Goal: Information Seeking & Learning: Learn about a topic

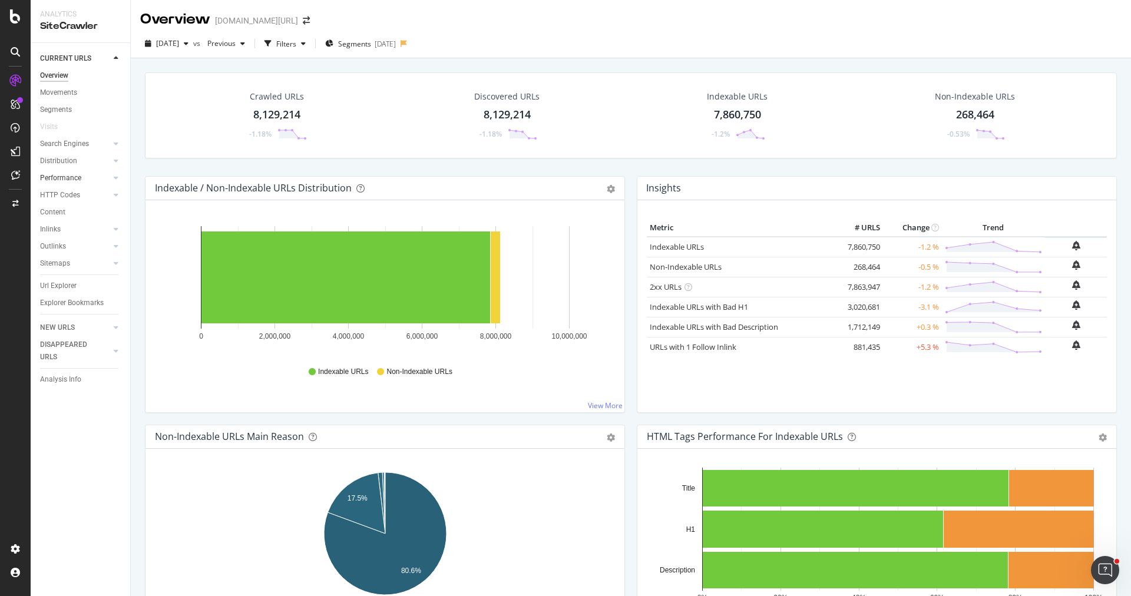
click at [83, 176] on link "Performance" at bounding box center [75, 178] width 70 height 12
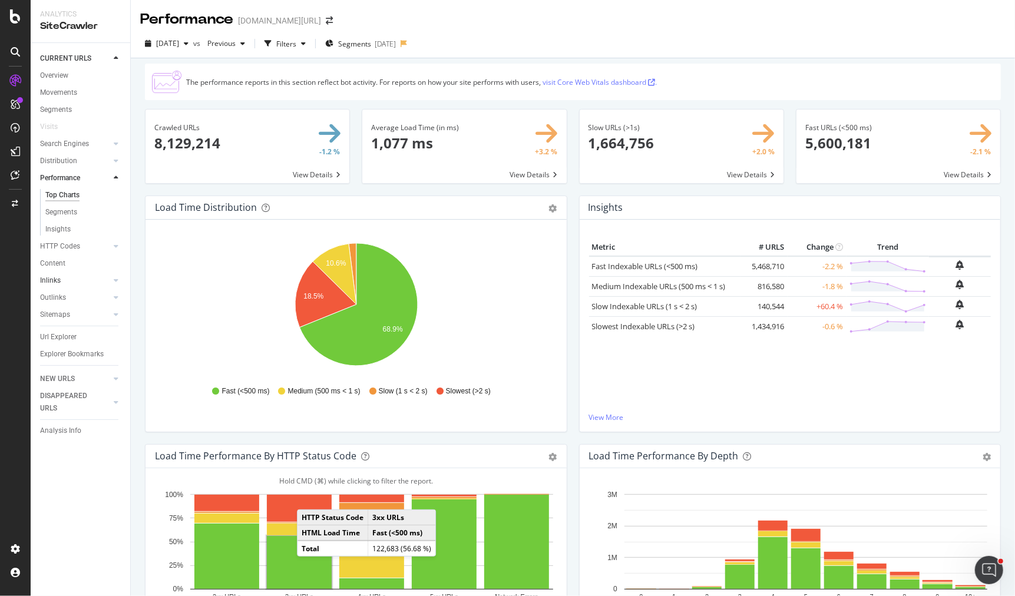
click at [74, 278] on link "Inlinks" at bounding box center [75, 281] width 70 height 12
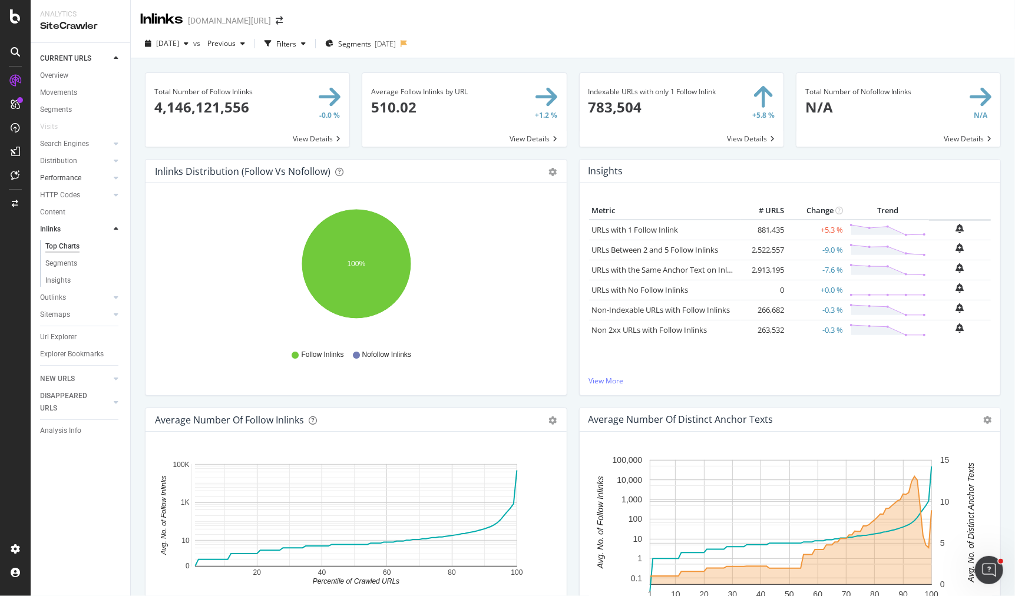
click at [82, 178] on link "Performance" at bounding box center [75, 178] width 70 height 12
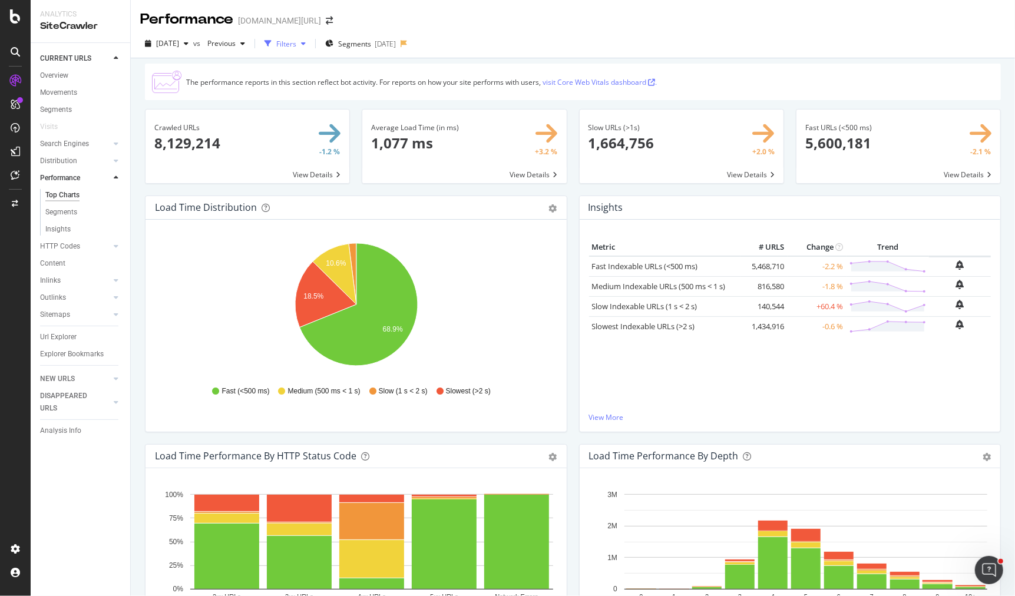
click at [296, 46] on div "Filters" at bounding box center [286, 44] width 20 height 10
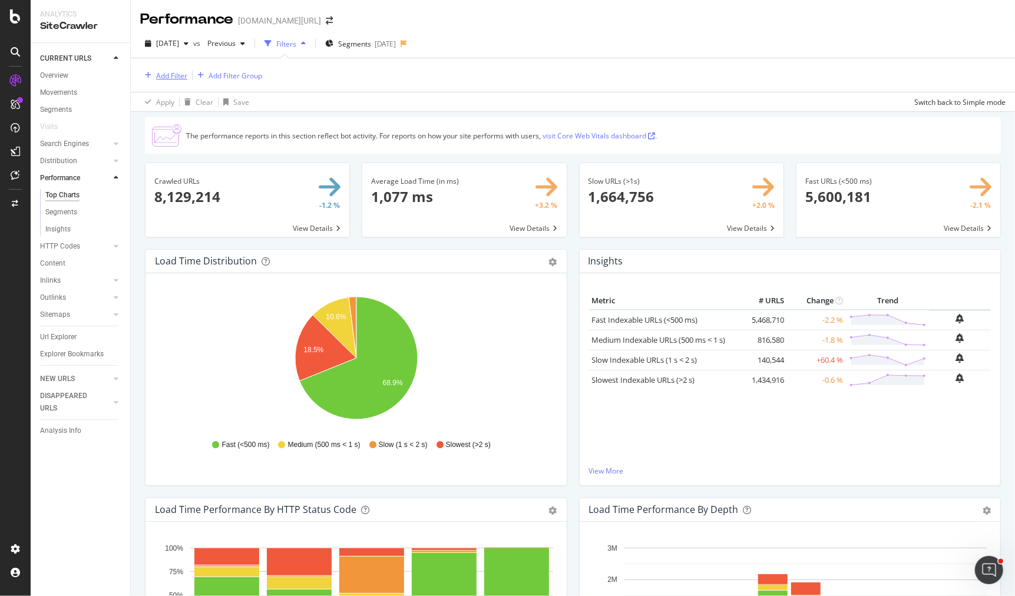
click at [171, 78] on div "Add Filter" at bounding box center [171, 76] width 31 height 10
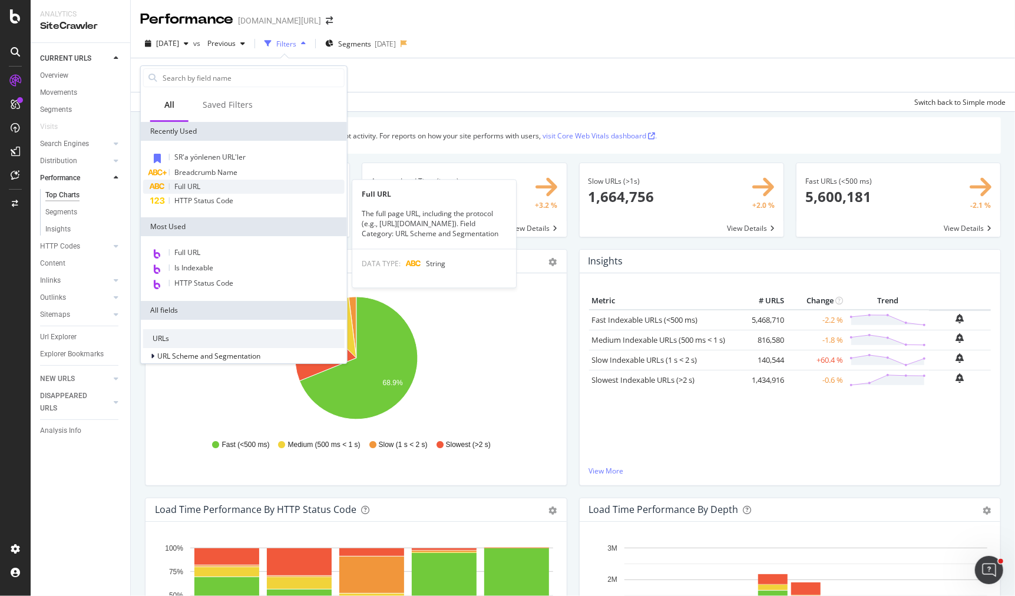
click at [217, 186] on div "Full URL" at bounding box center [244, 187] width 202 height 14
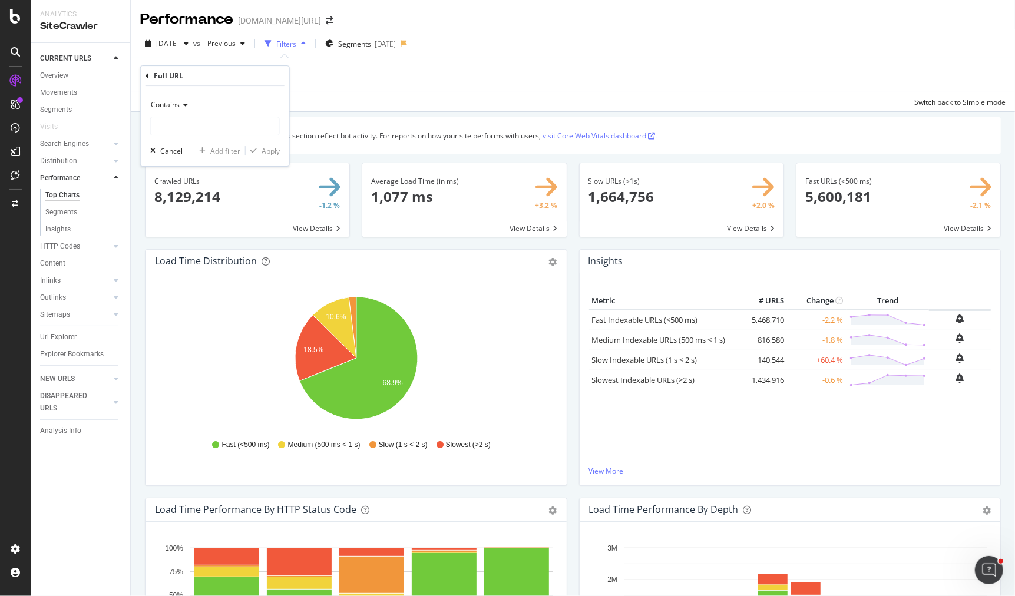
click at [188, 105] on div "Contains" at bounding box center [215, 104] width 130 height 19
click at [198, 233] on span "Doesn't contain" at bounding box center [181, 237] width 51 height 10
click at [201, 131] on input "text" at bounding box center [215, 126] width 128 height 19
type input "pi="
click at [269, 148] on div "Apply" at bounding box center [271, 151] width 18 height 10
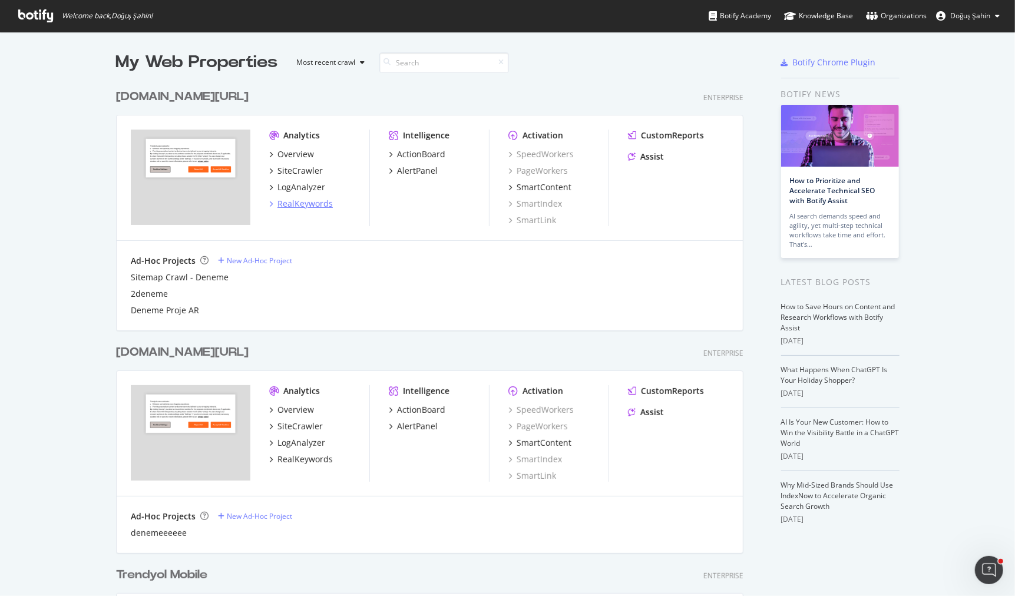
click at [309, 204] on div "RealKeywords" at bounding box center [305, 204] width 55 height 12
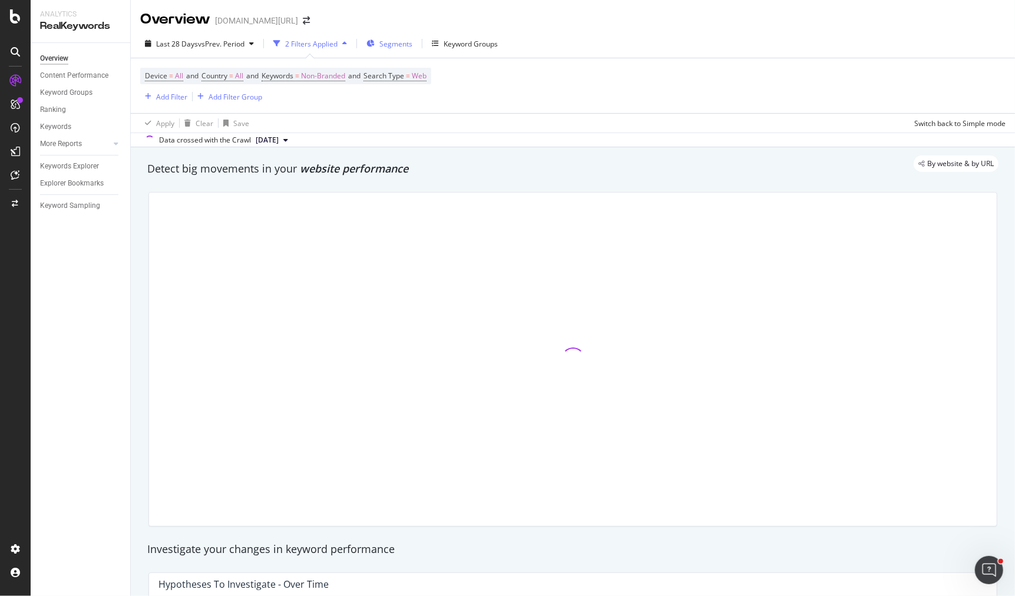
click at [383, 47] on span "Segments" at bounding box center [395, 44] width 33 height 10
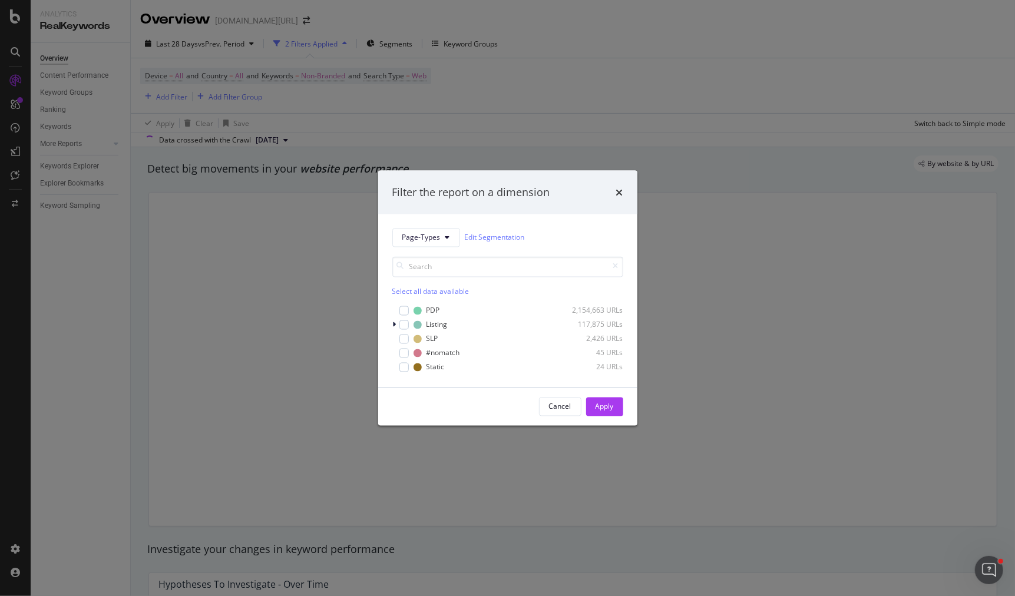
click at [480, 246] on div "Page-Types Edit Segmentation" at bounding box center [507, 237] width 231 height 19
click at [484, 240] on link "Edit Segmentation" at bounding box center [495, 238] width 60 height 12
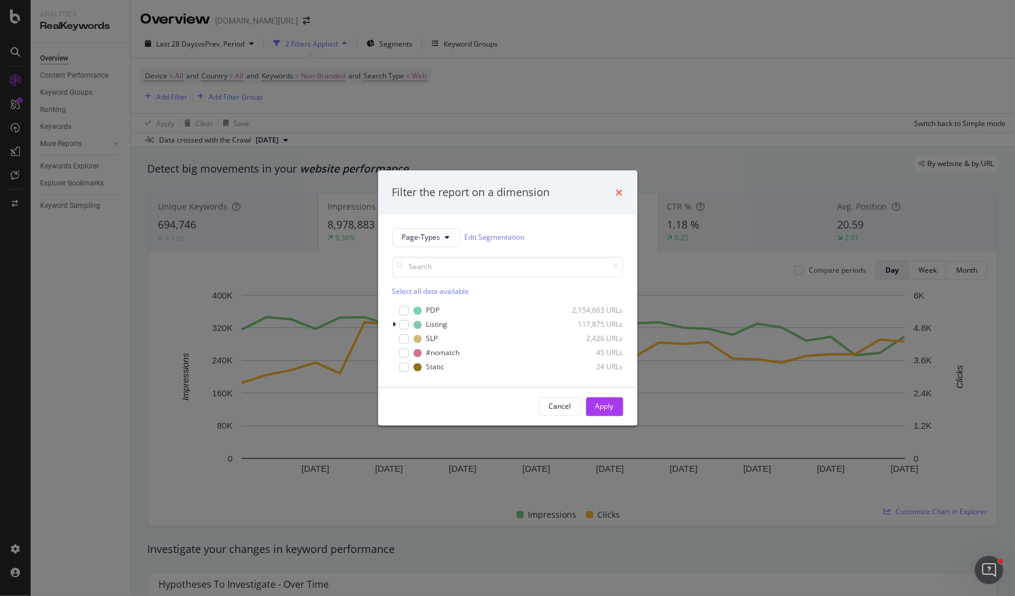
click at [619, 188] on icon "times" at bounding box center [619, 191] width 7 height 9
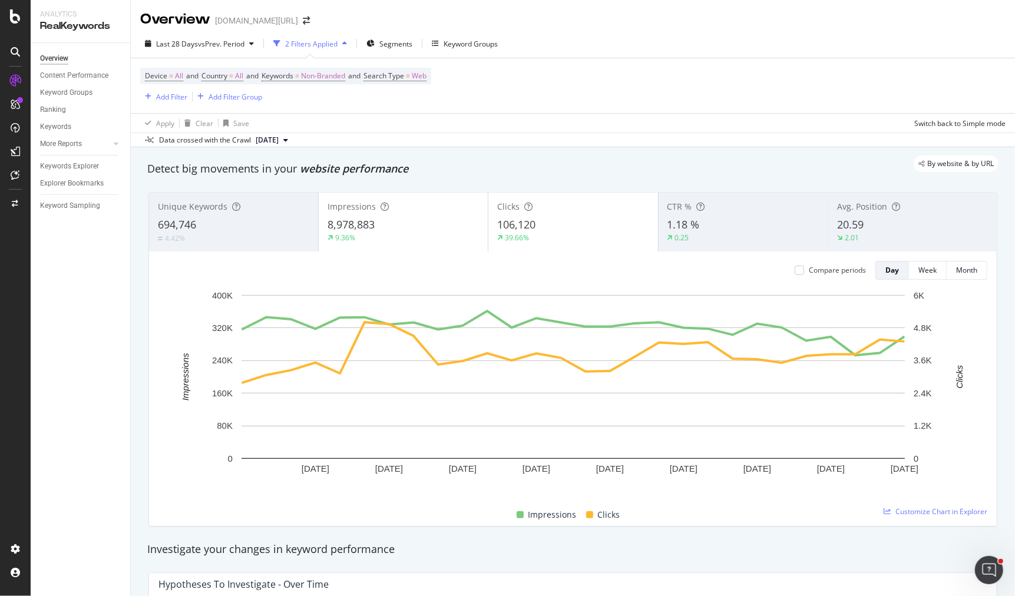
click at [165, 87] on div "Device = All and Country = All and Keywords = Non-Branded and Search Type = Web…" at bounding box center [285, 86] width 291 height 36
click at [165, 100] on div "Add Filter" at bounding box center [171, 97] width 31 height 10
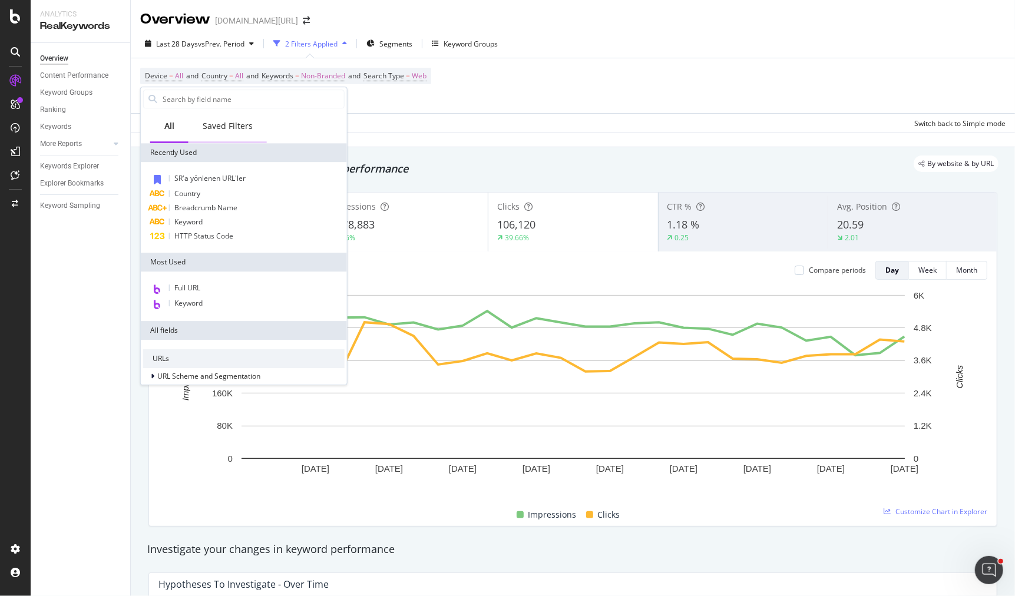
click at [228, 136] on div "Saved Filters" at bounding box center [228, 127] width 78 height 32
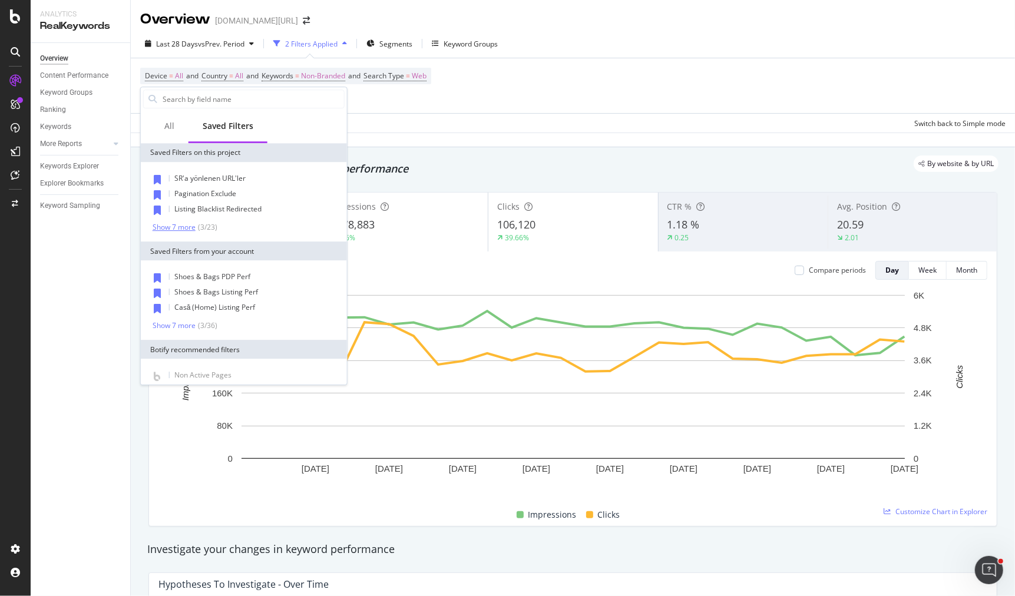
click at [187, 226] on div "Show 7 more" at bounding box center [174, 227] width 43 height 8
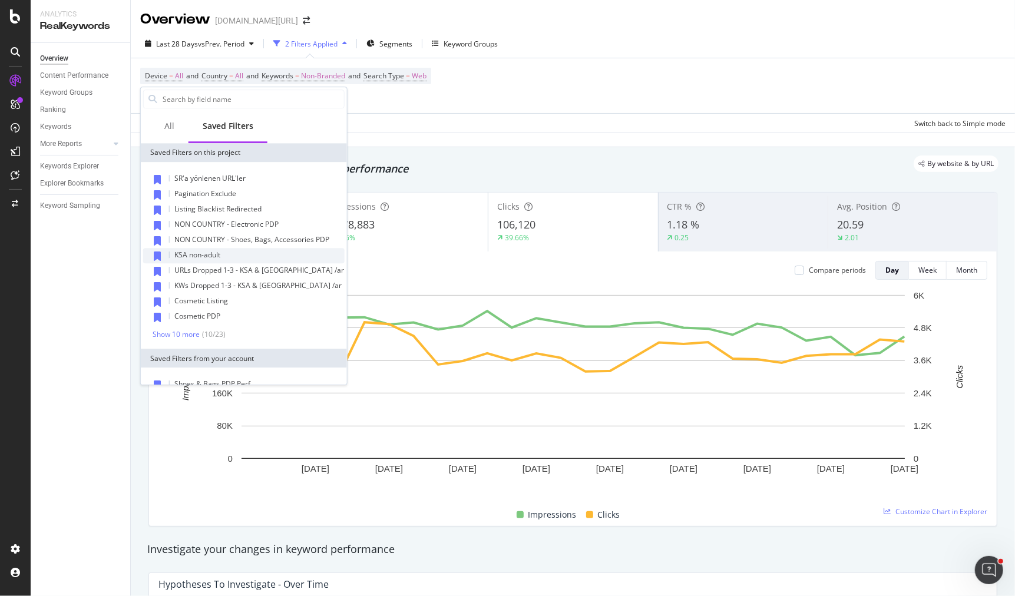
click at [230, 257] on div "KSA non-adult" at bounding box center [244, 255] width 202 height 15
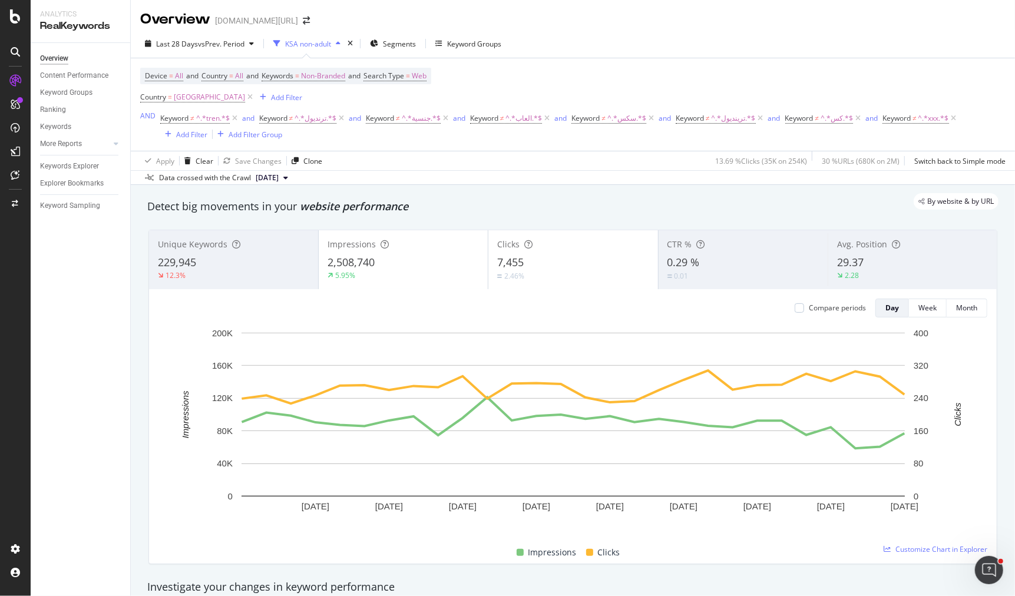
click at [199, 267] on div "229,945" at bounding box center [233, 262] width 151 height 15
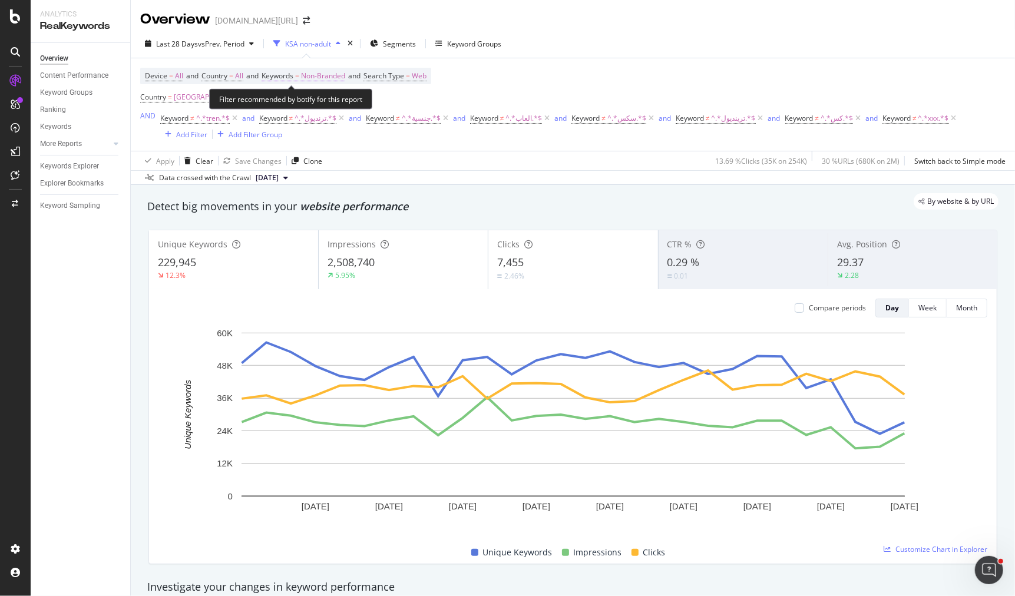
click at [345, 78] on span "Non-Branded" at bounding box center [323, 76] width 44 height 16
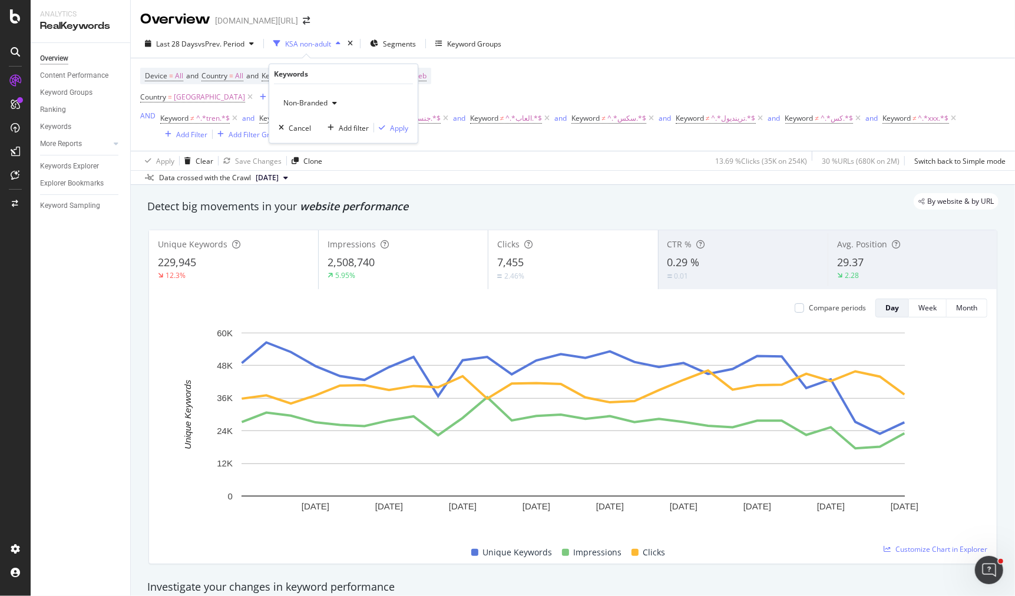
click at [326, 100] on span "Non-Branded" at bounding box center [303, 103] width 49 height 10
click at [341, 171] on div "Non-Branded & Anonymized queries" at bounding box center [348, 177] width 139 height 17
click at [408, 127] on div "Apply" at bounding box center [408, 128] width 18 height 10
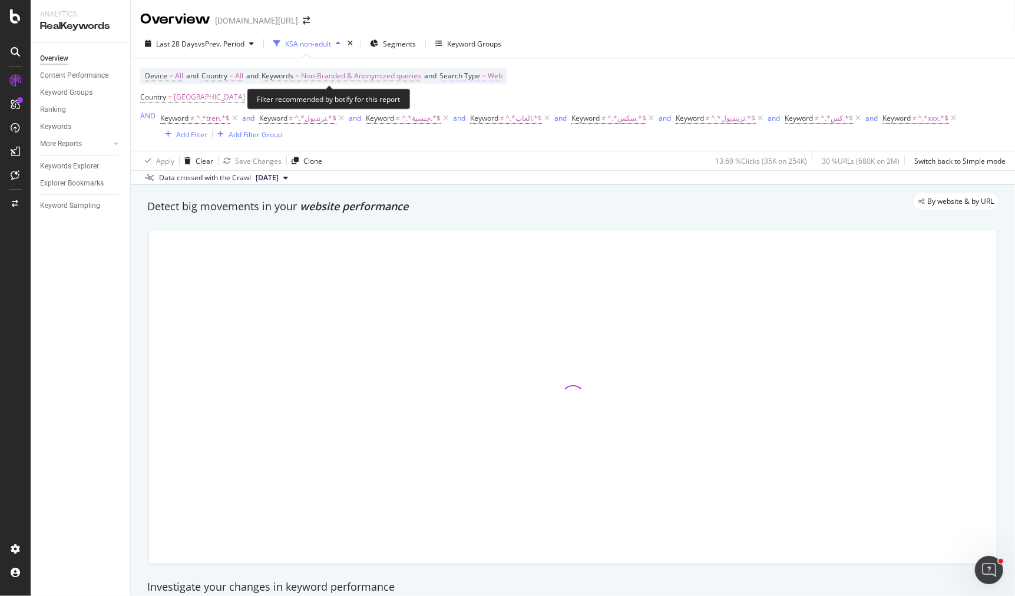
click at [473, 75] on span "Search Type" at bounding box center [460, 76] width 41 height 10
click at [473, 105] on span "Web" at bounding box center [469, 103] width 15 height 10
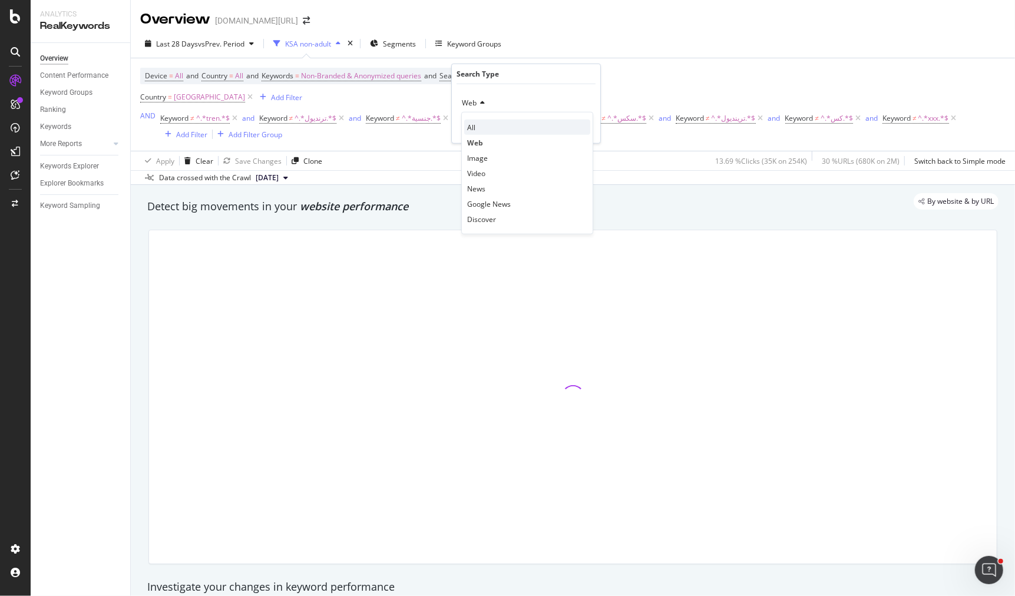
click at [475, 128] on div "All" at bounding box center [527, 127] width 126 height 15
click at [576, 116] on div "All Cancel Add filter Apply" at bounding box center [526, 113] width 148 height 59
click at [576, 124] on div "Apply" at bounding box center [582, 128] width 18 height 10
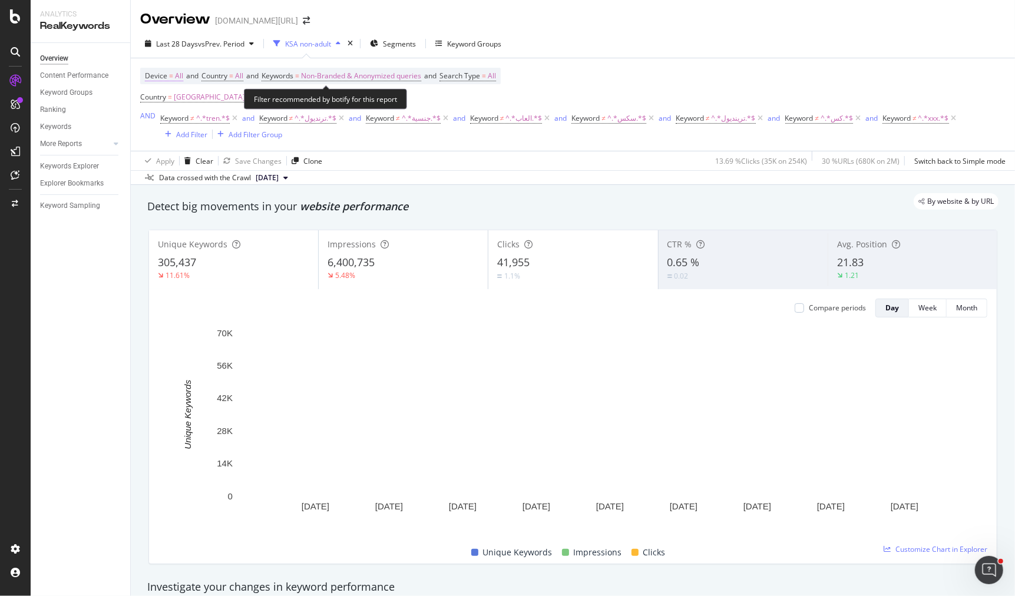
click at [176, 77] on span "All" at bounding box center [179, 76] width 8 height 16
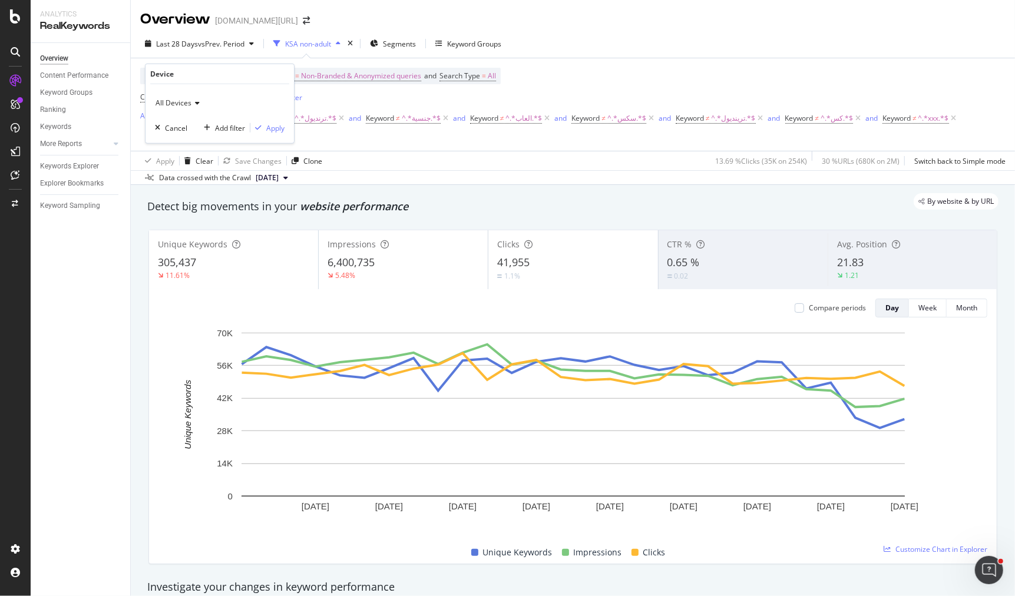
click at [191, 108] on div "All Devices" at bounding box center [220, 103] width 130 height 19
drag, startPoint x: 203, startPoint y: 148, endPoint x: 203, endPoint y: 154, distance: 6.5
click at [203, 154] on div "All Devices Desktop Mobile Tablet" at bounding box center [221, 150] width 132 height 77
click at [203, 154] on div "Mobile" at bounding box center [221, 157] width 126 height 15
click at [272, 125] on div "Apply" at bounding box center [275, 128] width 18 height 10
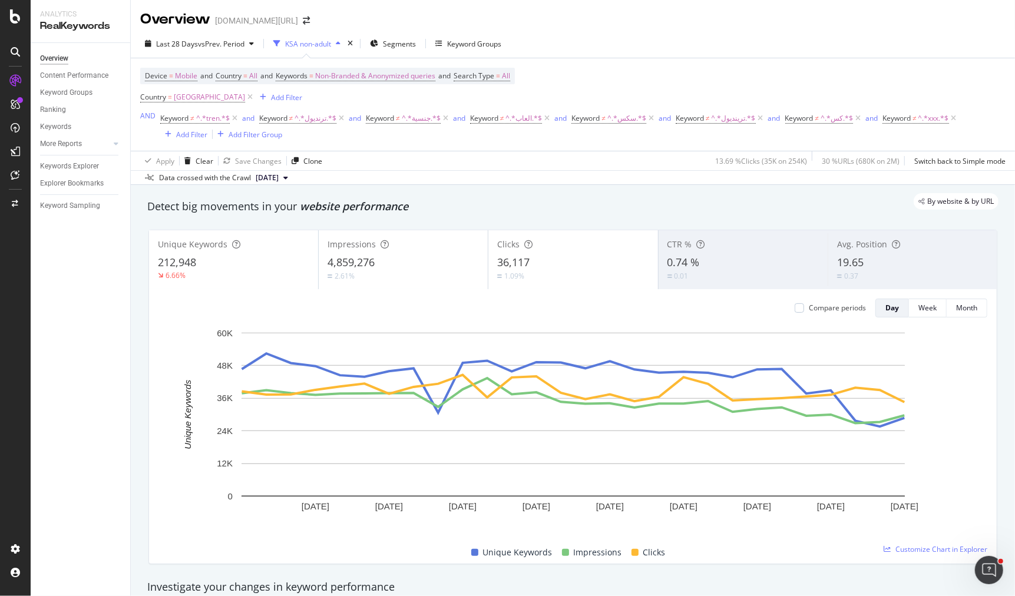
click at [253, 270] on div "6.66%" at bounding box center [233, 275] width 151 height 11
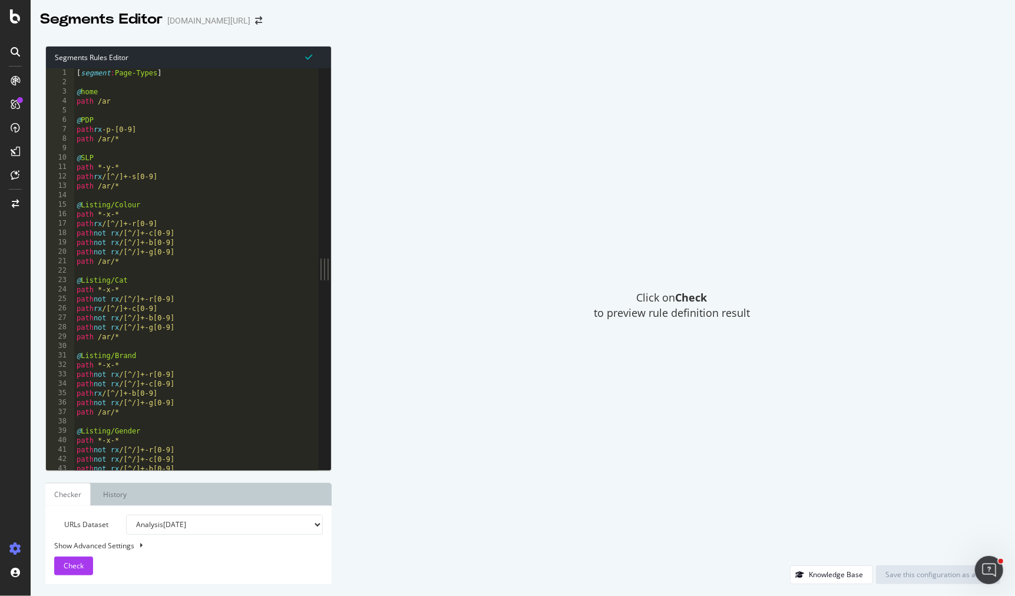
type textarea "path not rx /[^/]+-b[0-9]"
click at [255, 242] on div "[ segment : Page-Types ] @ home path /ar @ PDP path rx -p-[0-9] path /ar/* @ SL…" at bounding box center [566, 279] width 985 height 422
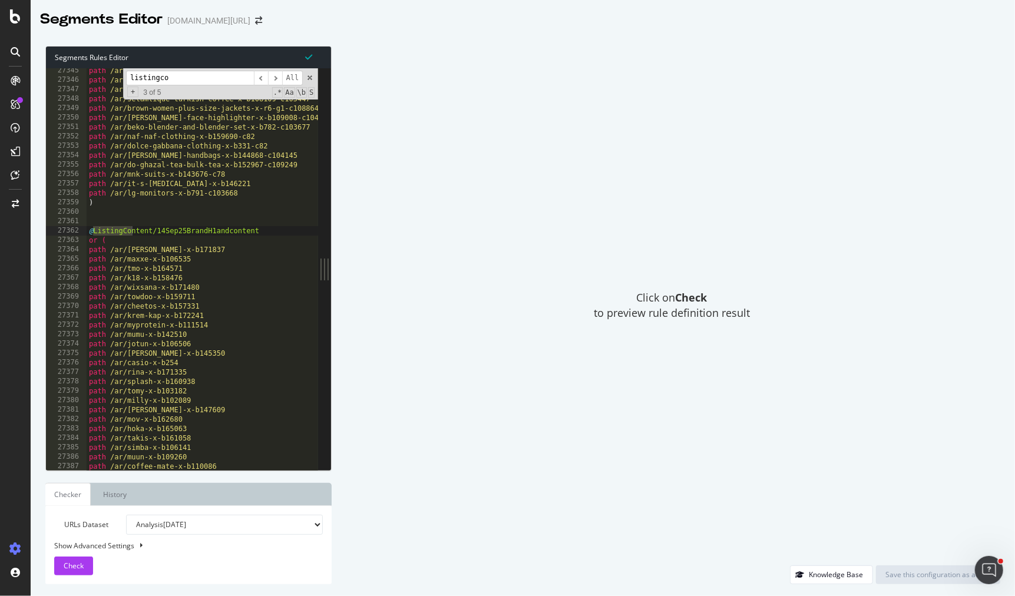
scroll to position [13772, 0]
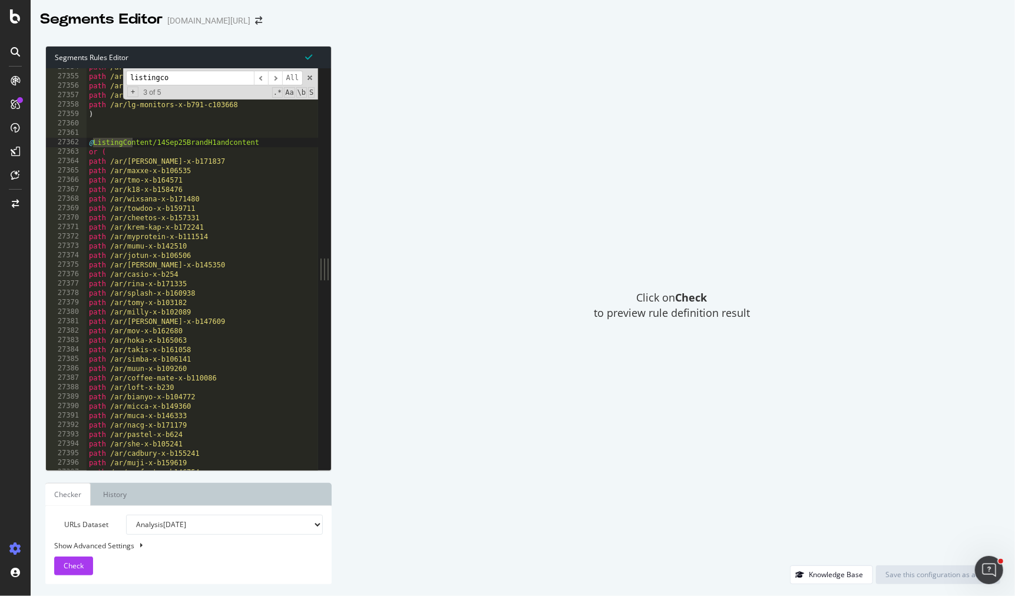
type input "listingco"
click at [166, 141] on div "path /ar/[PERSON_NAME]-handbags-x-b144868-c104145 path /ar/do-ghazal-tea-bulk-t…" at bounding box center [579, 273] width 985 height 422
click at [184, 81] on input "listingco" at bounding box center [190, 78] width 128 height 15
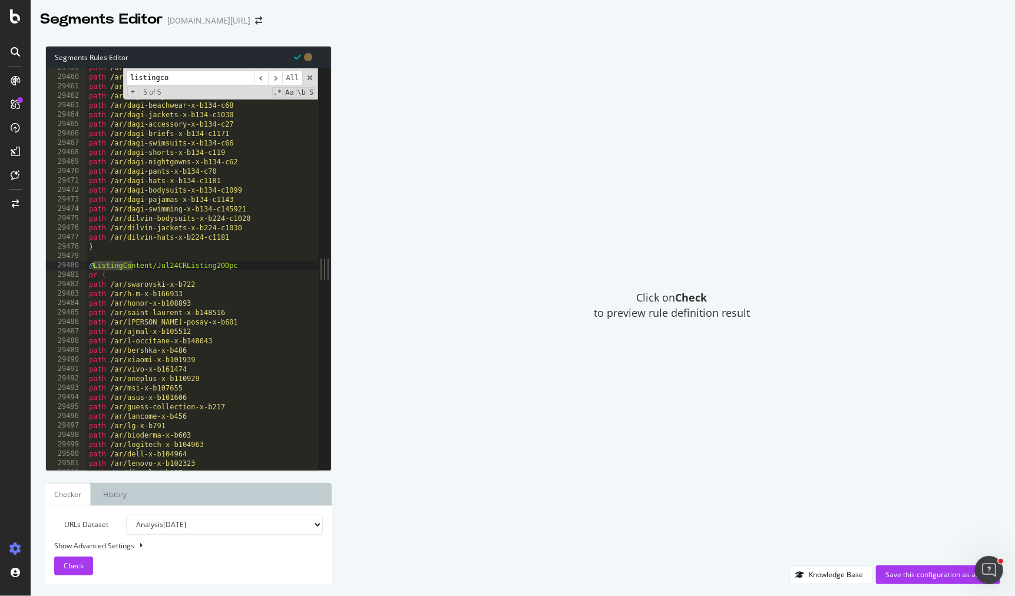
scroll to position [10747, 0]
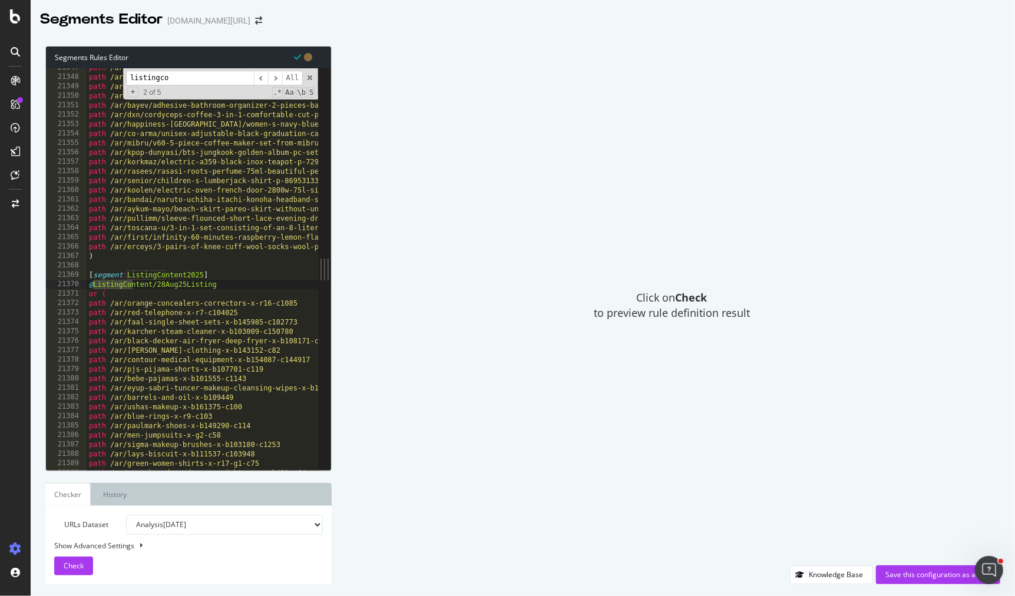
click at [252, 294] on div "path /ar/almufarrej/plastic-toilet-seat-p-924750160 path /ar/tbmplastik/tbm-pla…" at bounding box center [579, 274] width 985 height 422
type textarea ")"
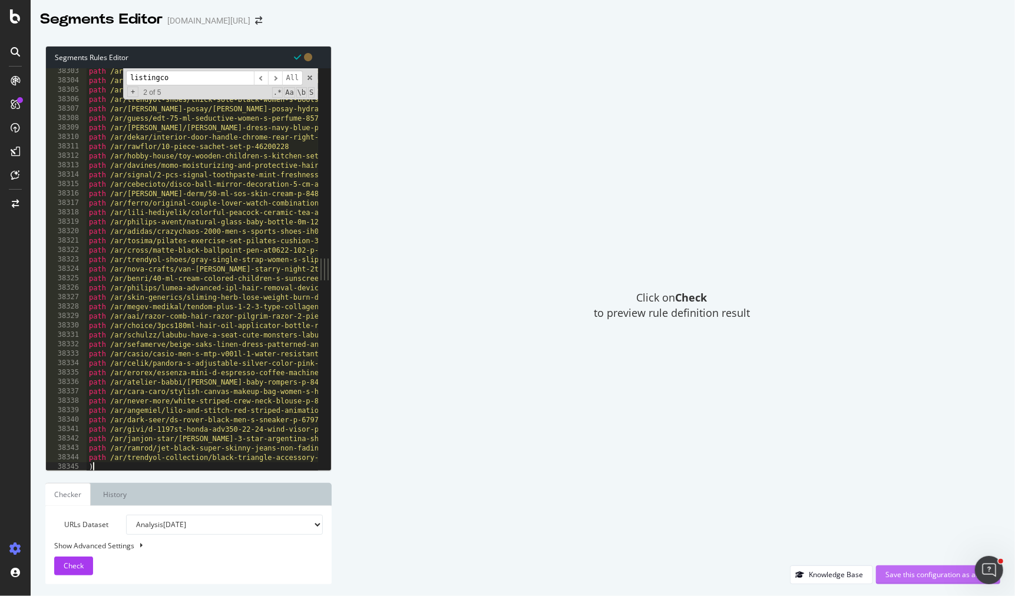
click at [895, 570] on div "Save this configuration as active" at bounding box center [938, 575] width 105 height 10
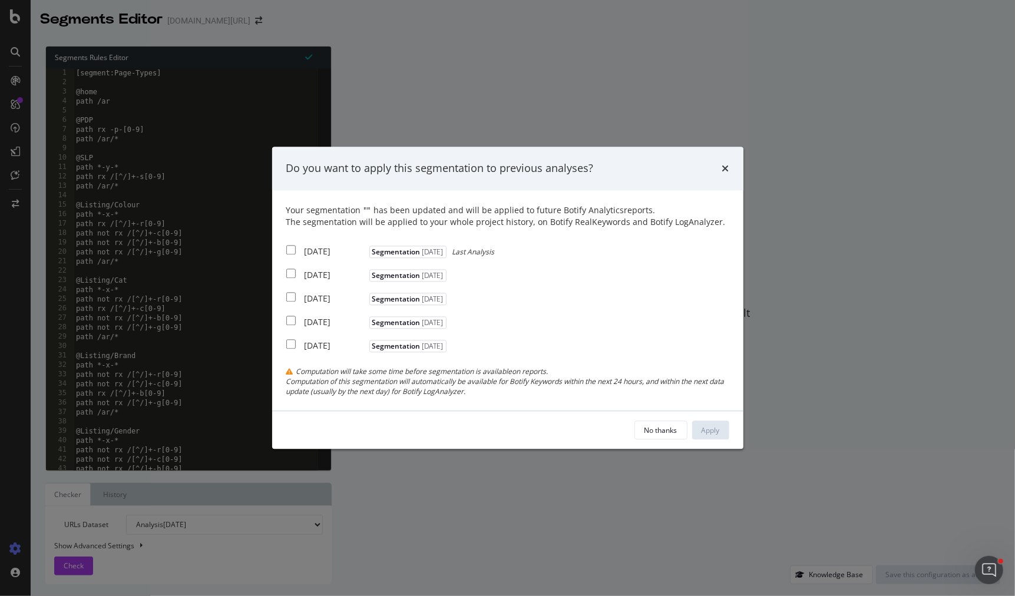
click at [318, 251] on div "[DATE]" at bounding box center [336, 252] width 62 height 12
checkbox input "true"
click at [315, 272] on div "2025 Sep. 5th" at bounding box center [336, 275] width 62 height 12
checkbox input "true"
click at [315, 295] on div "2025 Aug. 29th" at bounding box center [336, 299] width 62 height 12
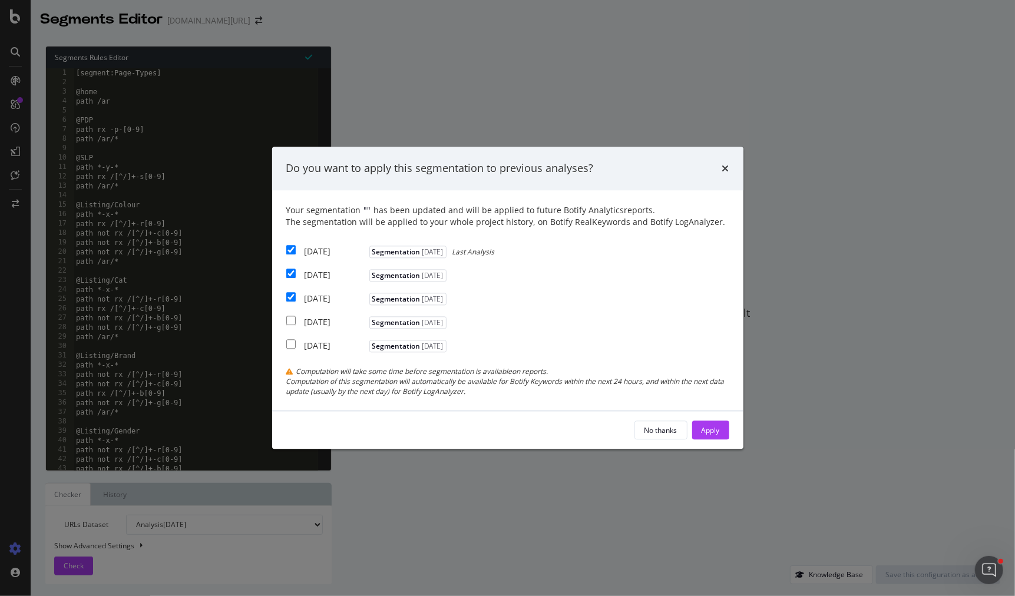
checkbox input "true"
click at [726, 427] on button "Apply" at bounding box center [710, 430] width 37 height 19
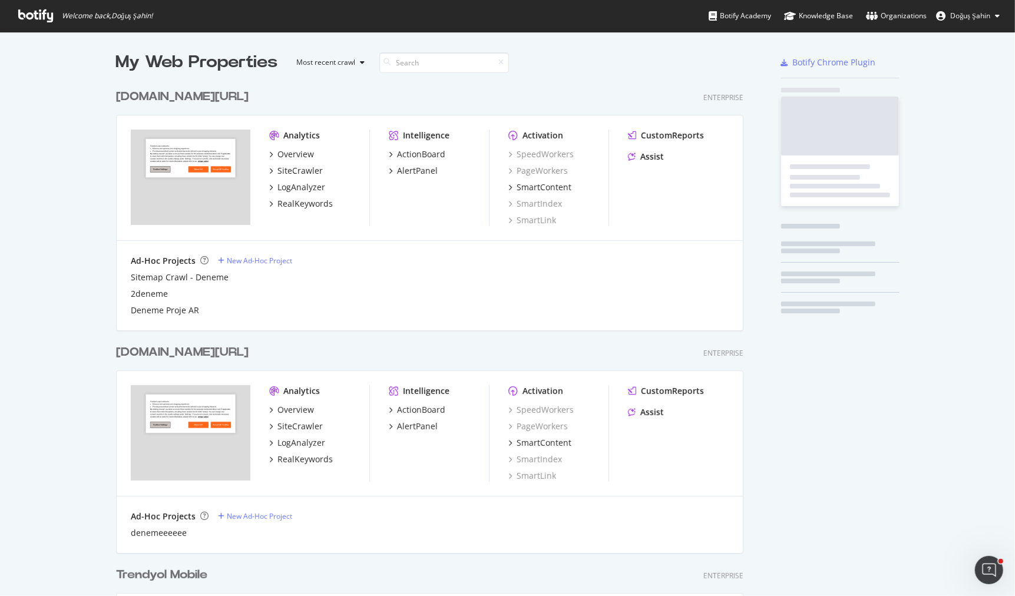
scroll to position [1697, 637]
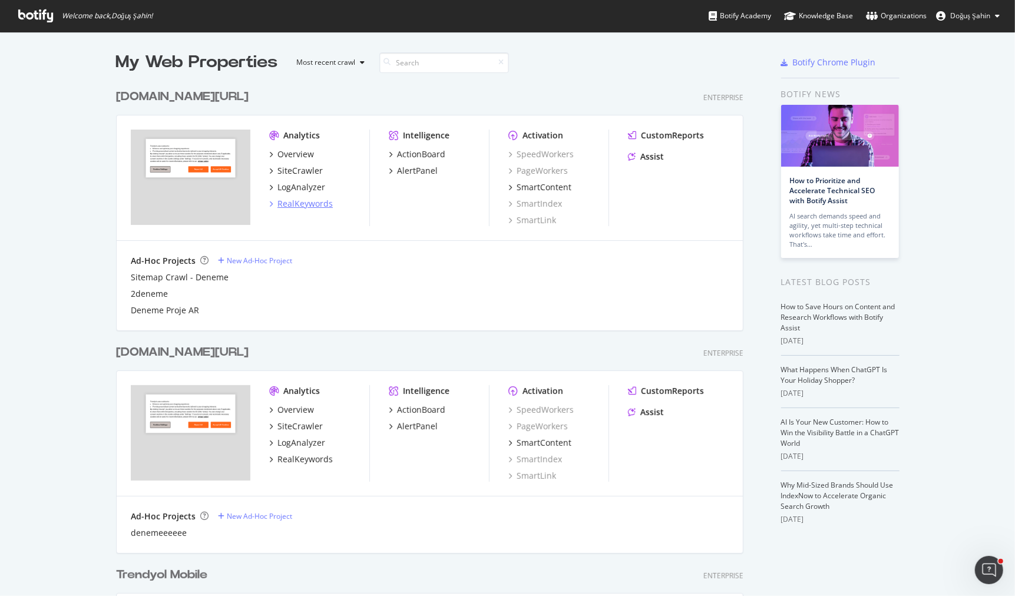
click at [312, 206] on div "RealKeywords" at bounding box center [305, 204] width 55 height 12
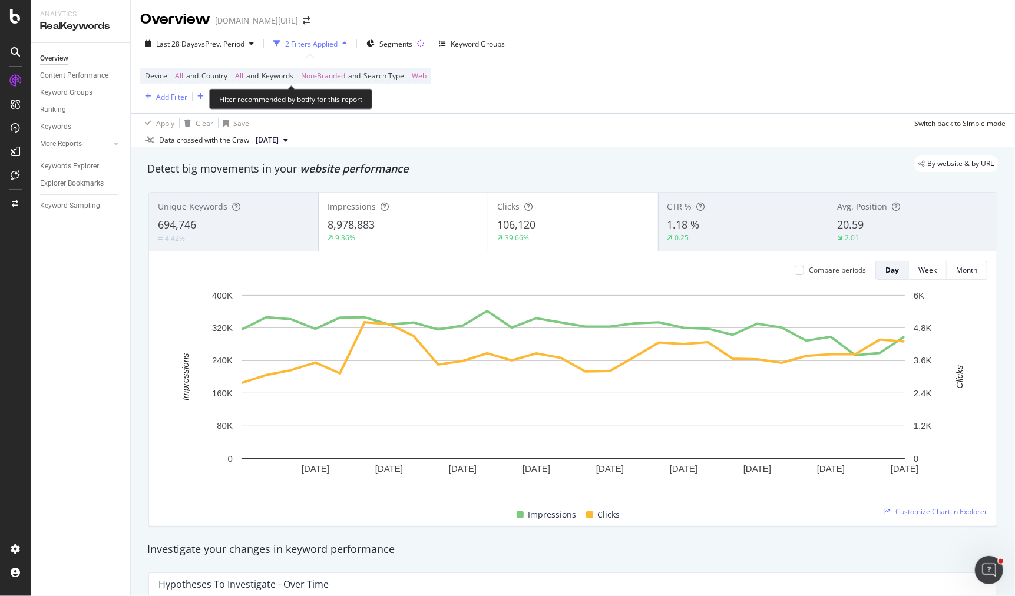
click at [321, 79] on span "Non-Branded" at bounding box center [323, 76] width 44 height 16
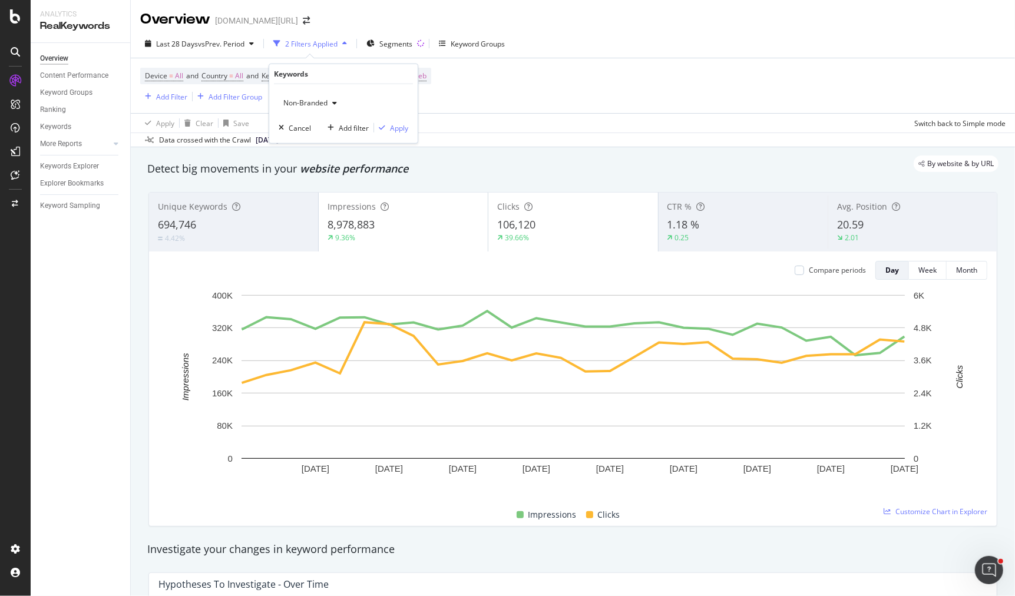
click at [323, 101] on span "Non-Branded" at bounding box center [303, 103] width 49 height 10
click at [334, 174] on span "Non-Branded & Anonymized queries" at bounding box center [349, 177] width 120 height 11
click at [369, 105] on span "Non-Branded & Anonymized queries" at bounding box center [341, 103] width 125 height 10
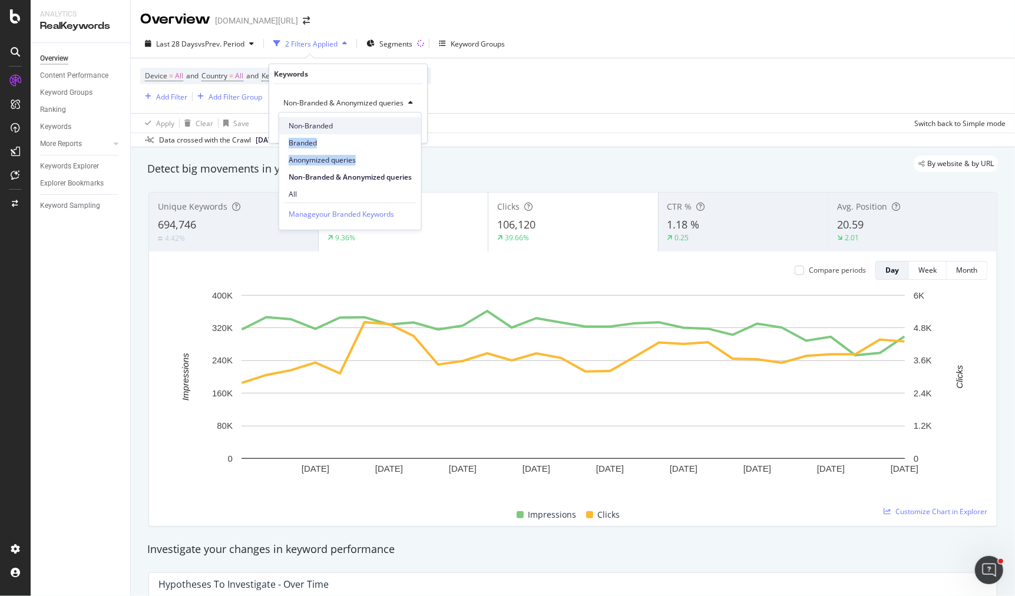
drag, startPoint x: 364, startPoint y: 160, endPoint x: 352, endPoint y: 128, distance: 33.9
click at [352, 128] on div "Non-Branded Branded Anonymized queries Non-Branded & Anonymized queries All" at bounding box center [350, 158] width 142 height 90
click at [352, 128] on span "Non-Branded" at bounding box center [350, 126] width 123 height 11
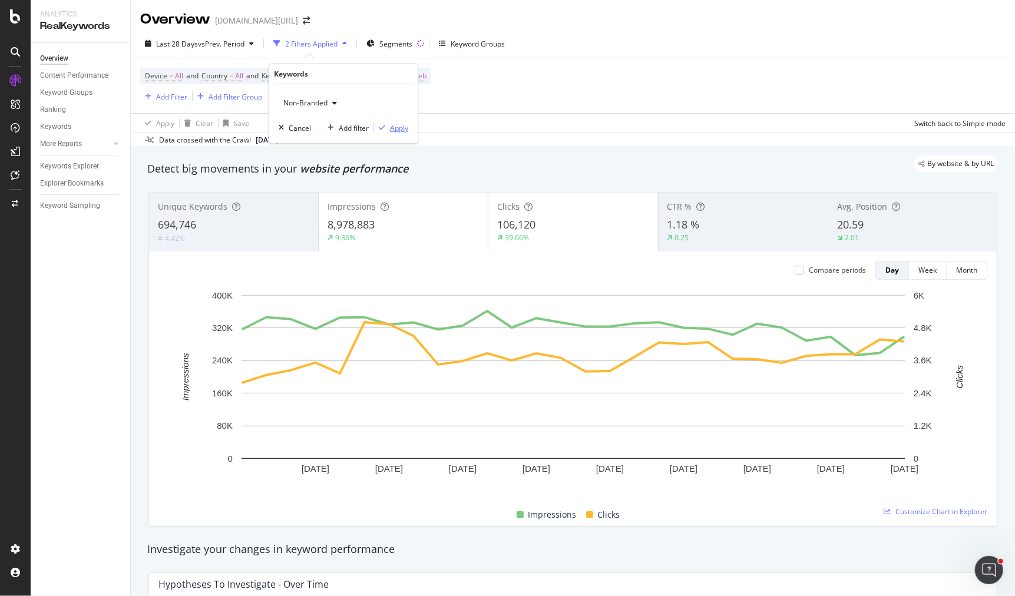
click at [405, 128] on div "Apply" at bounding box center [399, 128] width 18 height 10
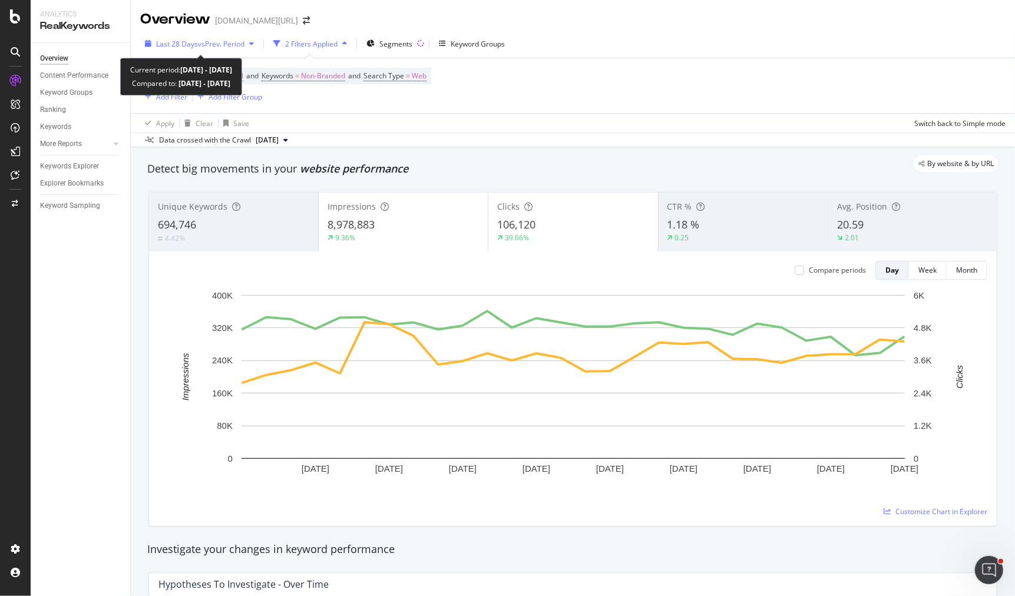
click at [232, 45] on span "vs Prev. Period" at bounding box center [221, 44] width 47 height 10
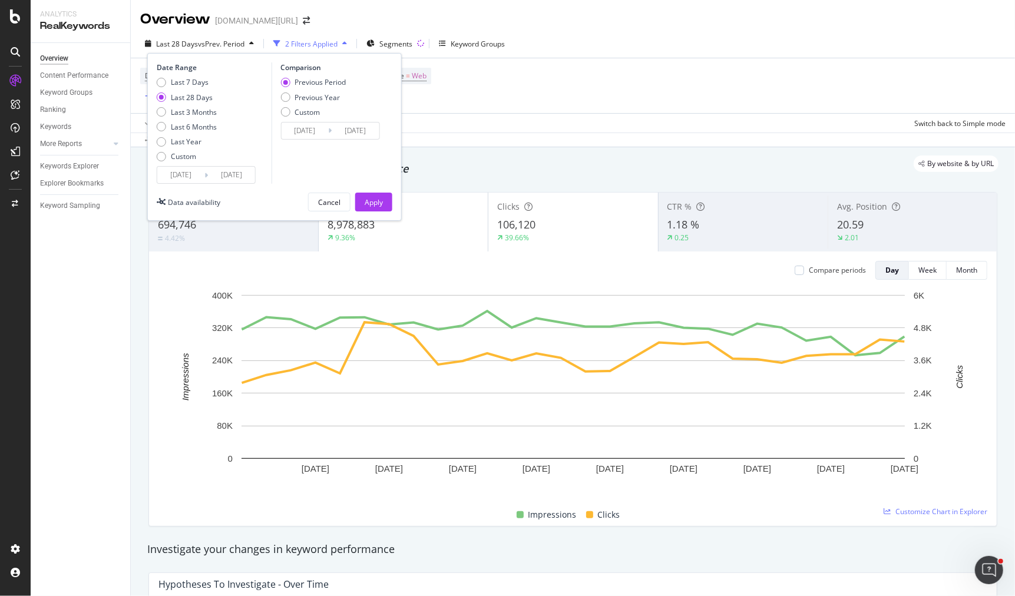
click at [188, 175] on input "2025/08/18" at bounding box center [180, 175] width 47 height 16
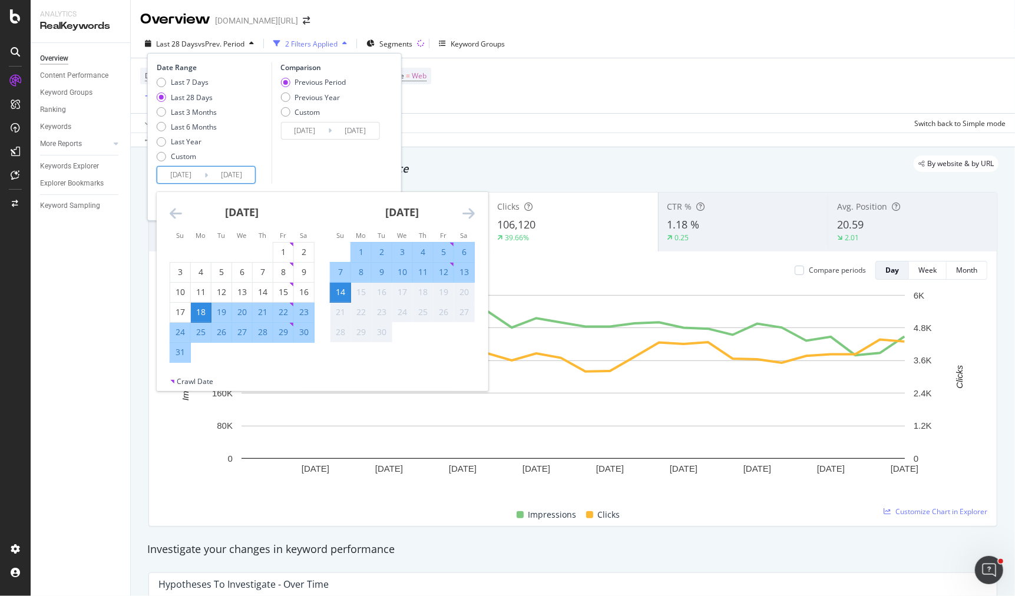
click at [342, 275] on div "7" at bounding box center [341, 272] width 20 height 12
type input "2025/09/07"
type input "2025/08/30"
type input "2025/09/06"
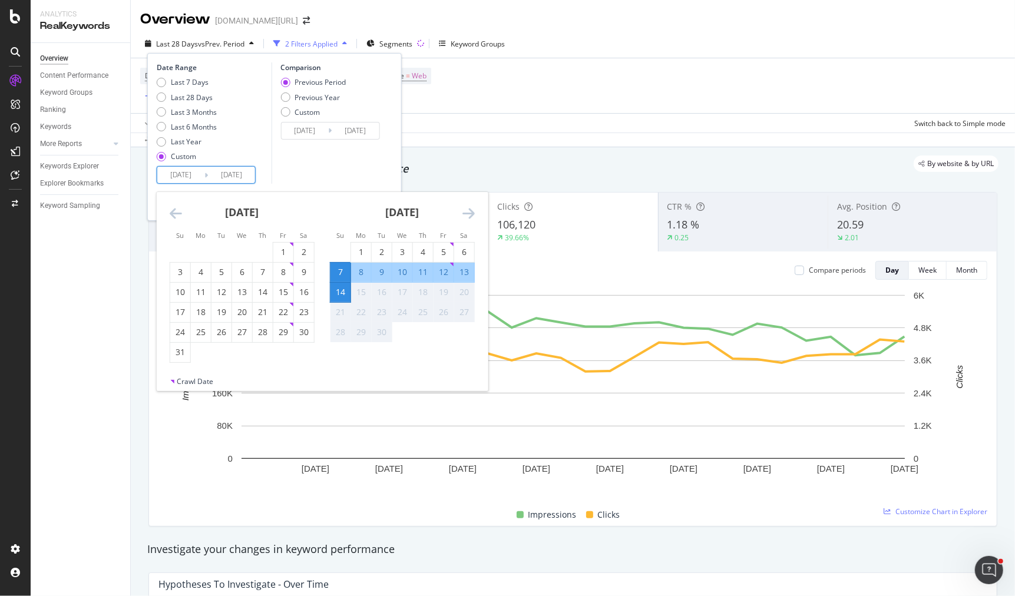
click at [461, 275] on div "13" at bounding box center [464, 272] width 20 height 12
type input "[DATE]"
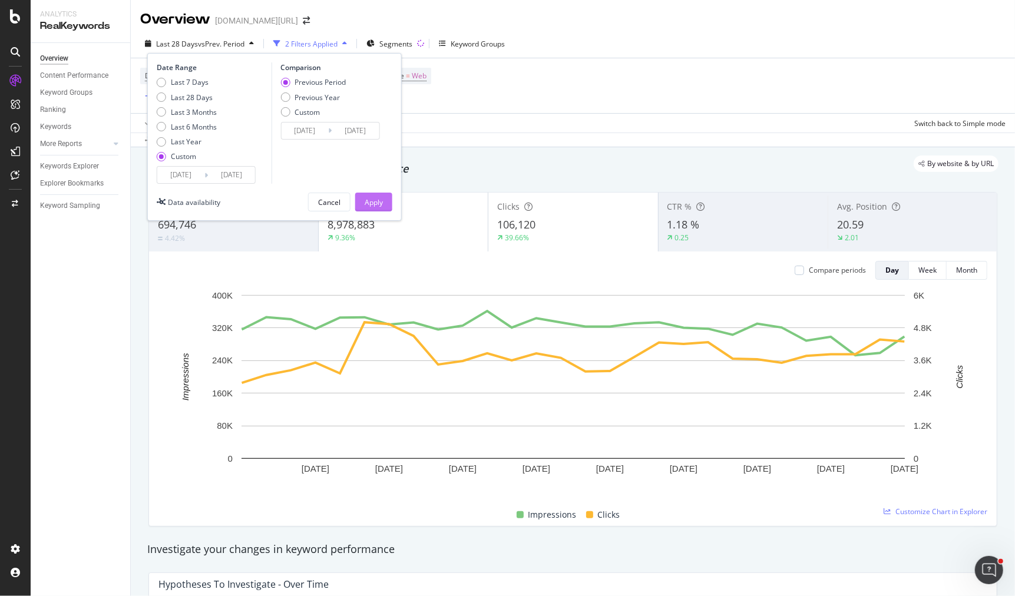
click at [368, 201] on div "Apply" at bounding box center [374, 202] width 18 height 10
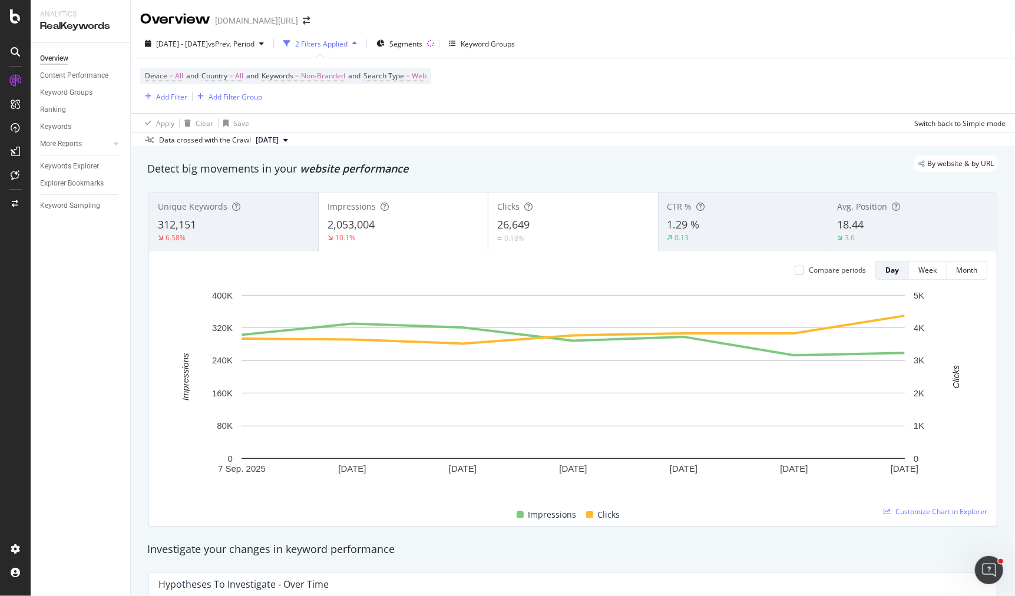
click at [428, 54] on div "2025 Sep. 7th - Sep. 13th vs Prev. Period 2 Filters Applied Segments Keyword Gr…" at bounding box center [573, 46] width 884 height 24
click at [422, 47] on span "Segments" at bounding box center [405, 44] width 33 height 10
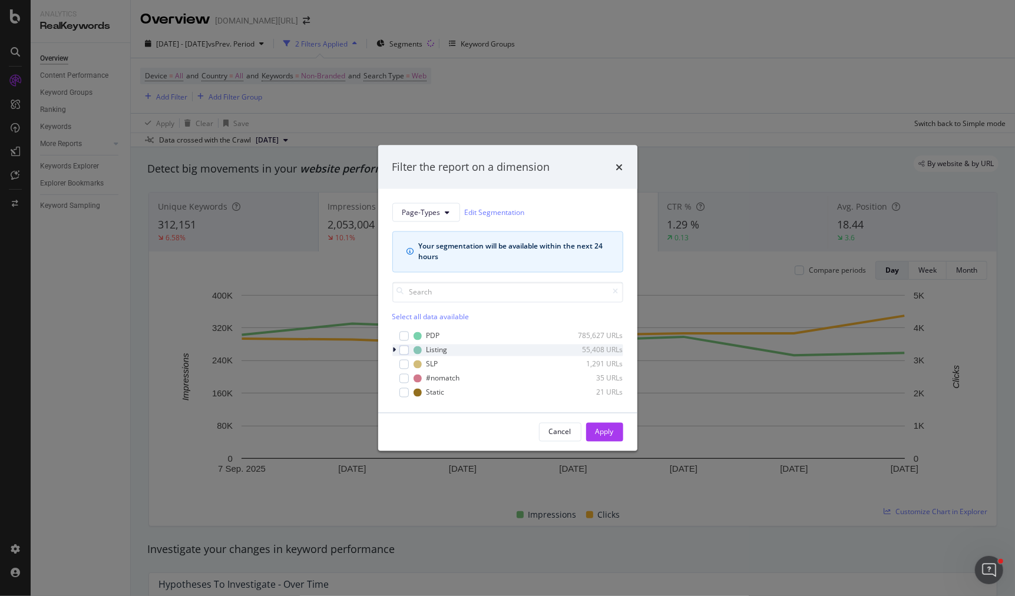
click at [394, 350] on icon "modal" at bounding box center [395, 349] width 4 height 7
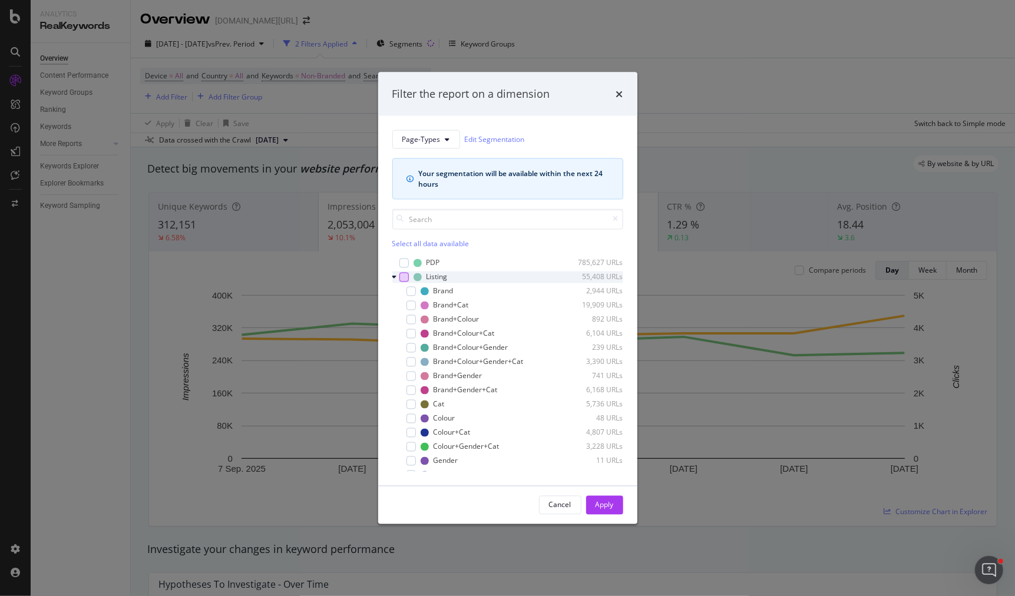
click at [402, 275] on div "modal" at bounding box center [403, 276] width 9 height 9
click at [607, 509] on div "Apply" at bounding box center [605, 505] width 18 height 10
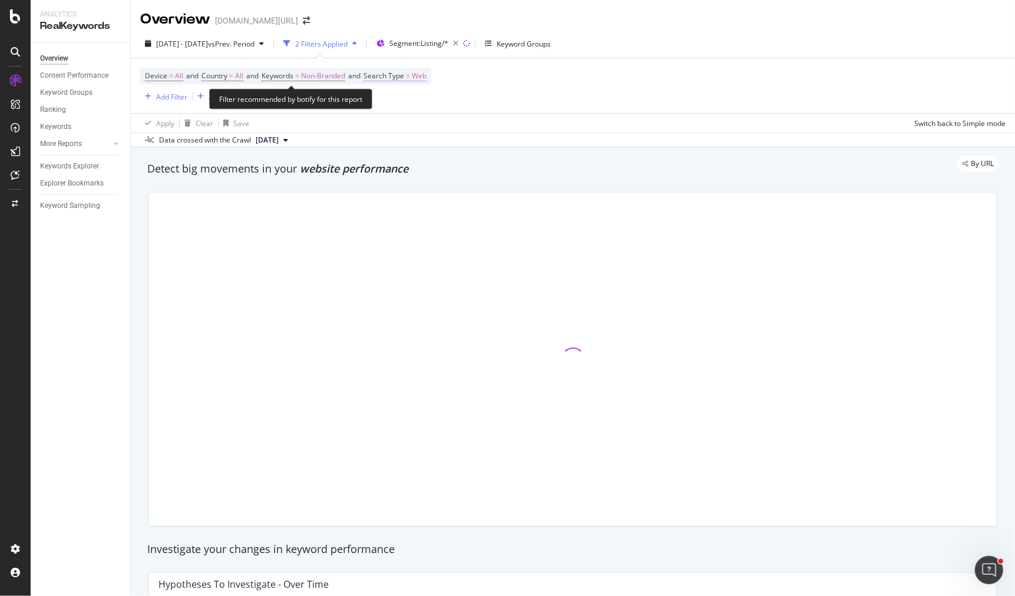
click at [397, 78] on span "Search Type" at bounding box center [384, 76] width 41 height 10
click at [397, 105] on span "Web" at bounding box center [393, 103] width 15 height 10
click at [303, 113] on div "Device = All and Country = All and Keywords = Non-Branded and Search Type = Web…" at bounding box center [573, 85] width 866 height 55
click at [88, 164] on div "Keywords Explorer" at bounding box center [69, 166] width 59 height 12
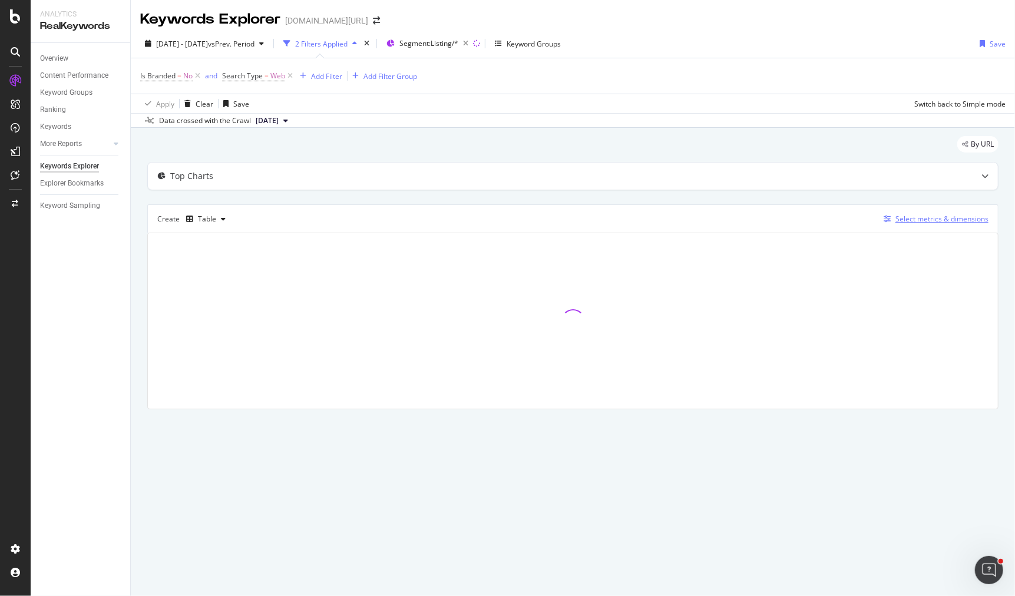
click at [922, 214] on div "Select metrics & dimensions" at bounding box center [942, 219] width 93 height 10
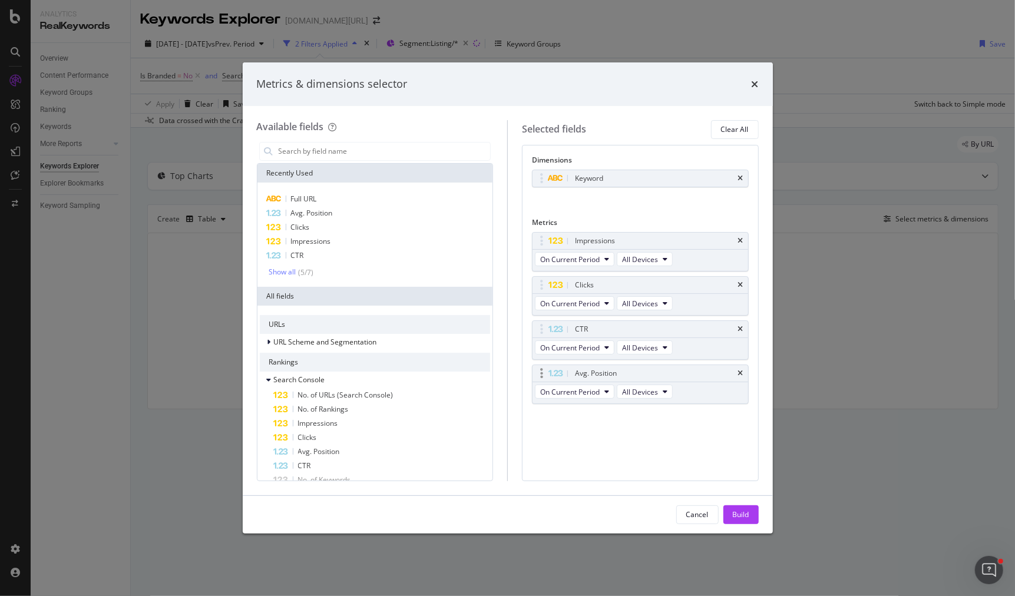
click at [743, 326] on icon "times" at bounding box center [740, 329] width 5 height 7
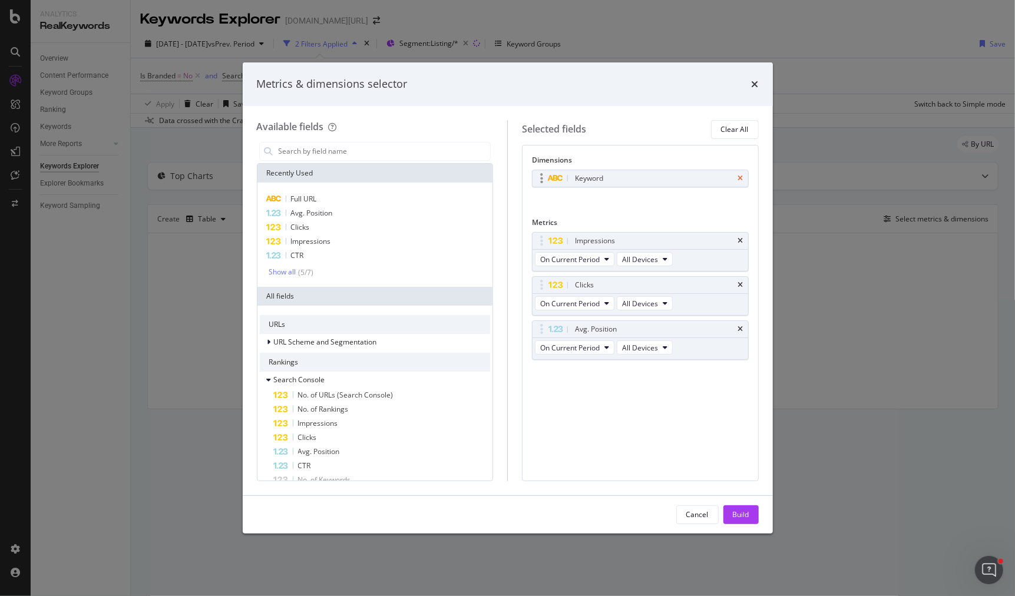
click at [741, 179] on icon "times" at bounding box center [740, 178] width 5 height 7
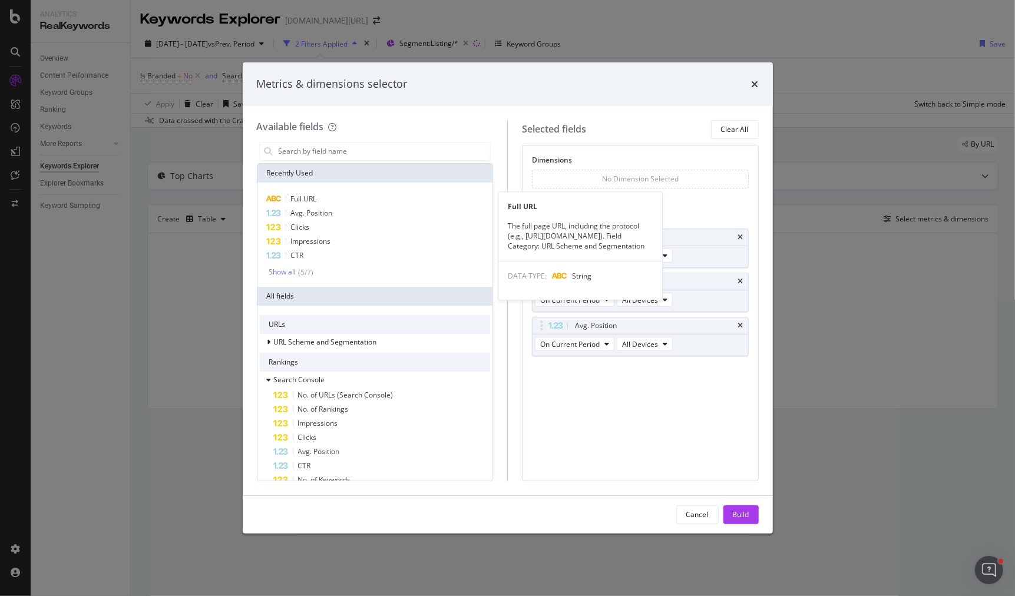
click at [401, 199] on div "Full URL" at bounding box center [375, 199] width 231 height 14
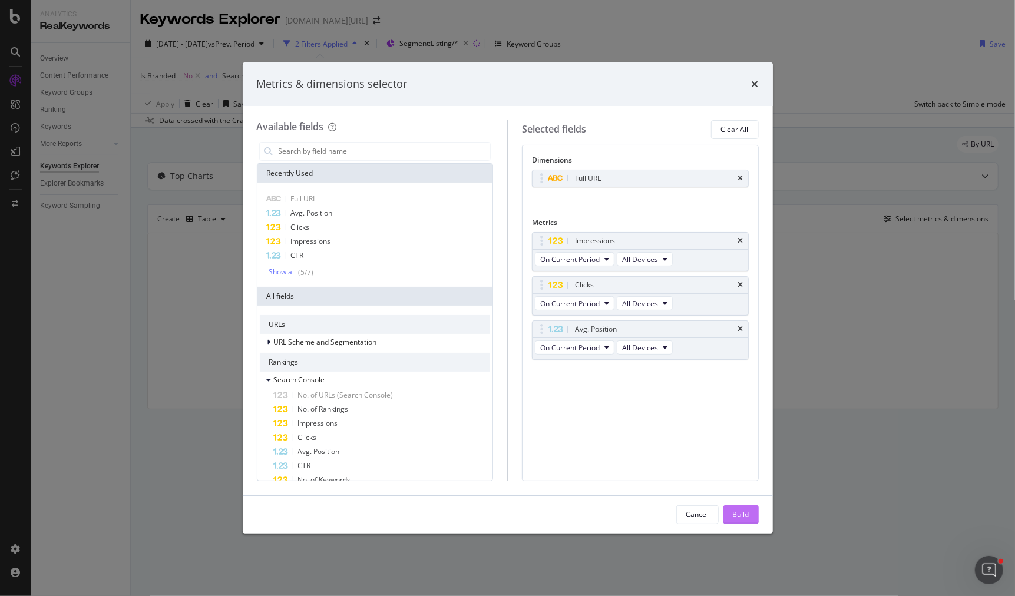
click at [729, 513] on button "Build" at bounding box center [741, 515] width 35 height 19
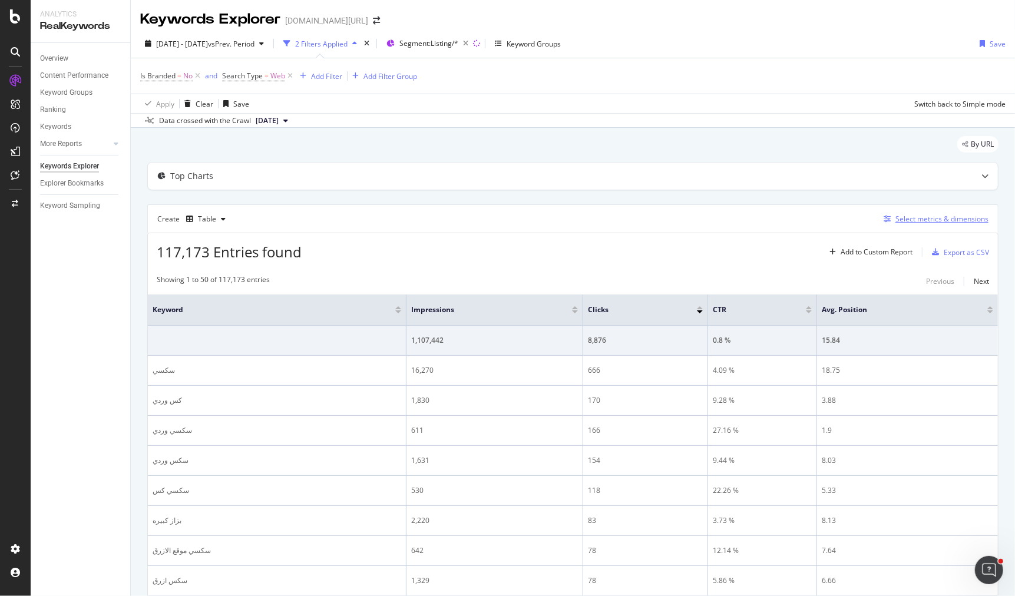
click at [927, 220] on div "Select metrics & dimensions" at bounding box center [942, 219] width 93 height 10
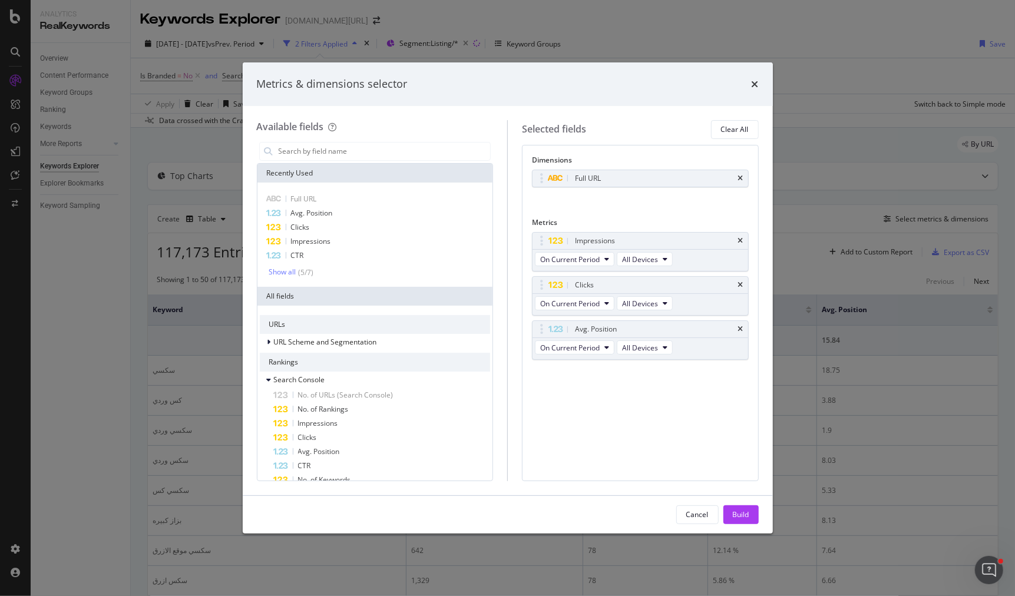
click at [844, 189] on div "Metrics & dimensions selector Available fields Recently Used Full URL Avg. Posi…" at bounding box center [507, 298] width 1015 height 596
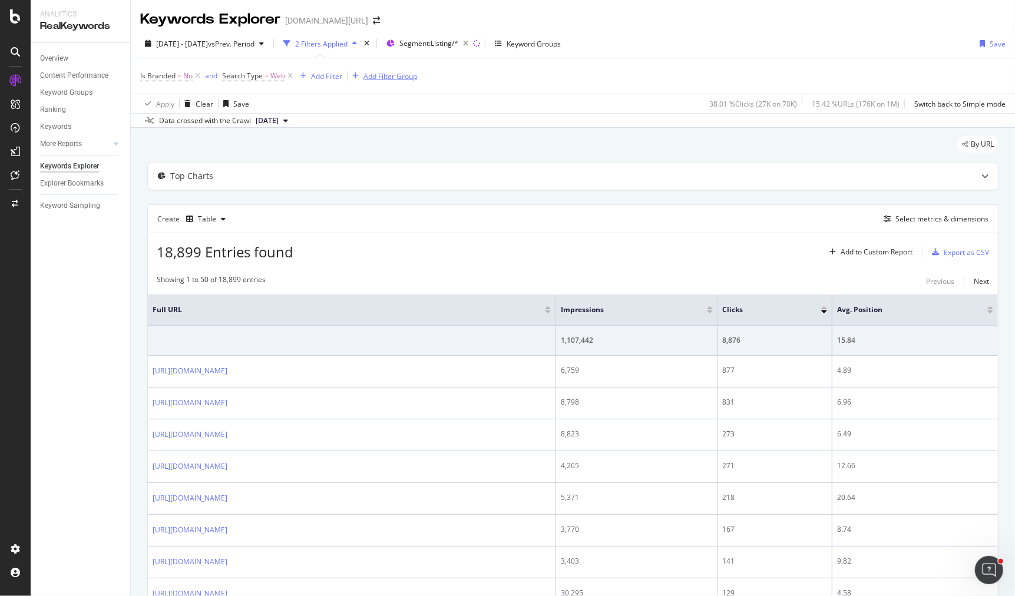
click at [365, 81] on div "Add Filter Group" at bounding box center [391, 76] width 54 height 10
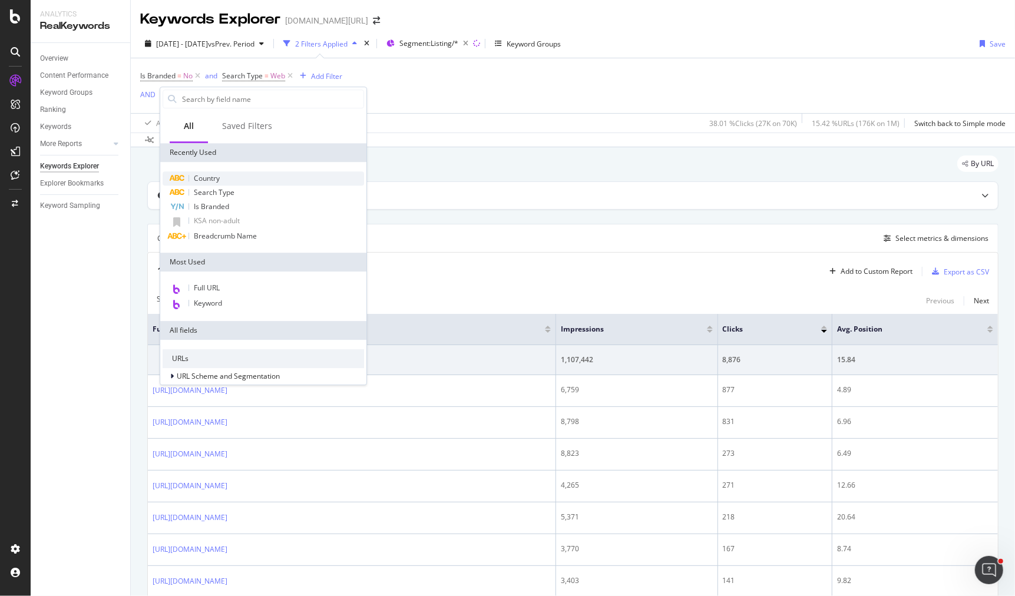
click at [233, 172] on div "Country" at bounding box center [264, 178] width 202 height 14
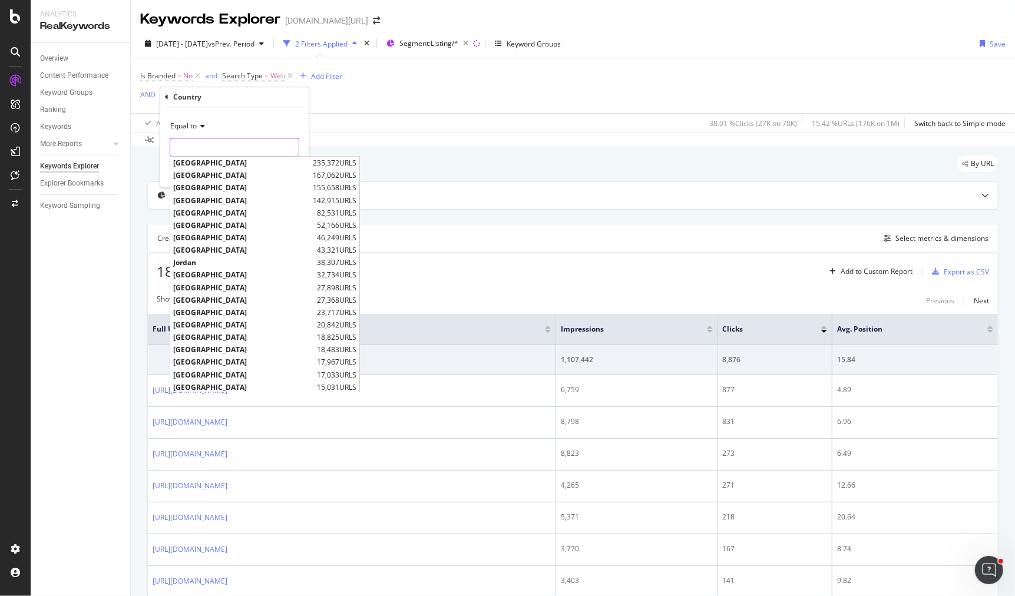
click at [241, 152] on input "text" at bounding box center [234, 147] width 128 height 19
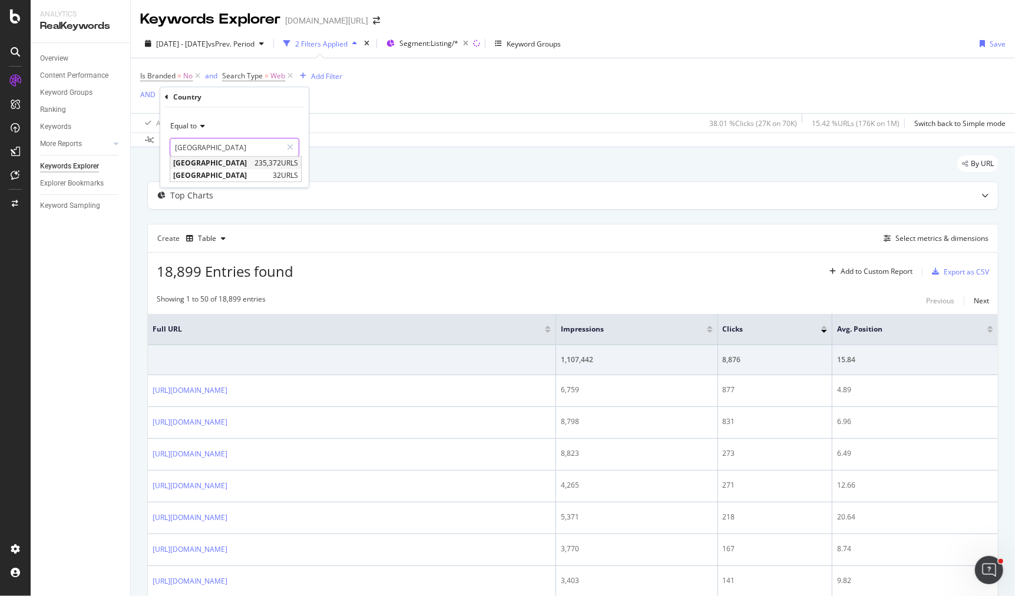
type input "[GEOGRAPHIC_DATA]"
click at [241, 164] on span "[GEOGRAPHIC_DATA]" at bounding box center [212, 163] width 78 height 10
click at [277, 165] on div "Equal to Saudi Arabia sau Cancel Add filter Apply" at bounding box center [234, 147] width 148 height 80
click at [285, 169] on div "Apply" at bounding box center [290, 172] width 18 height 10
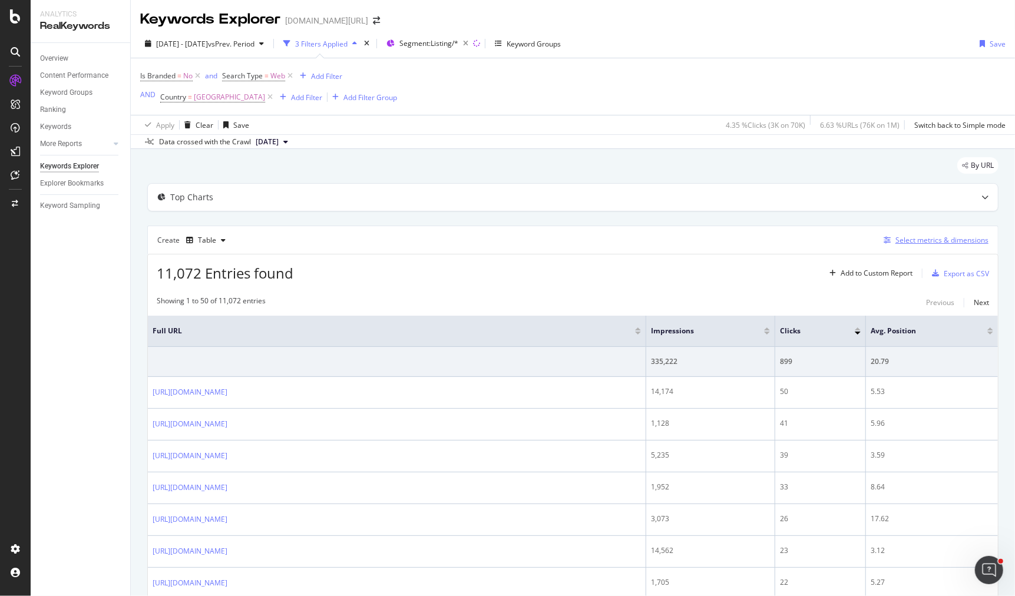
click at [913, 242] on div "Select metrics & dimensions" at bounding box center [942, 240] width 93 height 10
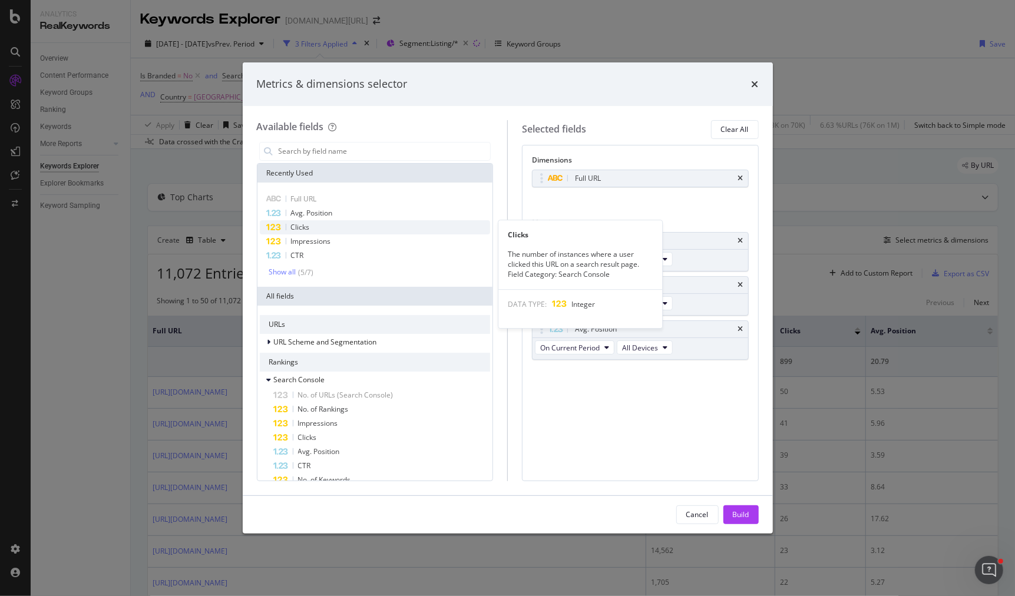
click at [380, 224] on div "Clicks" at bounding box center [375, 227] width 231 height 14
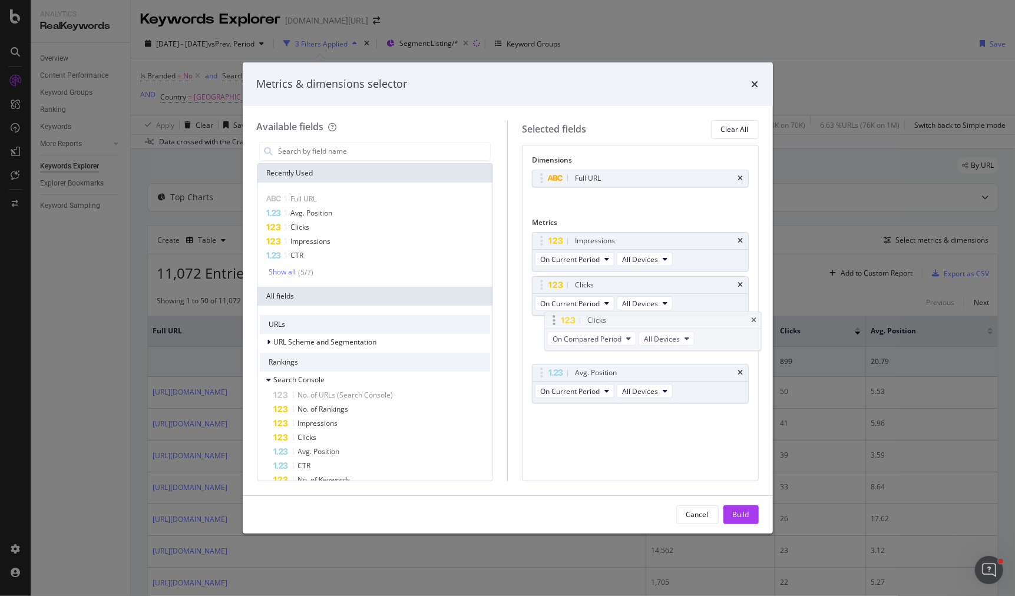
drag, startPoint x: 539, startPoint y: 372, endPoint x: 552, endPoint y: 322, distance: 51.2
click at [552, 322] on body "Analytics RealKeywords Overview Content Performance Keyword Groups Ranking Keyw…" at bounding box center [507, 298] width 1015 height 596
click at [579, 345] on span "On Compared Period" at bounding box center [574, 348] width 69 height 10
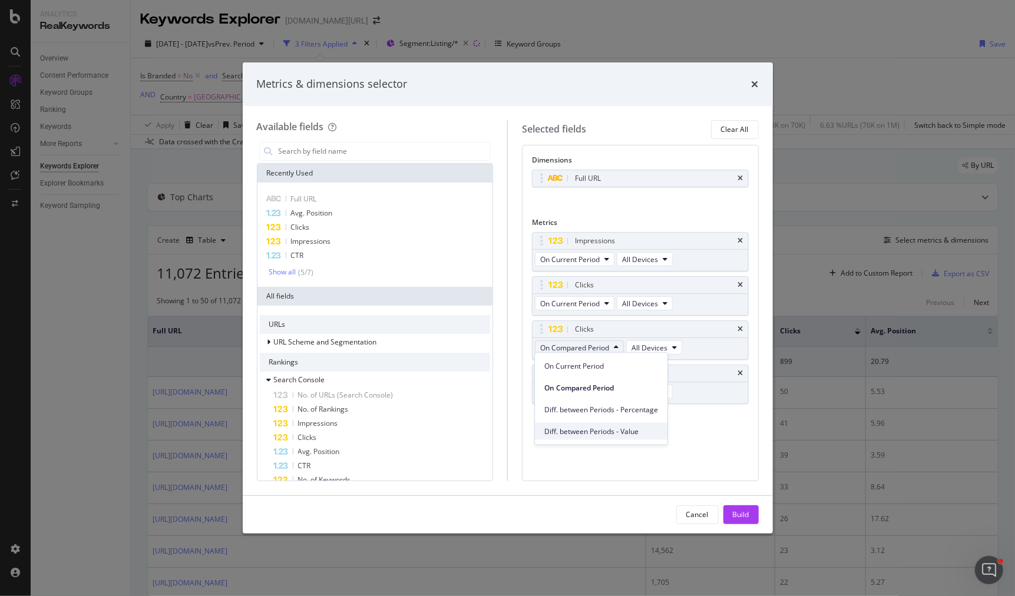
click at [604, 427] on span "Diff. between Periods - Value" at bounding box center [601, 431] width 114 height 11
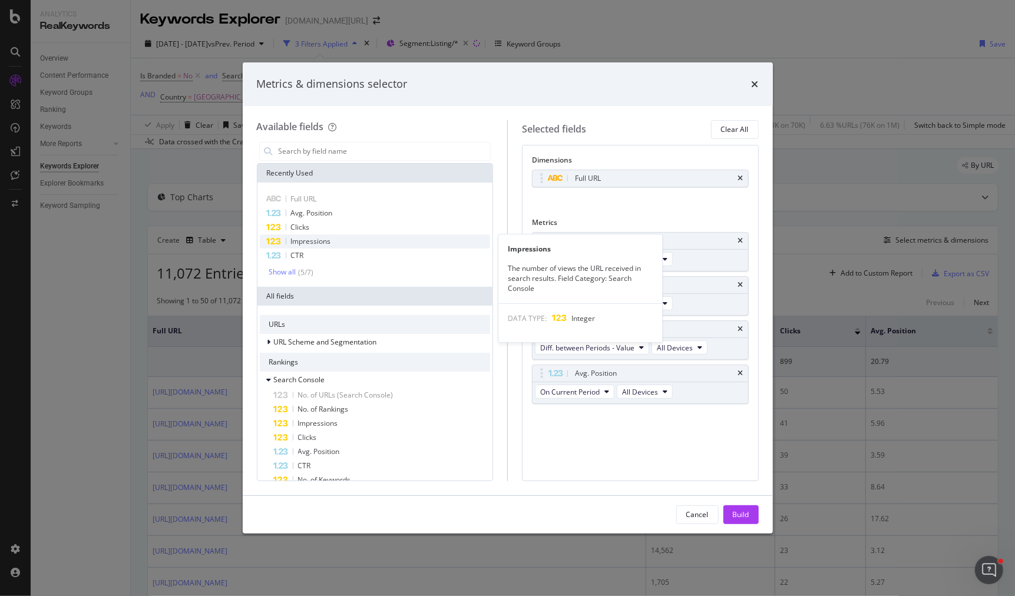
click at [358, 241] on div "Impressions" at bounding box center [375, 241] width 231 height 14
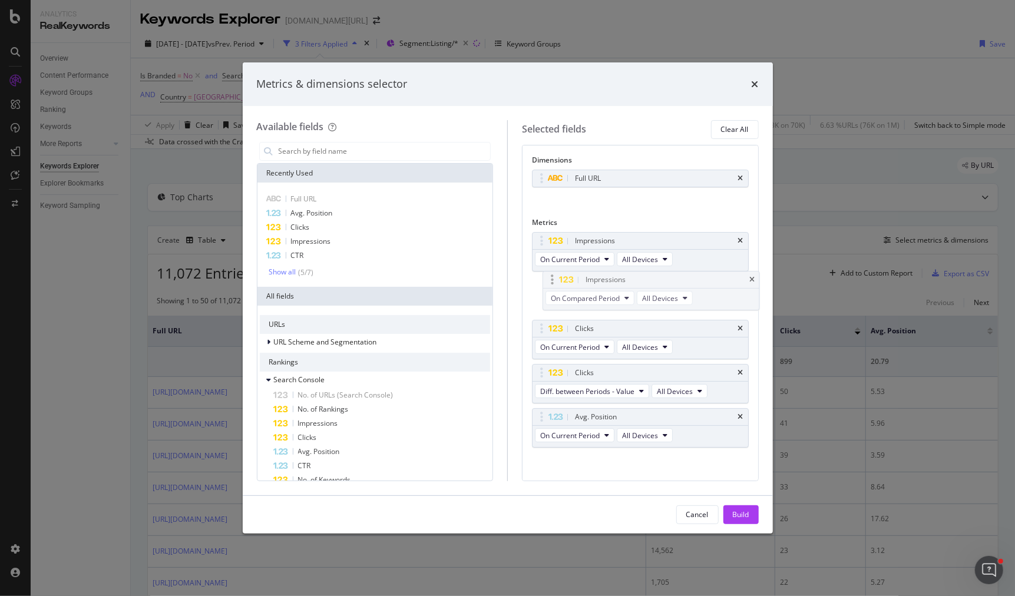
drag, startPoint x: 543, startPoint y: 412, endPoint x: 554, endPoint y: 277, distance: 135.4
click at [554, 277] on body "Analytics RealKeywords Overview Content Performance Keyword Groups Ranking Keyw…" at bounding box center [507, 298] width 1015 height 596
click at [584, 300] on span "On Compared Period" at bounding box center [574, 304] width 69 height 10
click at [596, 388] on span "Diff. between Periods - Value" at bounding box center [601, 387] width 114 height 11
click at [753, 515] on button "Build" at bounding box center [741, 515] width 35 height 19
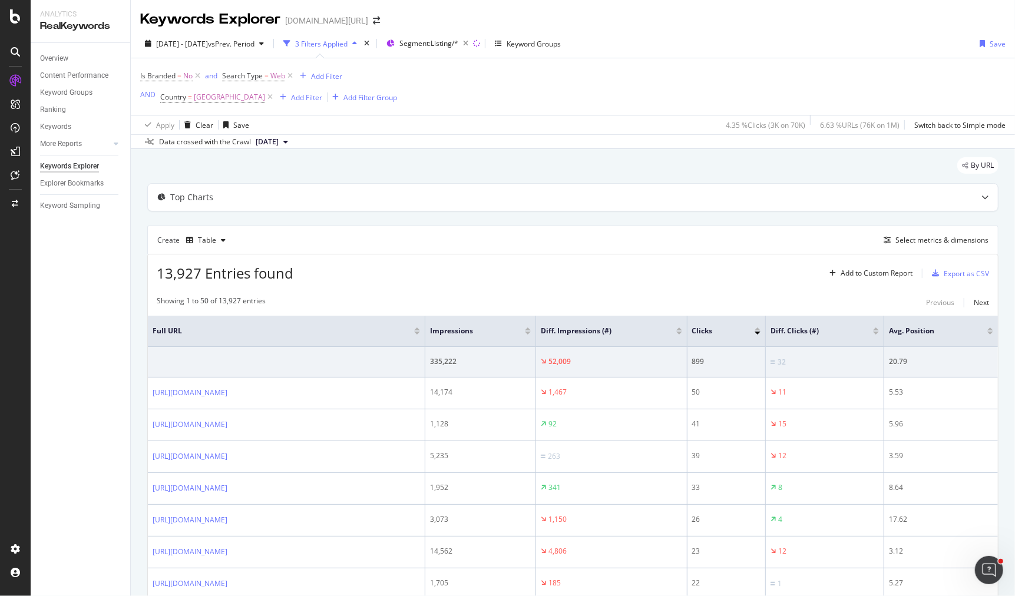
click at [879, 332] on div at bounding box center [876, 333] width 6 height 3
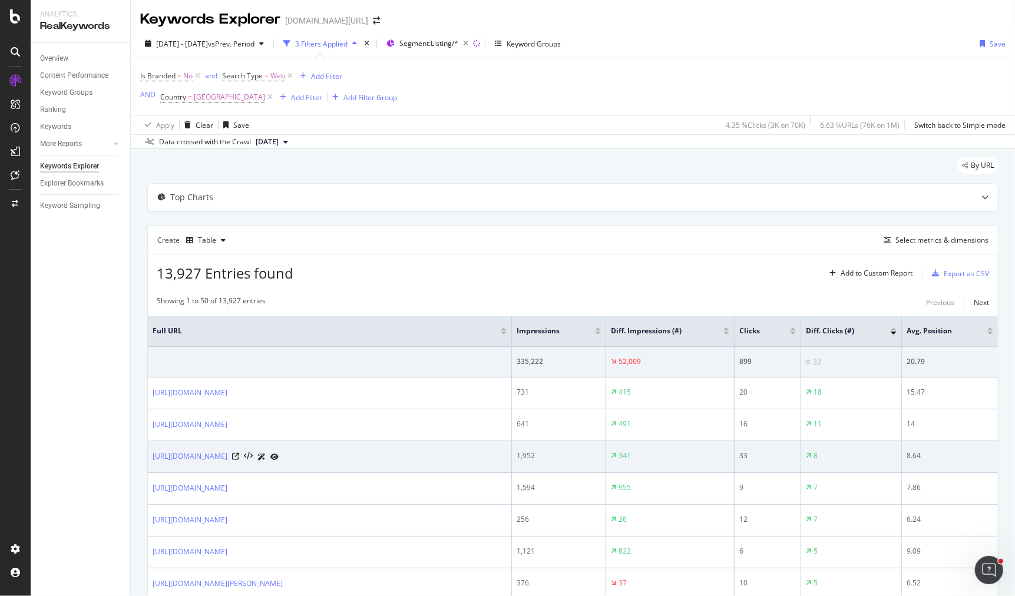
scroll to position [65, 0]
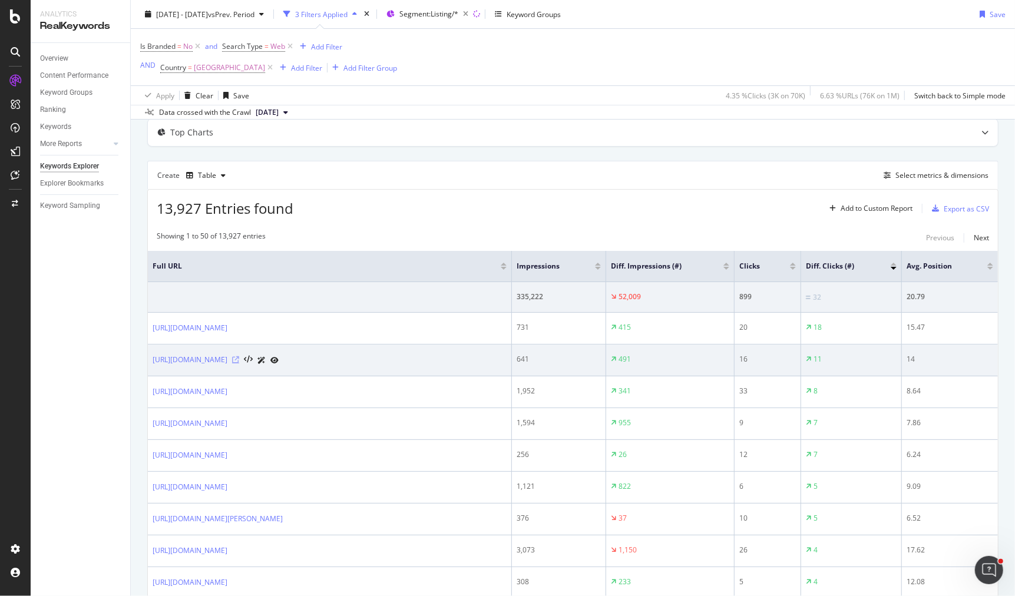
click at [239, 356] on icon at bounding box center [235, 359] width 7 height 7
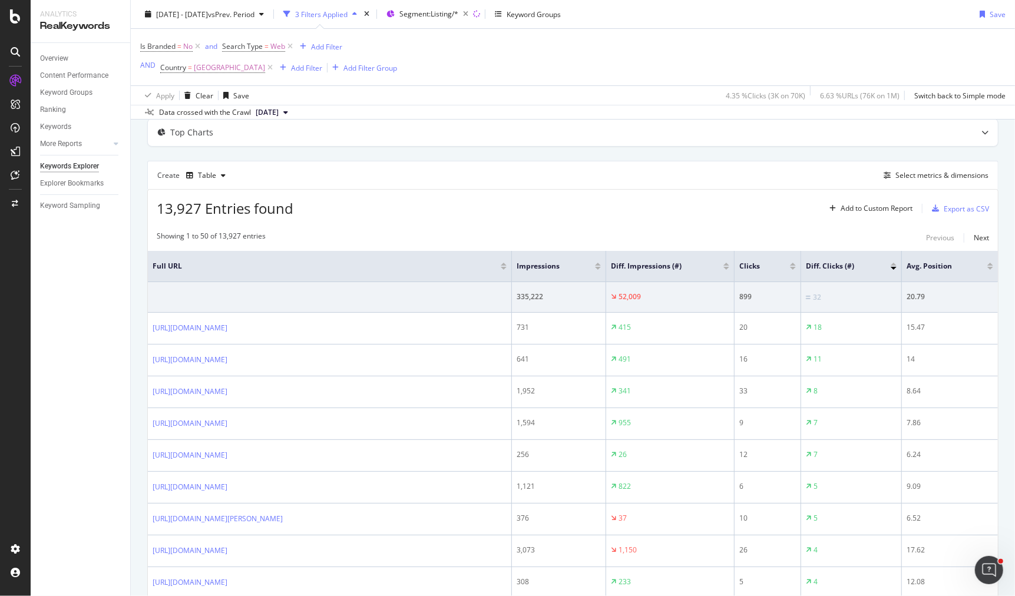
click at [725, 267] on div at bounding box center [727, 268] width 6 height 3
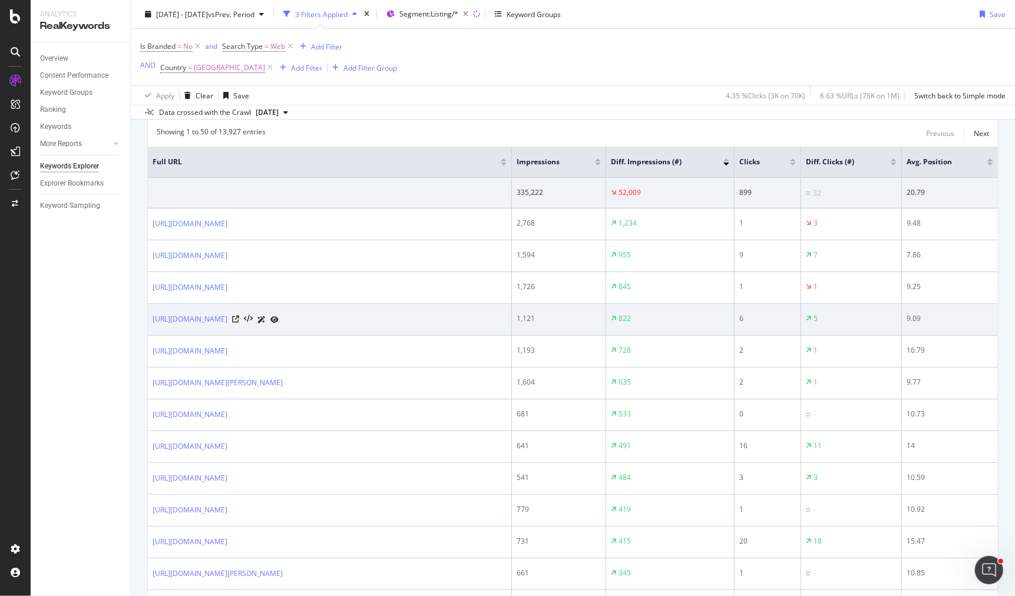
scroll to position [168, 0]
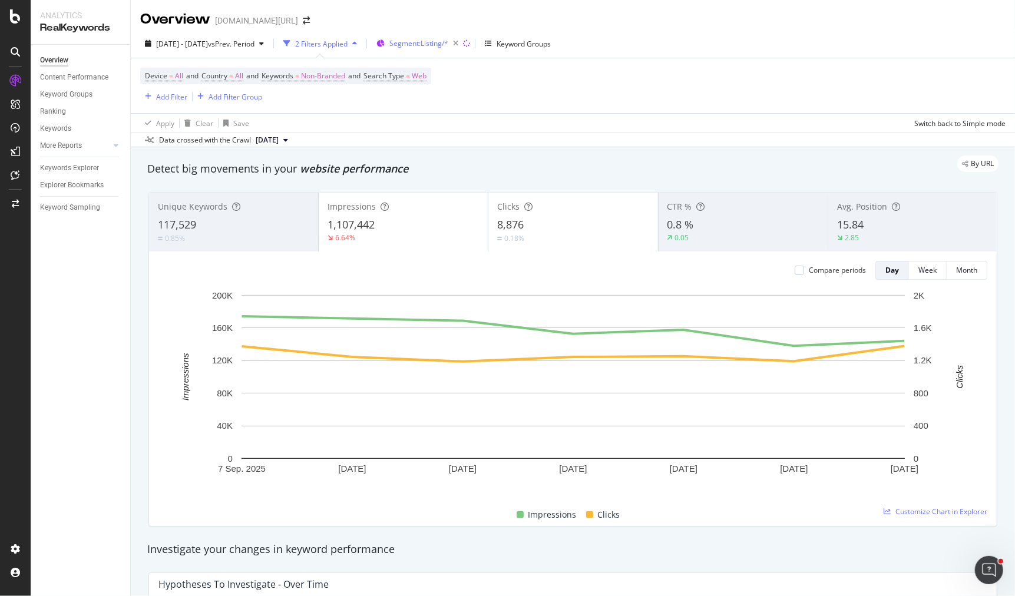
click at [448, 38] on div "Segment: Listing/*" at bounding box center [426, 43] width 74 height 16
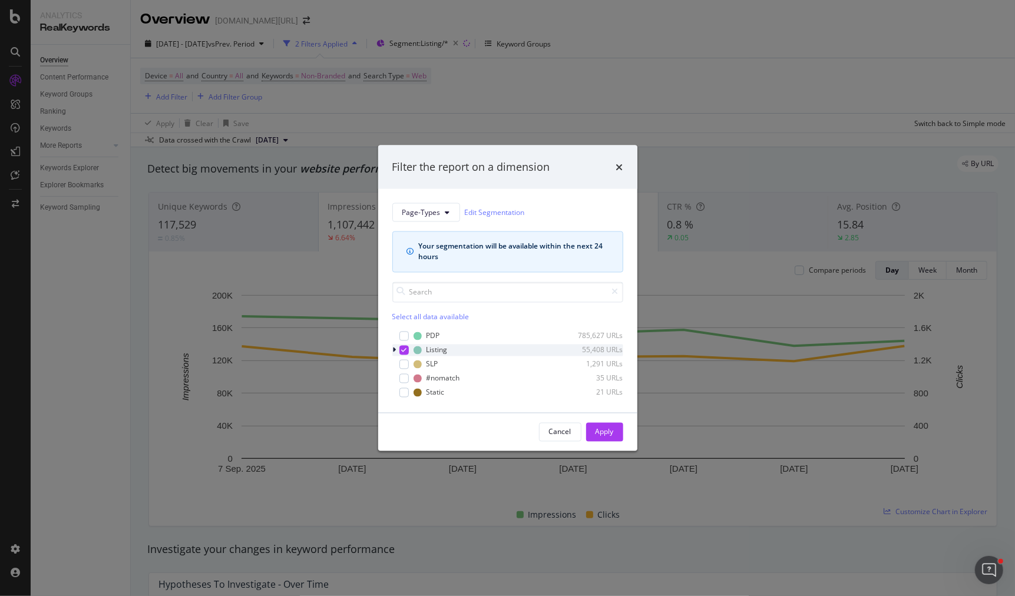
click at [402, 348] on icon "modal" at bounding box center [403, 350] width 5 height 6
click at [402, 340] on div "PDP 785,627 URLs" at bounding box center [507, 336] width 231 height 12
click at [607, 430] on div "Apply" at bounding box center [605, 432] width 18 height 10
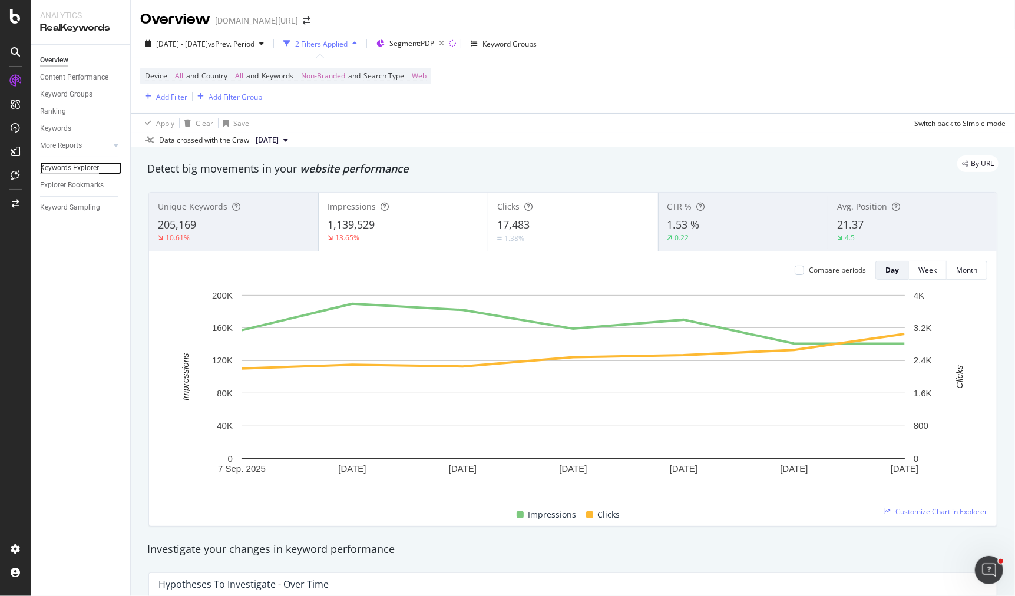
click at [86, 164] on div "Keywords Explorer" at bounding box center [69, 168] width 59 height 12
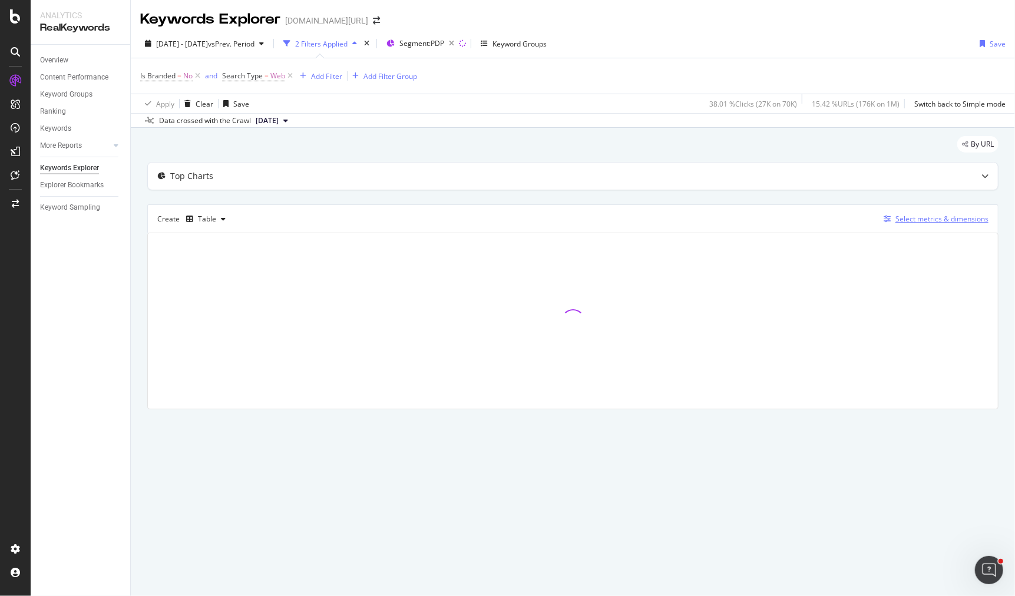
click at [903, 223] on div "Select metrics & dimensions" at bounding box center [934, 219] width 110 height 13
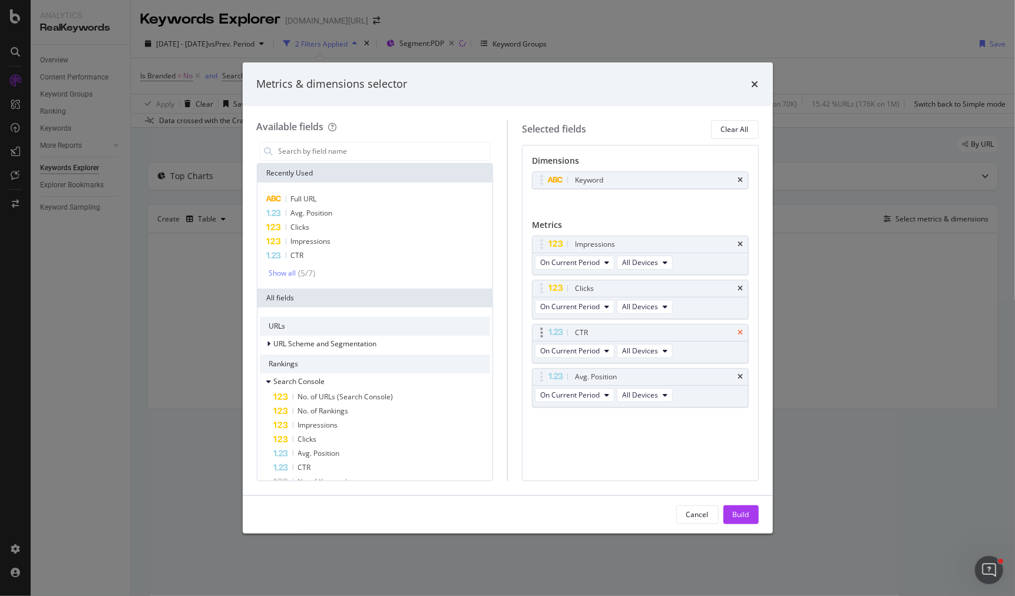
click at [740, 333] on icon "times" at bounding box center [740, 332] width 5 height 7
click at [742, 181] on icon "times" at bounding box center [740, 180] width 5 height 7
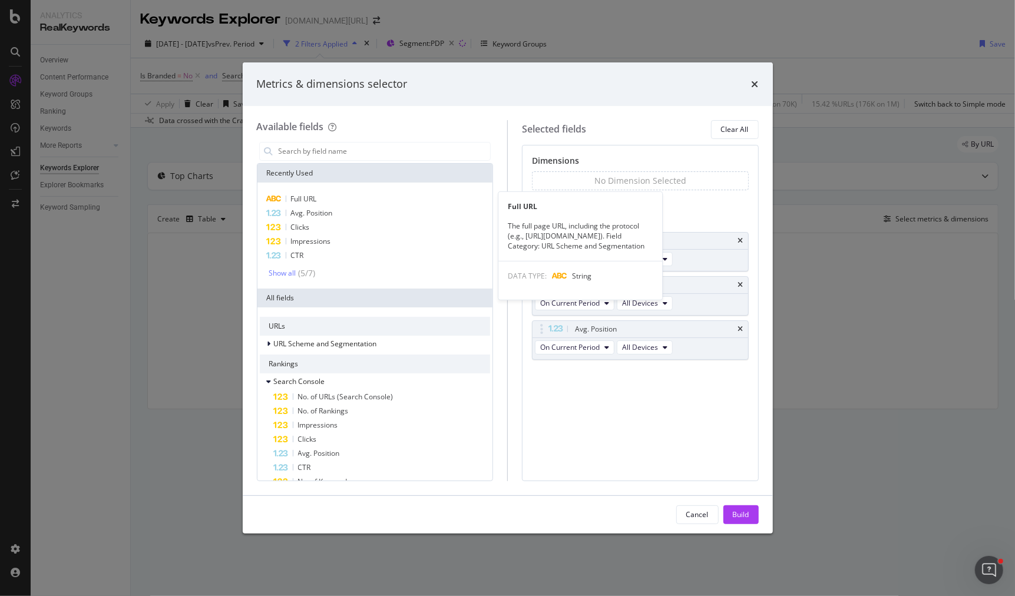
click at [358, 199] on div "Full URL" at bounding box center [375, 199] width 231 height 14
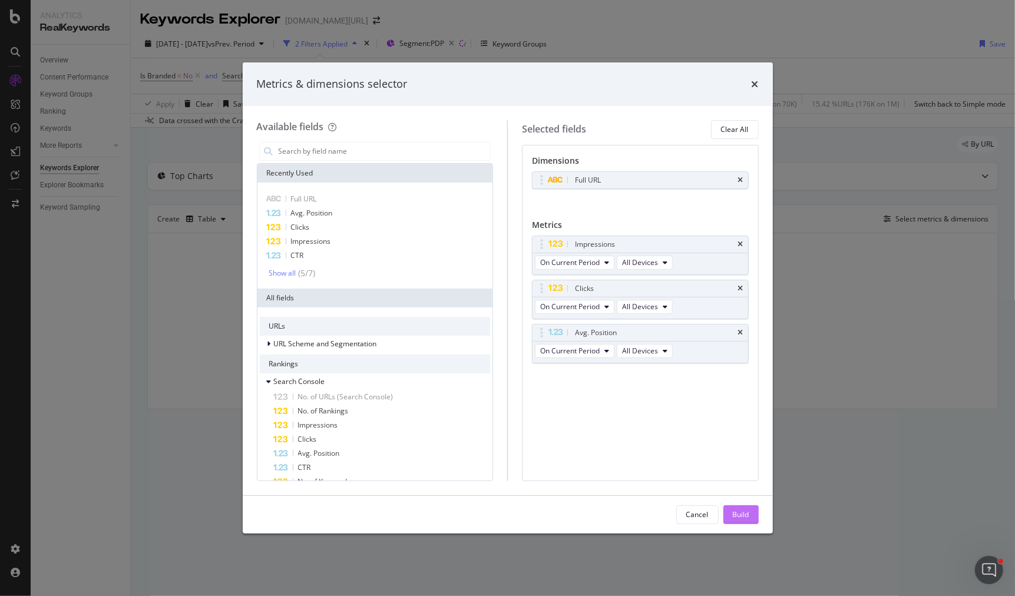
click at [742, 518] on div "Build" at bounding box center [741, 515] width 16 height 10
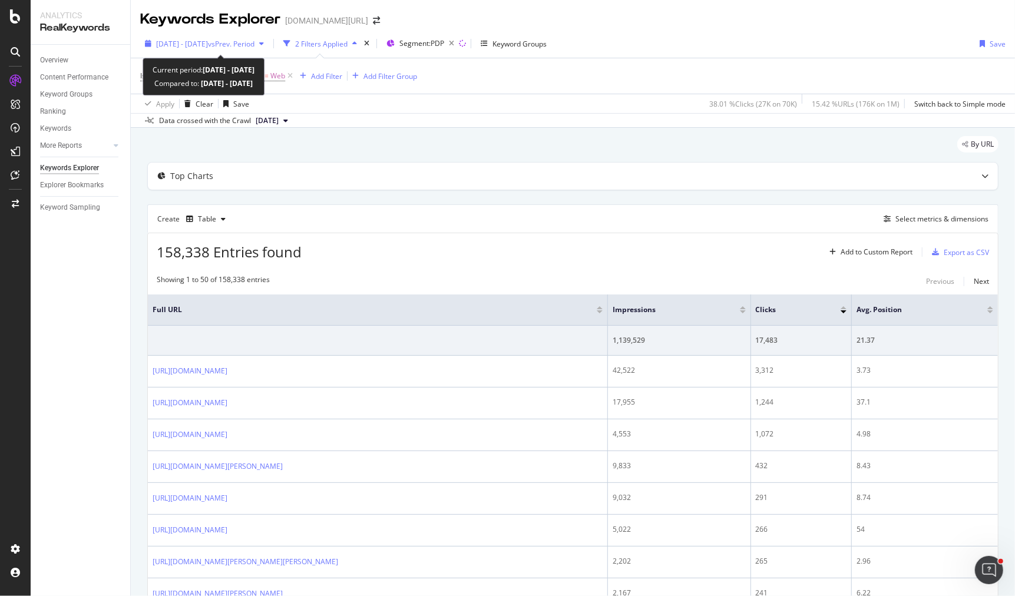
click at [213, 48] on div "[DATE] - [DATE] vs Prev. Period" at bounding box center [205, 44] width 98 height 10
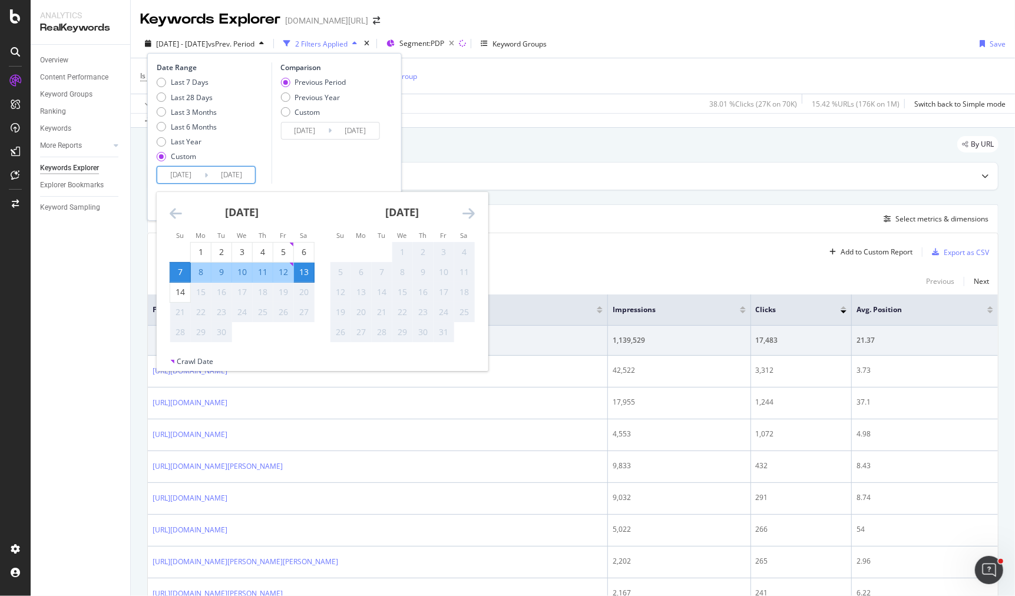
click at [191, 167] on input "[DATE]" at bounding box center [180, 175] width 47 height 16
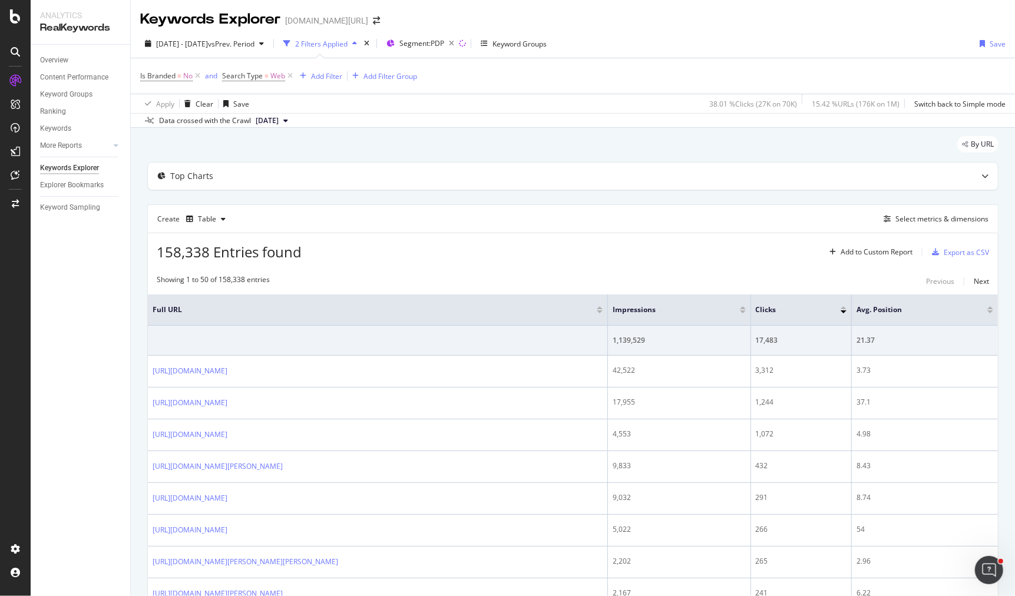
click at [323, 77] on div "Add Filter" at bounding box center [326, 76] width 31 height 10
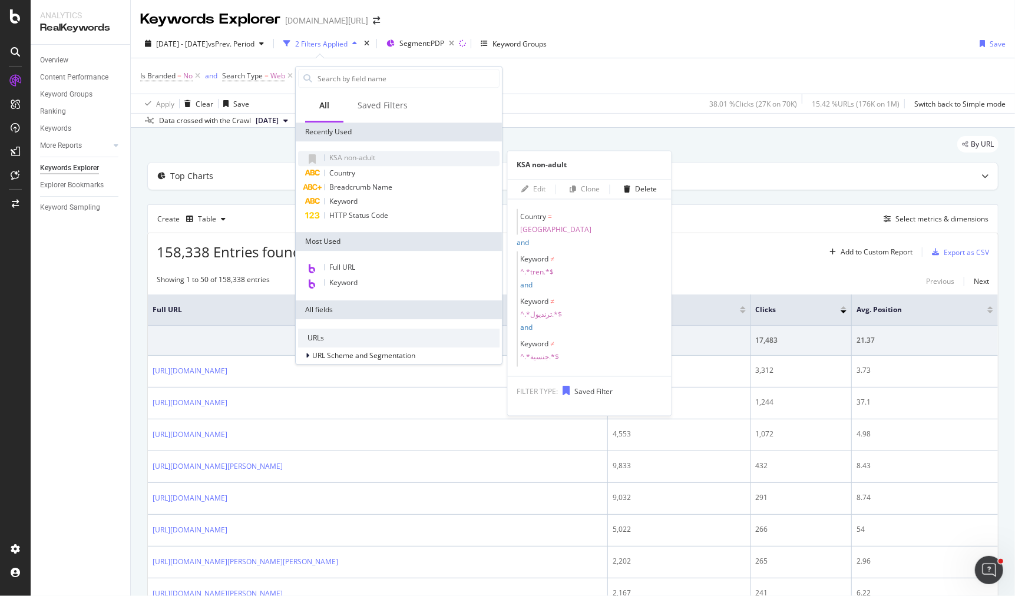
click at [545, 171] on div "KSA non-adult Edit Clone Delete Country = [GEOGRAPHIC_DATA] and Keyword ≠ ^.*tr…" at bounding box center [590, 264] width 164 height 206
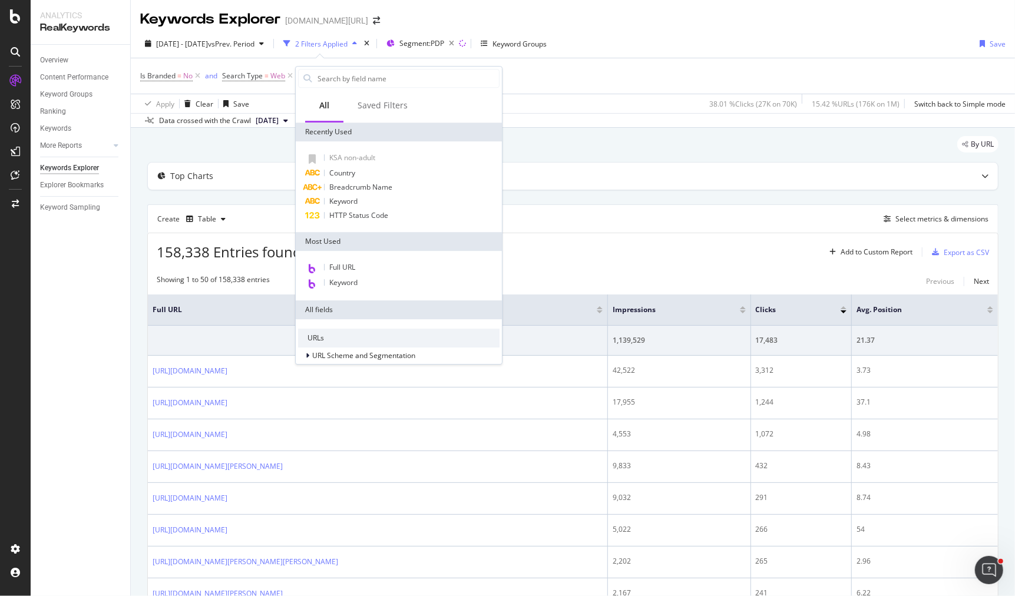
click at [576, 126] on div "Data crossed with the Crawl [DATE]" at bounding box center [573, 120] width 884 height 14
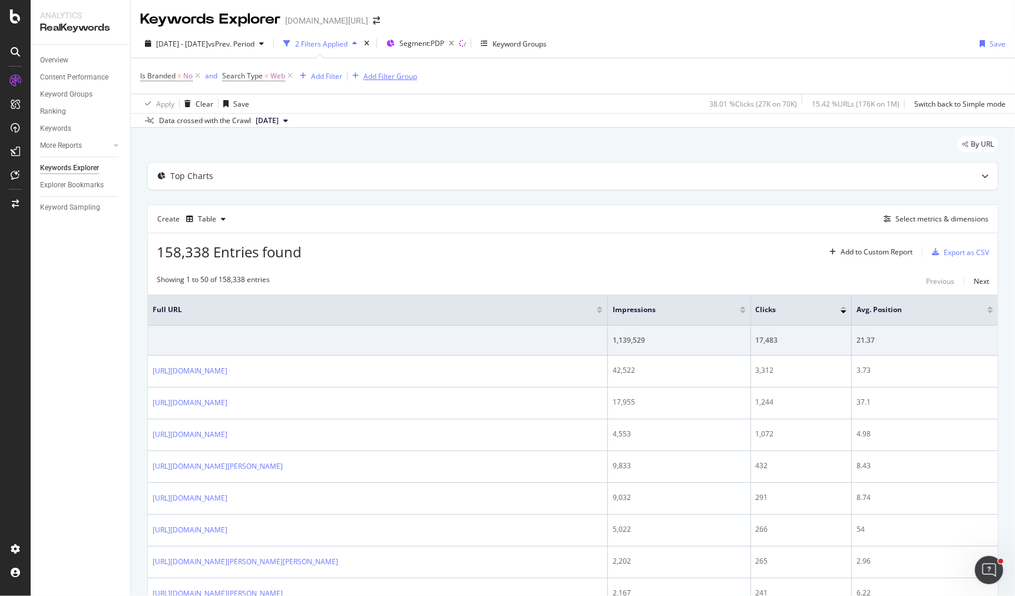
click at [390, 74] on div "Add Filter Group" at bounding box center [391, 76] width 54 height 10
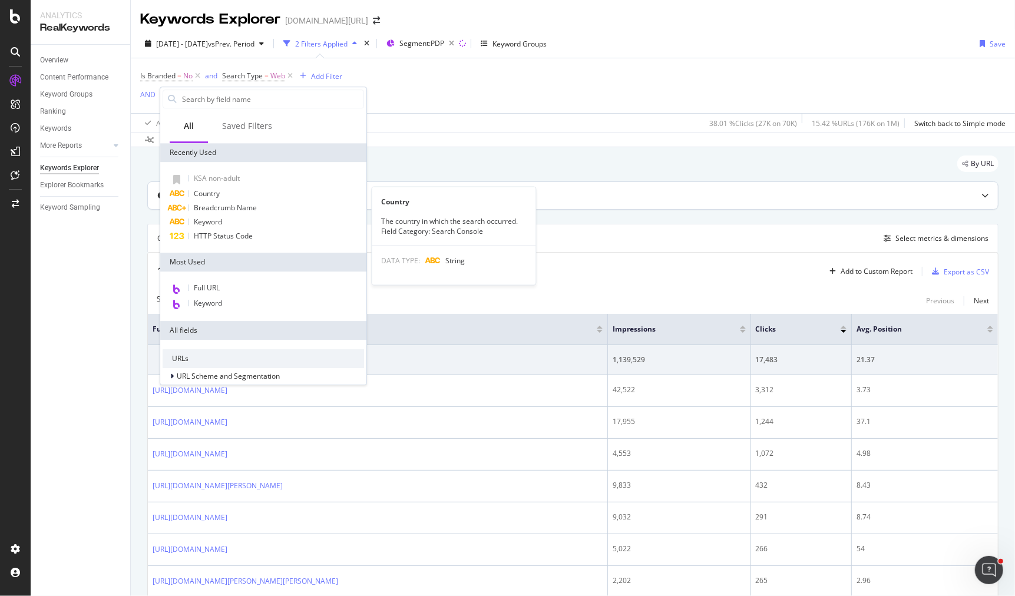
click at [226, 190] on div "Country" at bounding box center [264, 194] width 202 height 14
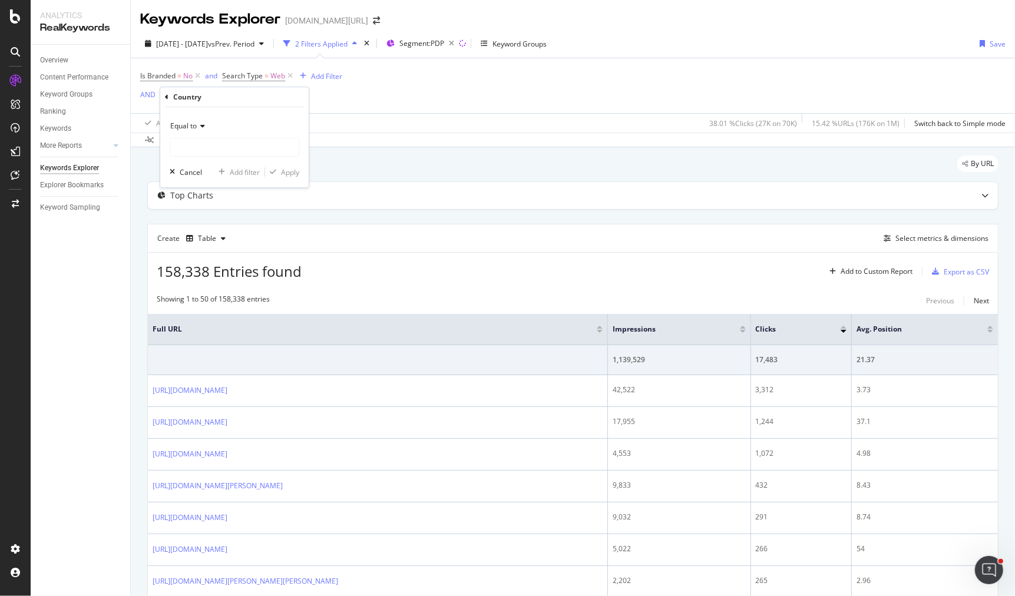
click at [199, 127] on icon at bounding box center [201, 126] width 8 height 7
click at [202, 151] on span "Equal to" at bounding box center [190, 151] width 29 height 10
click at [217, 151] on input "text" at bounding box center [234, 147] width 128 height 19
type input "[GEOGRAPHIC_DATA]"
click at [228, 160] on span "[GEOGRAPHIC_DATA]" at bounding box center [212, 163] width 78 height 10
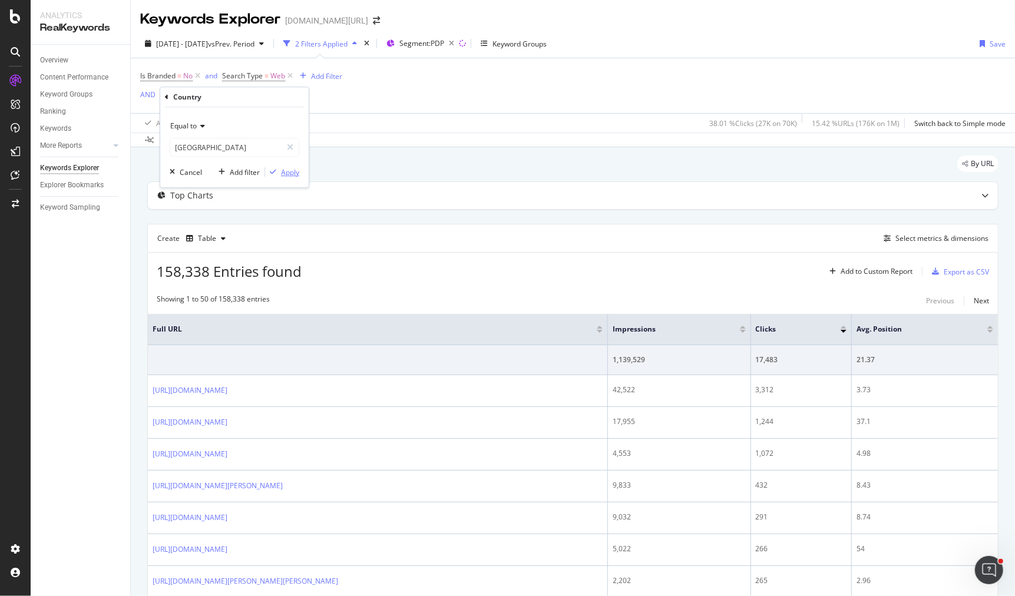
click at [282, 174] on div "Apply" at bounding box center [290, 172] width 18 height 10
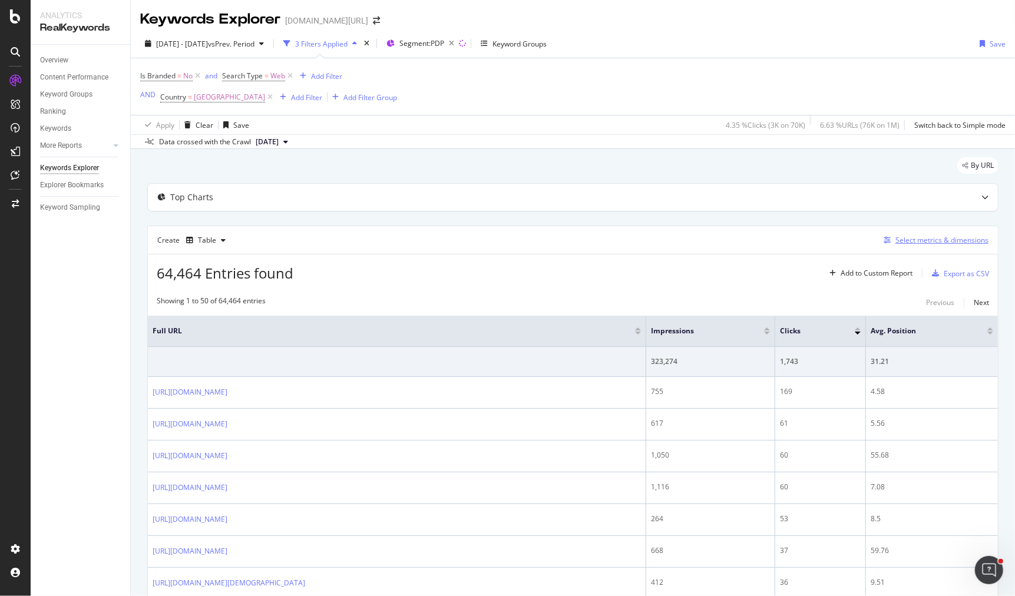
click at [923, 243] on div "Select metrics & dimensions" at bounding box center [942, 240] width 93 height 10
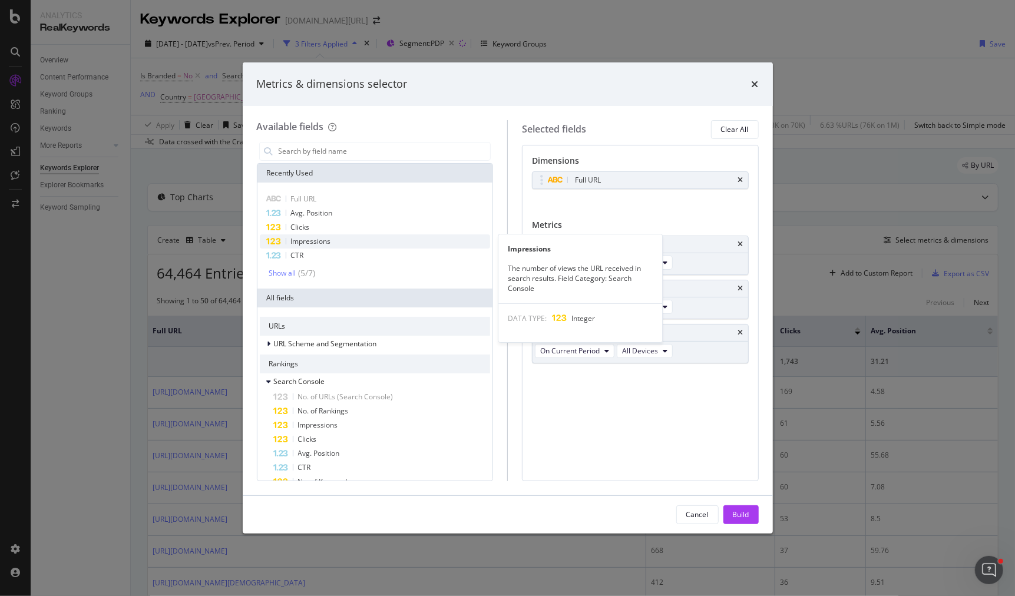
click at [351, 240] on div "Impressions" at bounding box center [375, 241] width 231 height 14
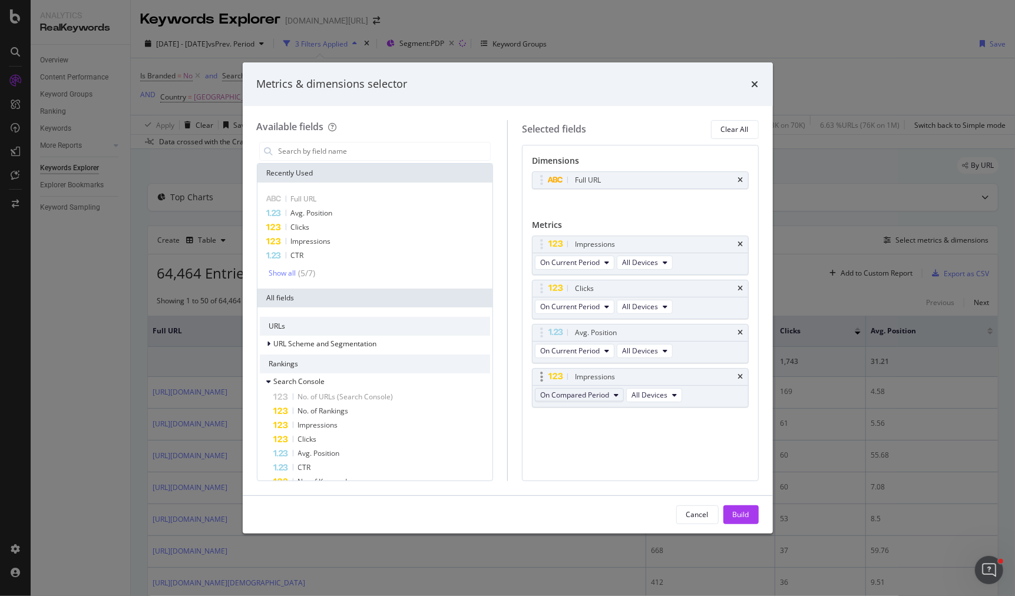
click at [591, 390] on span "On Compared Period" at bounding box center [574, 395] width 69 height 10
click at [617, 481] on span "Diff. between Periods - Value" at bounding box center [601, 478] width 114 height 11
drag, startPoint x: 542, startPoint y: 373, endPoint x: 547, endPoint y: 288, distance: 85.0
click at [547, 289] on body "Analytics RealKeywords Overview Content Performance Keyword Groups Ranking Keyw…" at bounding box center [507, 298] width 1015 height 596
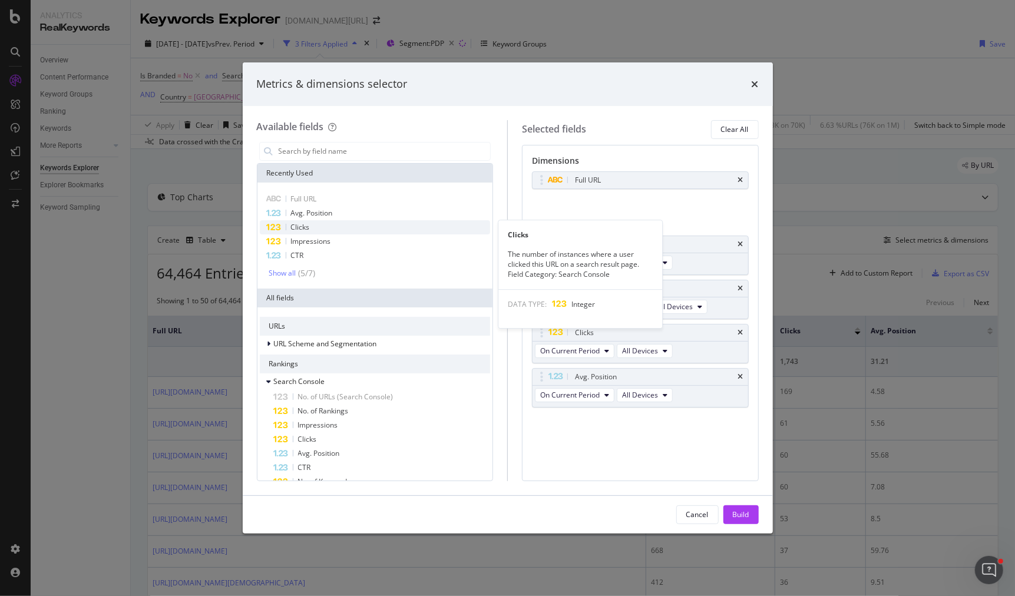
click at [318, 227] on div "Clicks" at bounding box center [375, 227] width 231 height 14
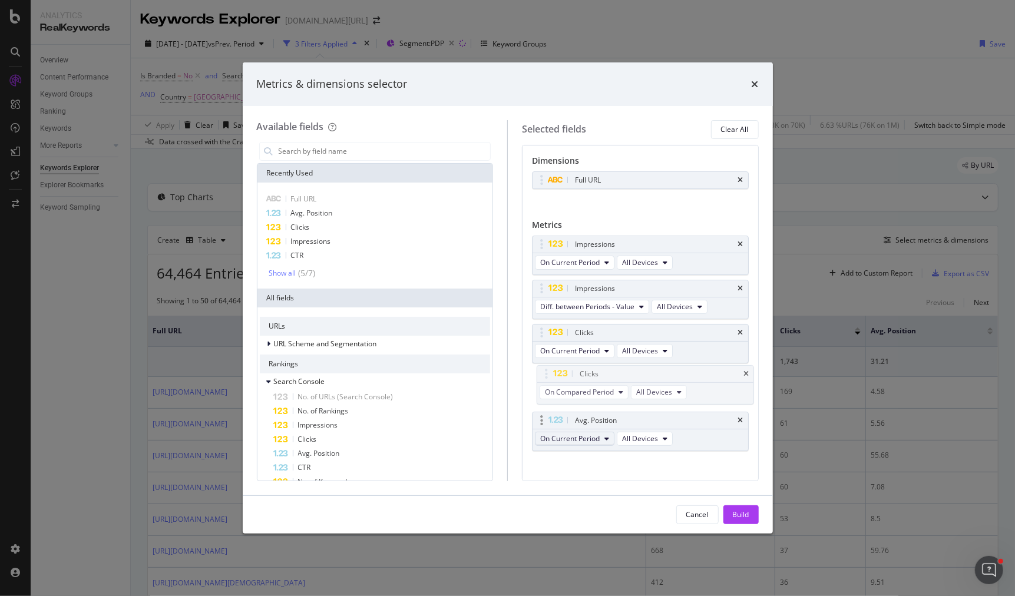
drag, startPoint x: 541, startPoint y: 416, endPoint x: 541, endPoint y: 397, distance: 19.4
click at [547, 372] on body "Analytics RealKeywords Overview Content Performance Keyword Groups Ranking Keyw…" at bounding box center [507, 298] width 1015 height 596
click at [577, 392] on span "On Compared Period" at bounding box center [574, 395] width 69 height 10
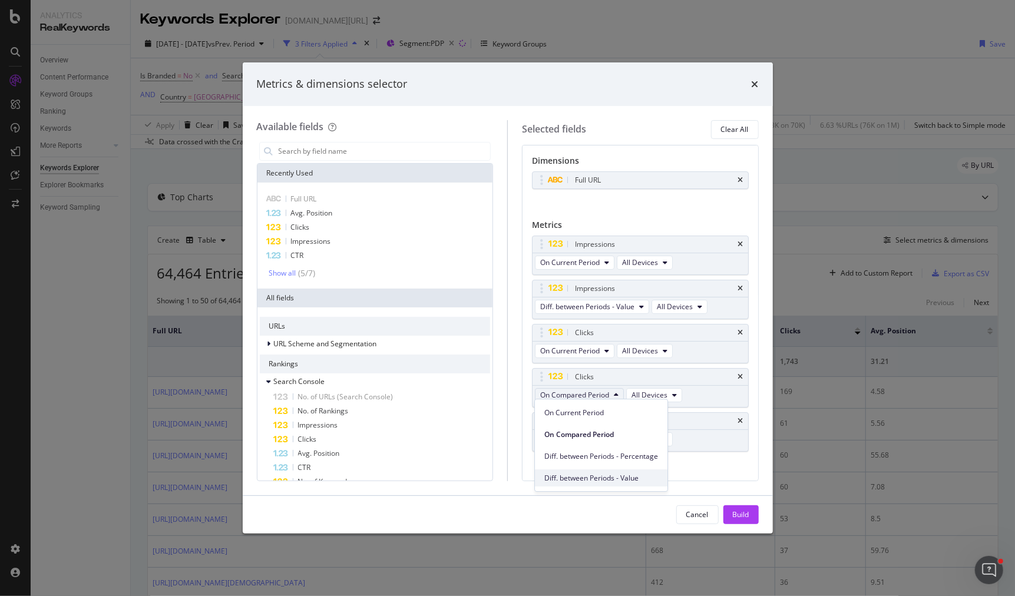
click at [606, 472] on div "Diff. between Periods - Value" at bounding box center [601, 478] width 133 height 17
click at [746, 513] on div "Build" at bounding box center [741, 515] width 16 height 10
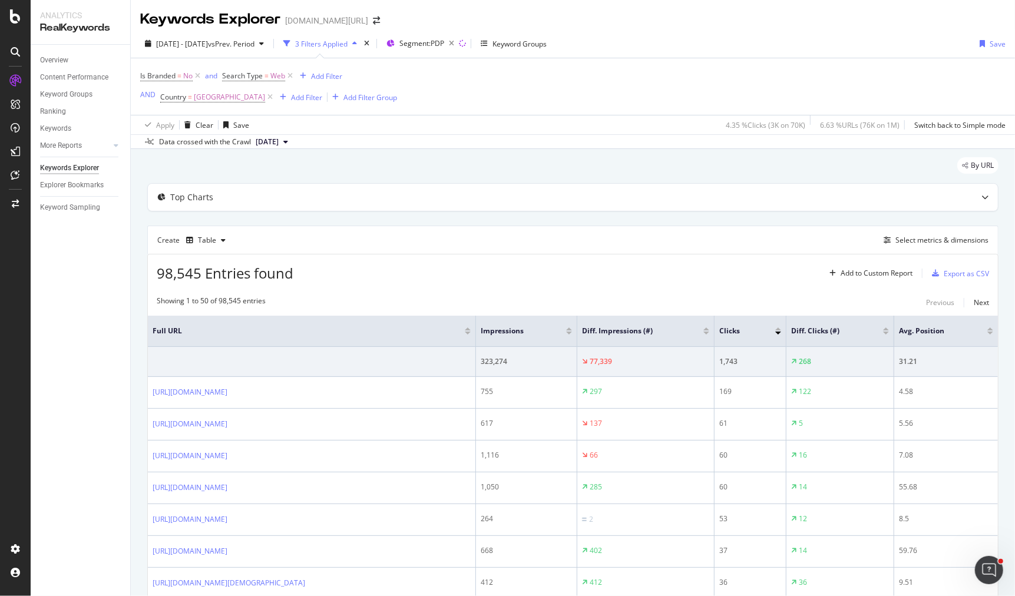
click at [889, 332] on div at bounding box center [886, 333] width 6 height 3
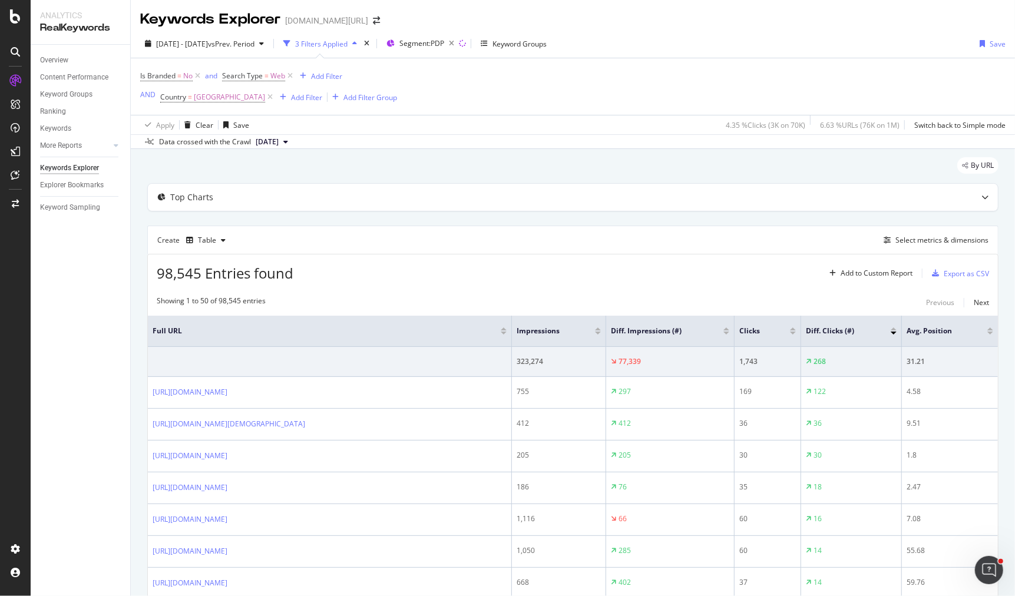
click at [725, 332] on div at bounding box center [727, 333] width 6 height 3
click at [726, 329] on div at bounding box center [727, 331] width 6 height 7
click at [727, 328] on div at bounding box center [727, 329] width 6 height 3
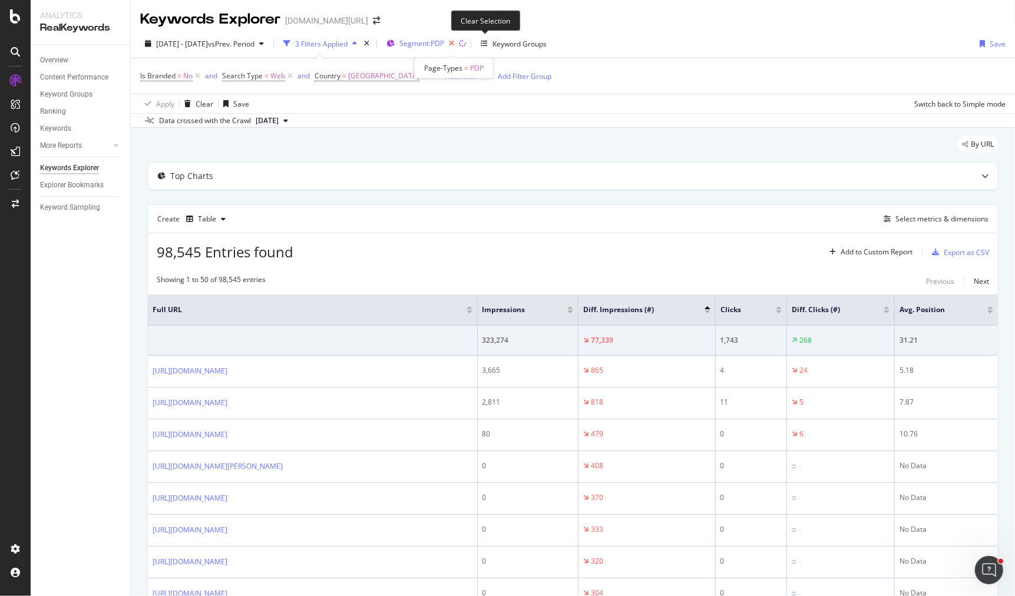
click at [459, 47] on icon "button" at bounding box center [451, 43] width 15 height 16
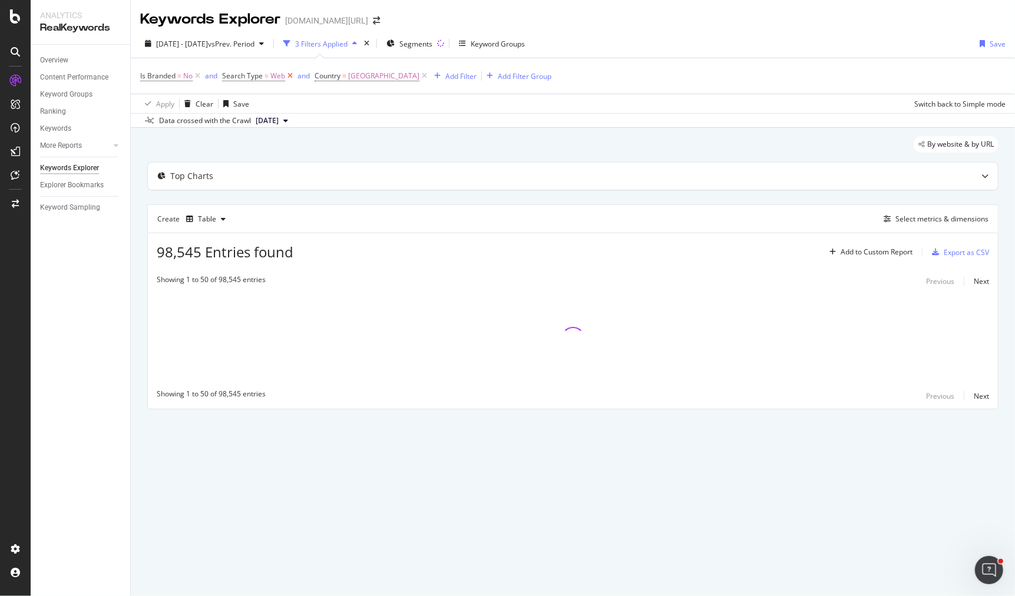
click at [290, 75] on icon at bounding box center [290, 76] width 10 height 12
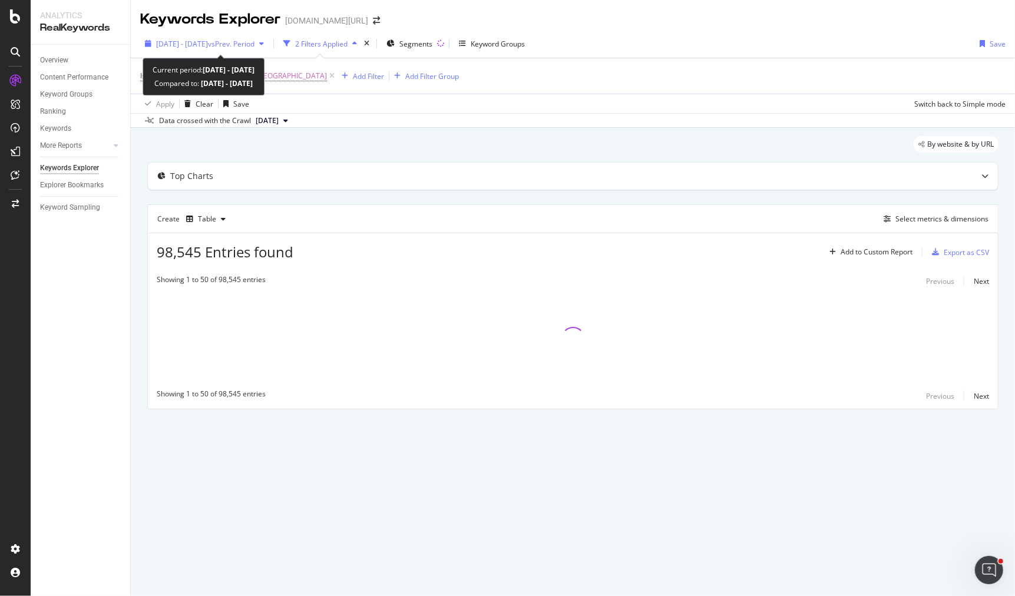
click at [208, 41] on span "[DATE] - [DATE]" at bounding box center [182, 44] width 52 height 10
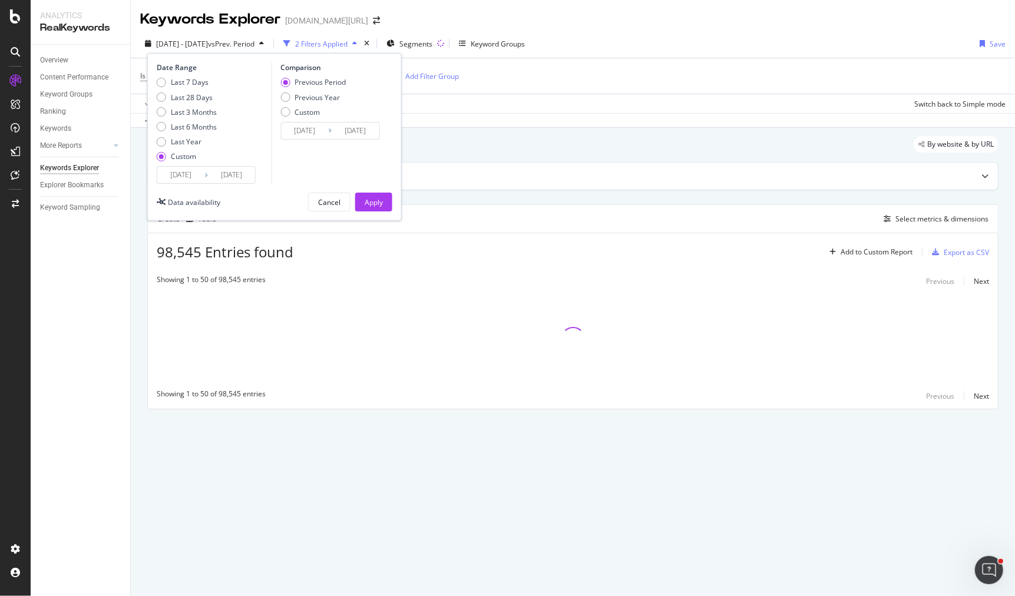
click at [495, 137] on div "By website & by URL" at bounding box center [572, 149] width 851 height 26
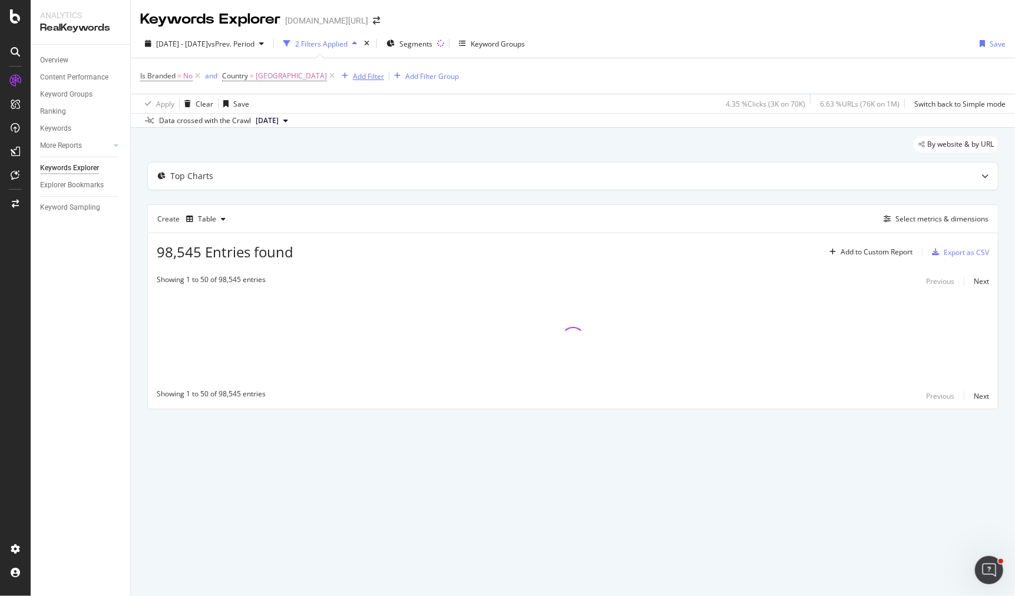
click at [353, 75] on div "Add Filter" at bounding box center [368, 76] width 31 height 10
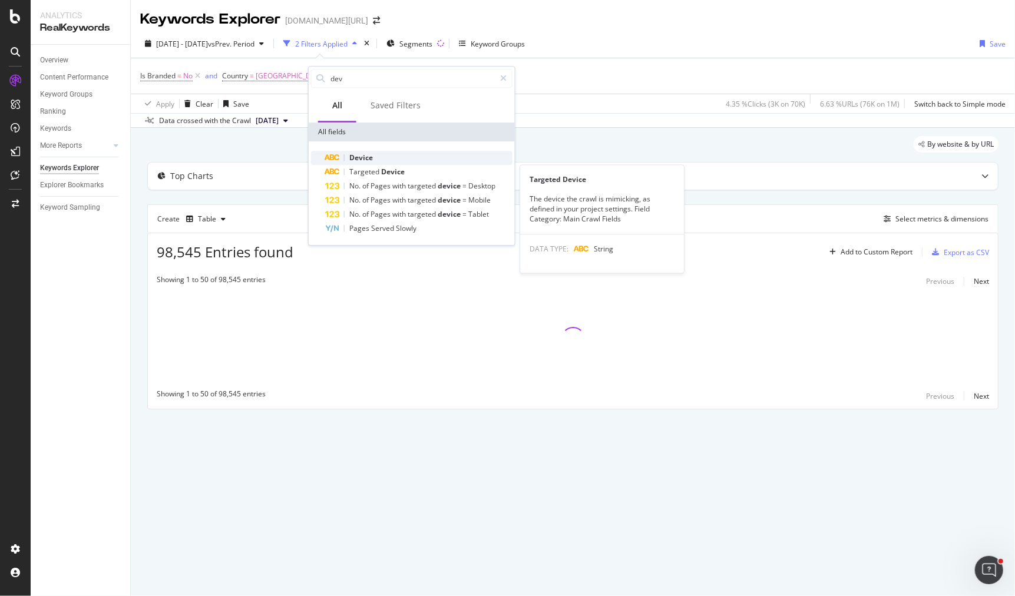
type input "dev"
click at [372, 161] on div "Device" at bounding box center [418, 158] width 187 height 14
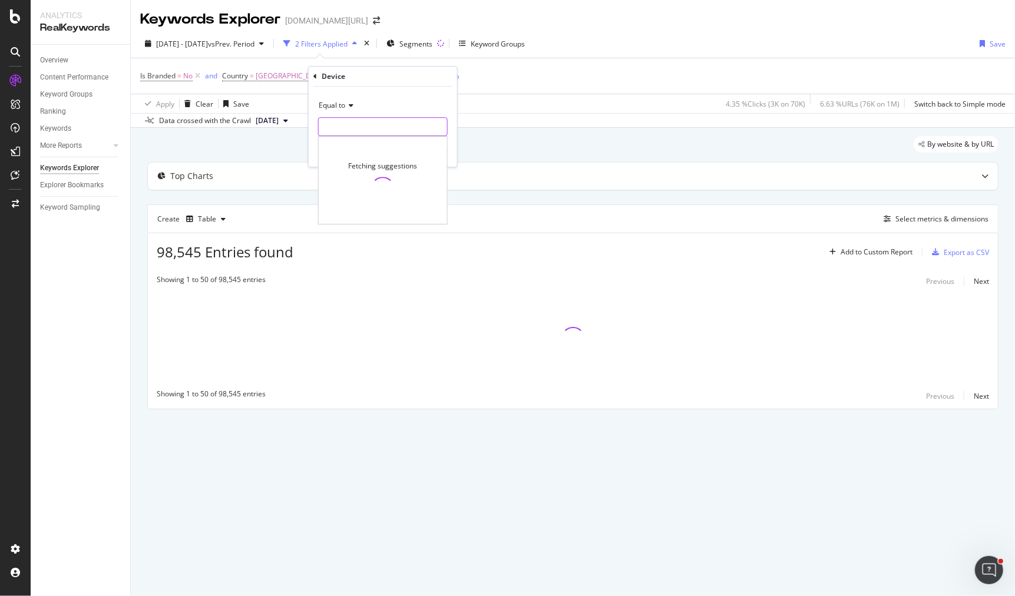
click at [351, 126] on input "text" at bounding box center [383, 126] width 128 height 19
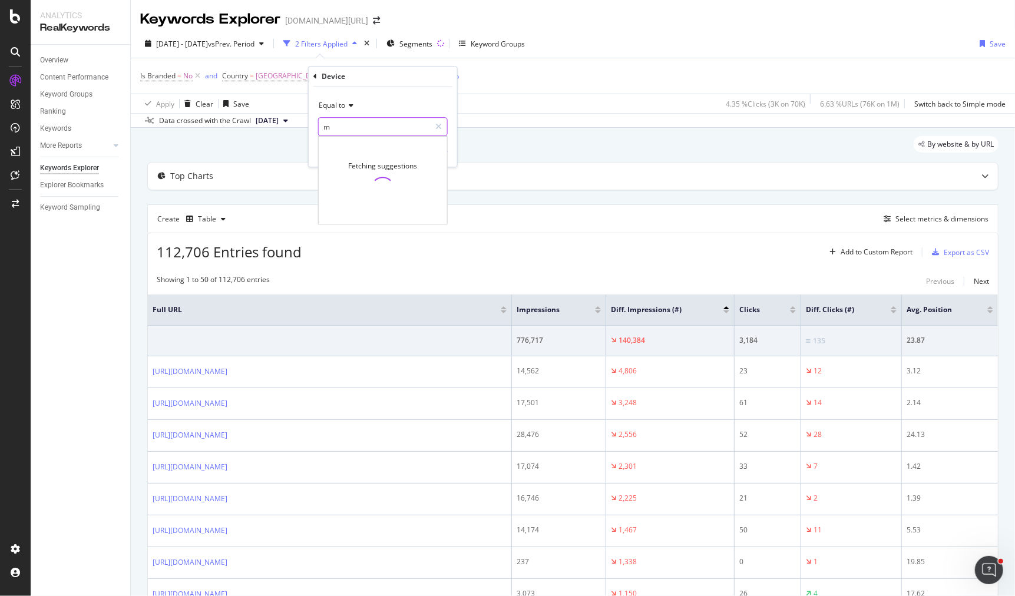
type input "mo"
click at [62, 55] on div "Overview" at bounding box center [54, 60] width 28 height 12
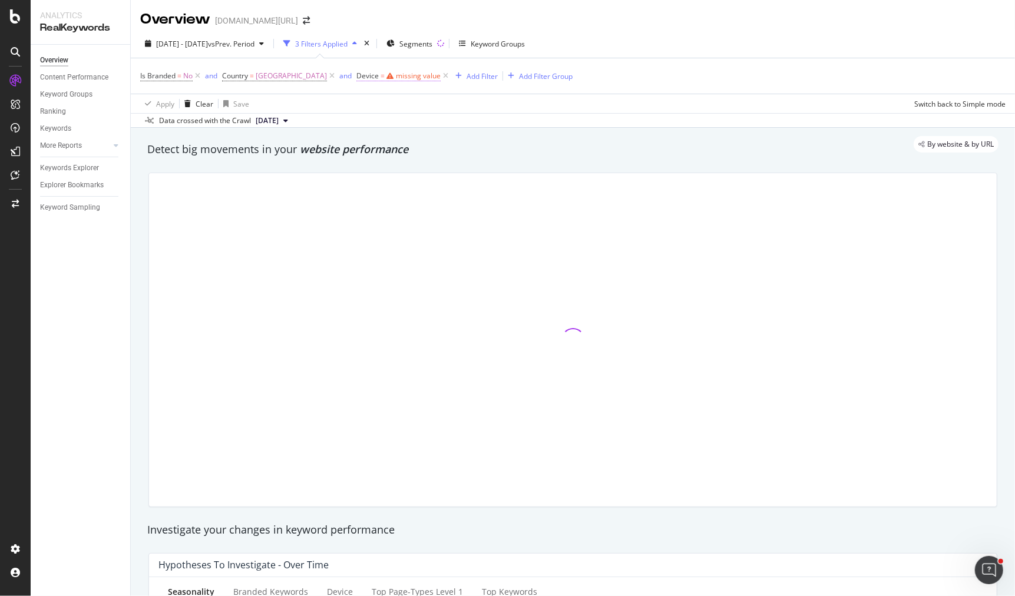
click at [396, 76] on div "missing value" at bounding box center [418, 76] width 45 height 10
click at [376, 118] on input "text" at bounding box center [402, 124] width 128 height 19
click at [385, 136] on span "mobile" at bounding box center [380, 140] width 78 height 10
type input "mobile"
click at [448, 144] on div "Apply" at bounding box center [450, 149] width 34 height 11
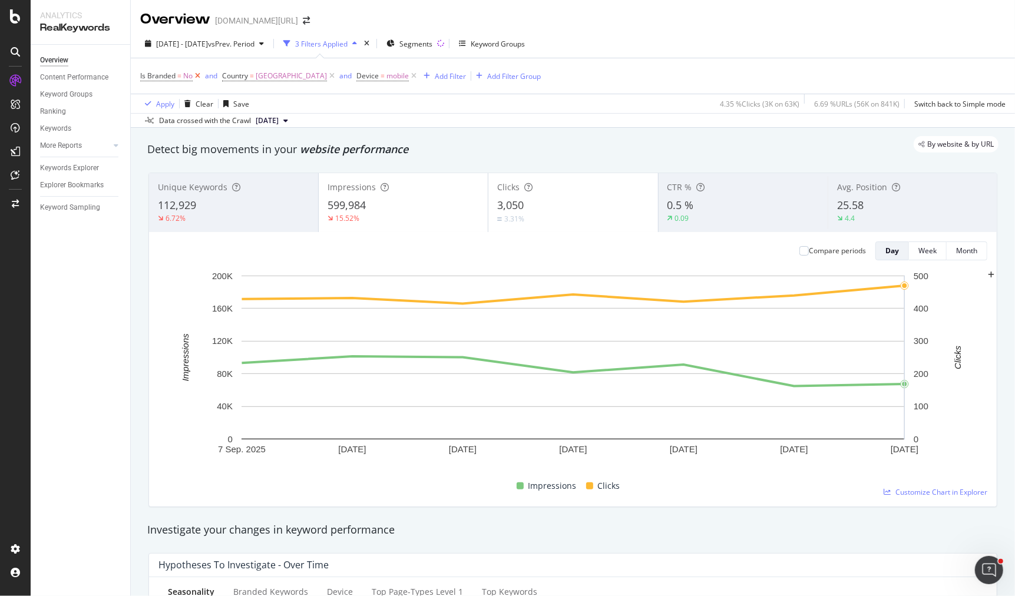
click at [199, 77] on icon at bounding box center [198, 76] width 10 height 12
click at [285, 81] on span "[GEOGRAPHIC_DATA]" at bounding box center [291, 76] width 71 height 16
click at [430, 111] on div "Apply Clear Save 4.35 % Clicks ( 3K on 63K ) 6.69 % URLs ( 56K on 841K ) Switch…" at bounding box center [573, 103] width 884 height 19
click at [199, 77] on icon at bounding box center [198, 76] width 10 height 12
click at [435, 77] on div "Add Filter" at bounding box center [450, 76] width 31 height 10
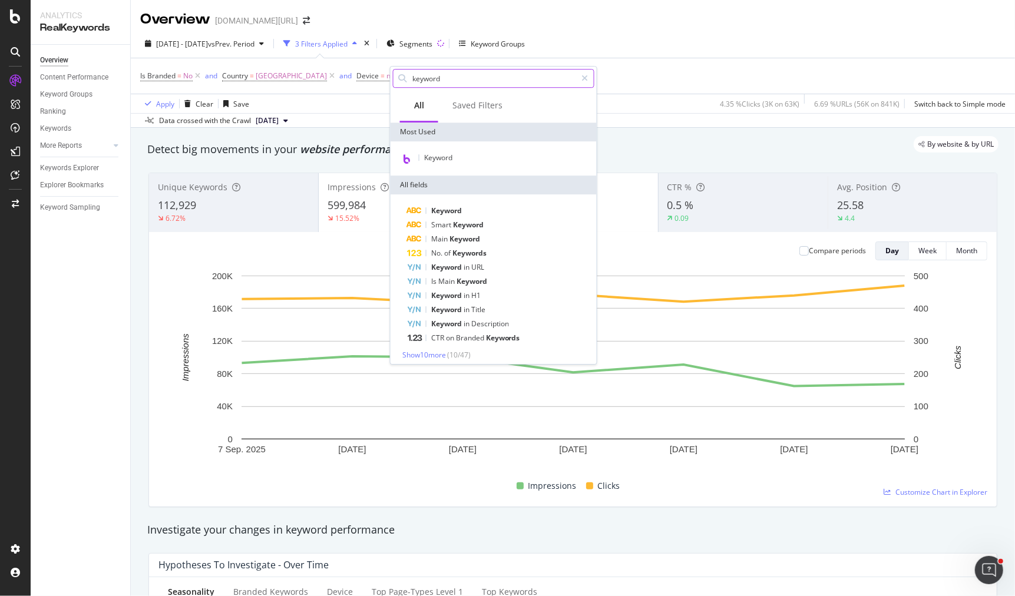
type input "keywords"
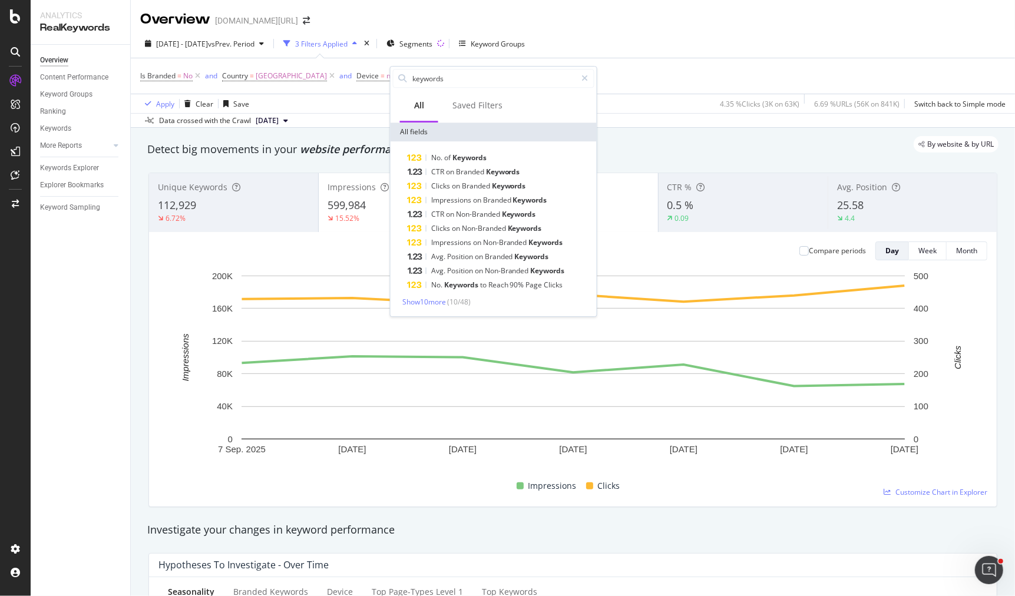
click at [351, 103] on div "Apply Clear Save 4.35 % Clicks ( 3K on 63K ) 6.69 % URLs ( 56K on 841K ) Switch…" at bounding box center [573, 103] width 884 height 19
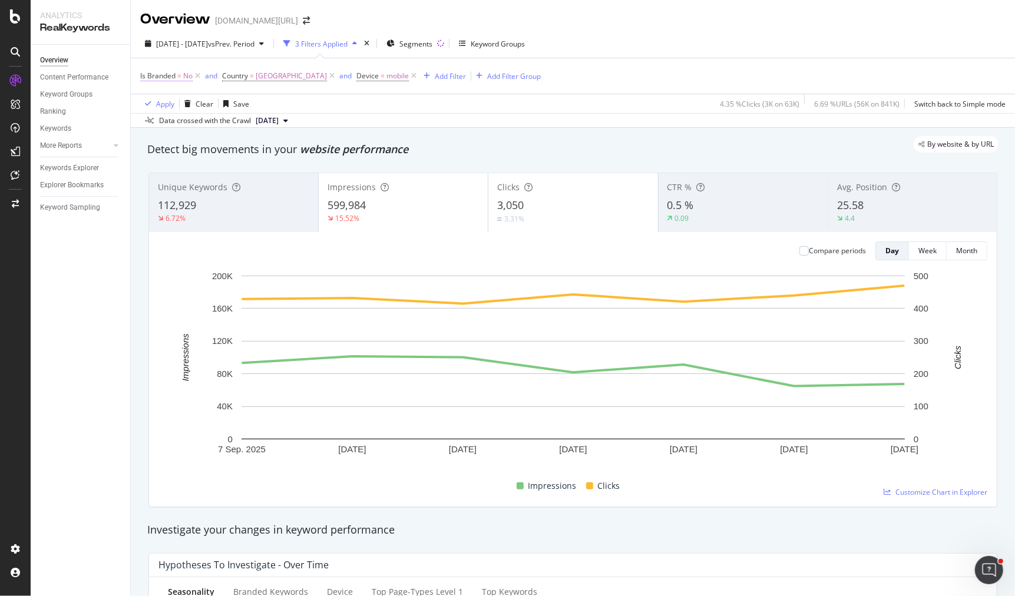
click at [184, 77] on span "No" at bounding box center [187, 76] width 9 height 16
click at [374, 108] on div "Apply Clear Save 4.35 % Clicks ( 3K on 63K ) 6.69 % URLs ( 56K on 841K ) Switch…" at bounding box center [573, 103] width 884 height 19
click at [200, 80] on icon at bounding box center [198, 76] width 10 height 12
click at [195, 70] on icon at bounding box center [198, 76] width 10 height 12
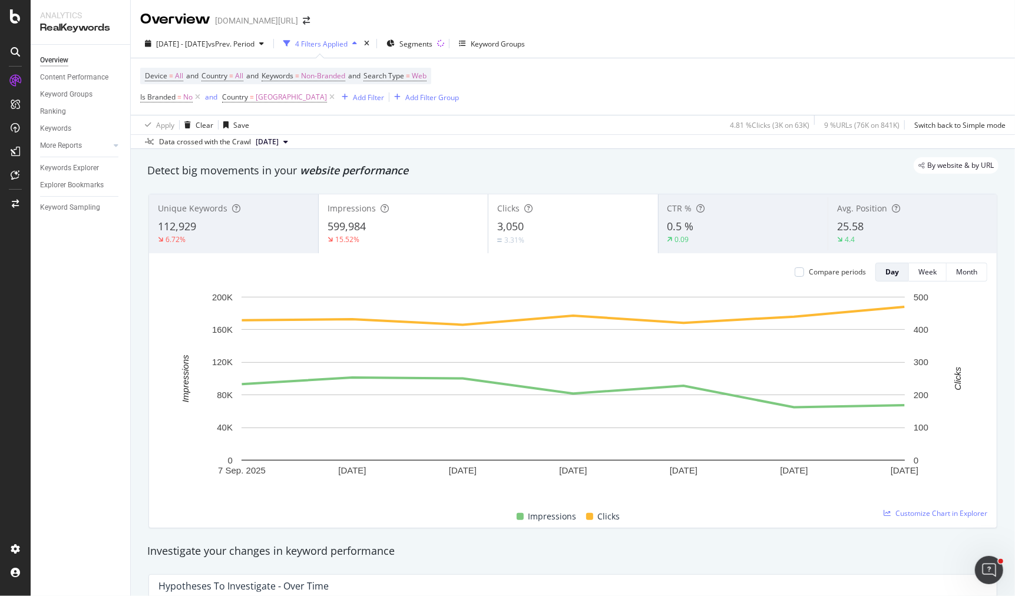
click at [304, 131] on div "Apply Clear Save 4.81 % Clicks ( 3K on 63K ) 9 % URLs ( 76K on 841K ) Switch ba…" at bounding box center [573, 124] width 884 height 19
click at [337, 108] on div "Device = All and Country = All and Keywords = Non-Branded and Search Type = Web…" at bounding box center [573, 86] width 866 height 57
click at [353, 98] on div "Add Filter" at bounding box center [368, 98] width 31 height 10
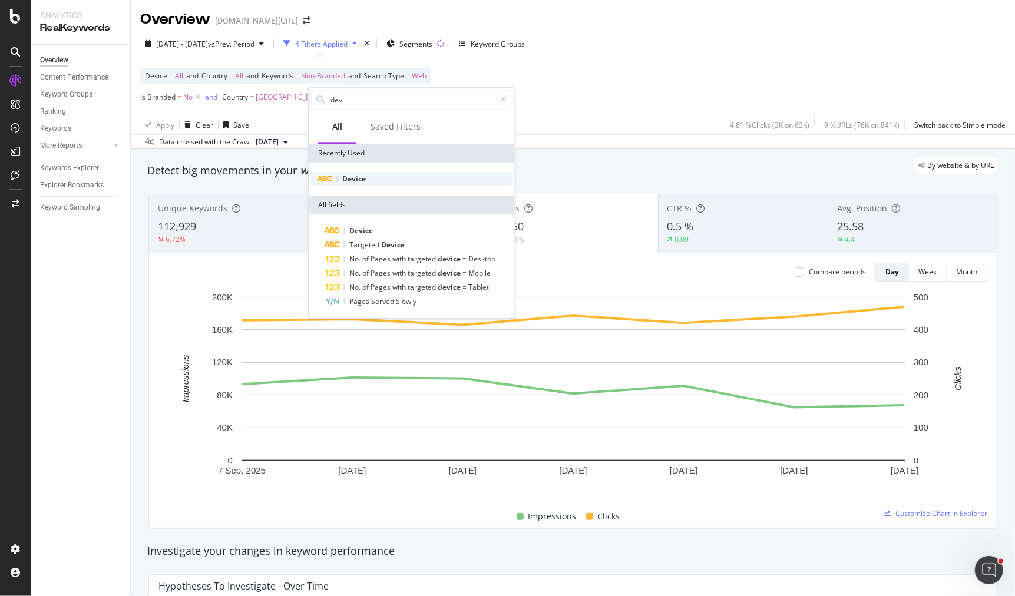
type input "dev"
click at [369, 179] on div "Device" at bounding box center [412, 179] width 202 height 14
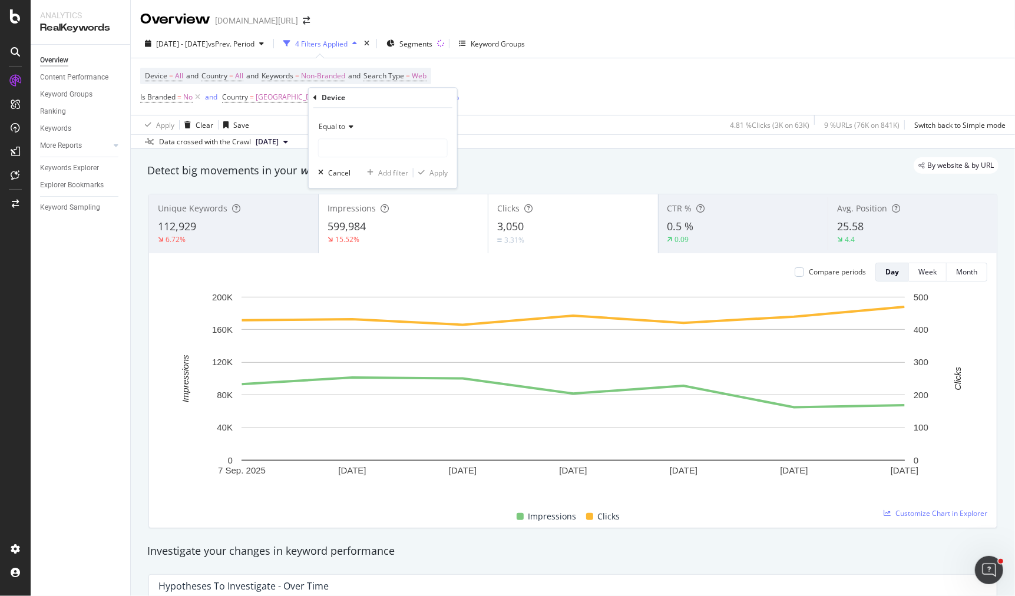
click at [341, 121] on span "Equal to" at bounding box center [332, 126] width 27 height 10
click at [384, 109] on div "Equal to Cancel Add filter Apply" at bounding box center [383, 148] width 148 height 80
click at [375, 140] on input "text" at bounding box center [383, 147] width 128 height 19
click at [375, 164] on span "desktop" at bounding box center [361, 163] width 78 height 10
type input "desktop"
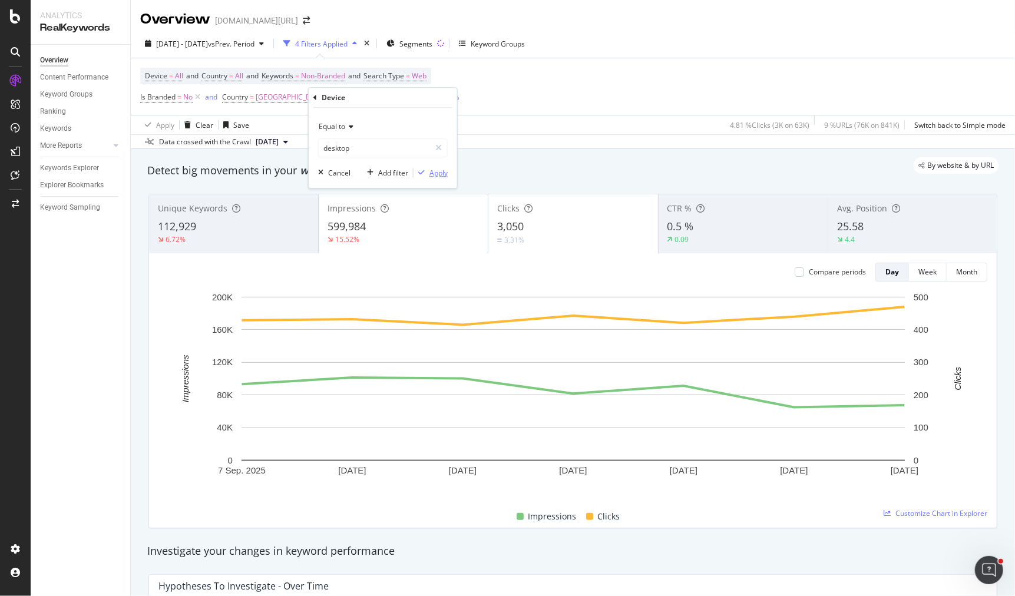
click at [426, 167] on div "Apply" at bounding box center [431, 172] width 34 height 11
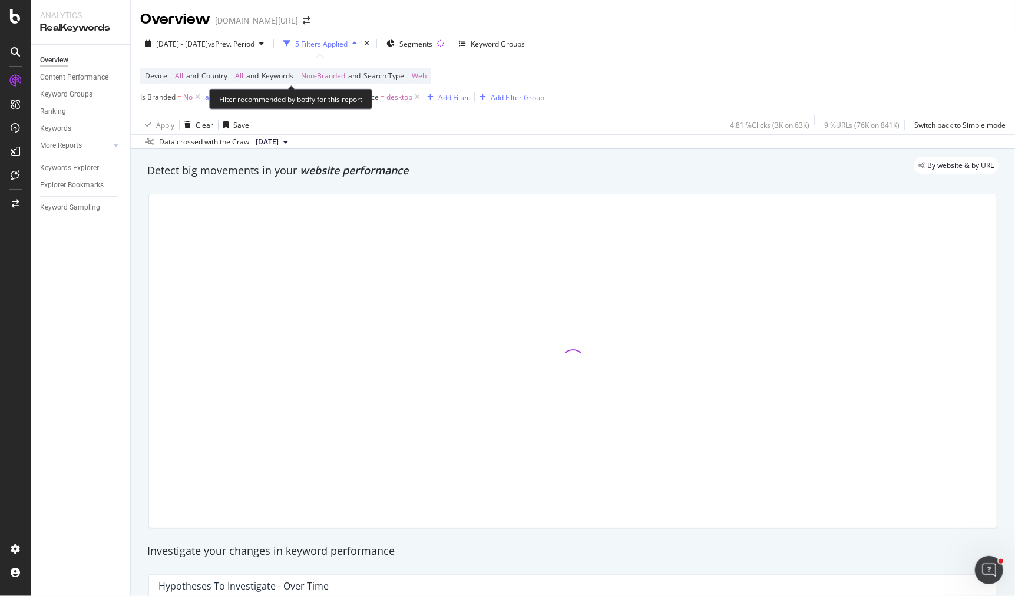
click at [326, 73] on span "Non-Branded" at bounding box center [323, 76] width 44 height 16
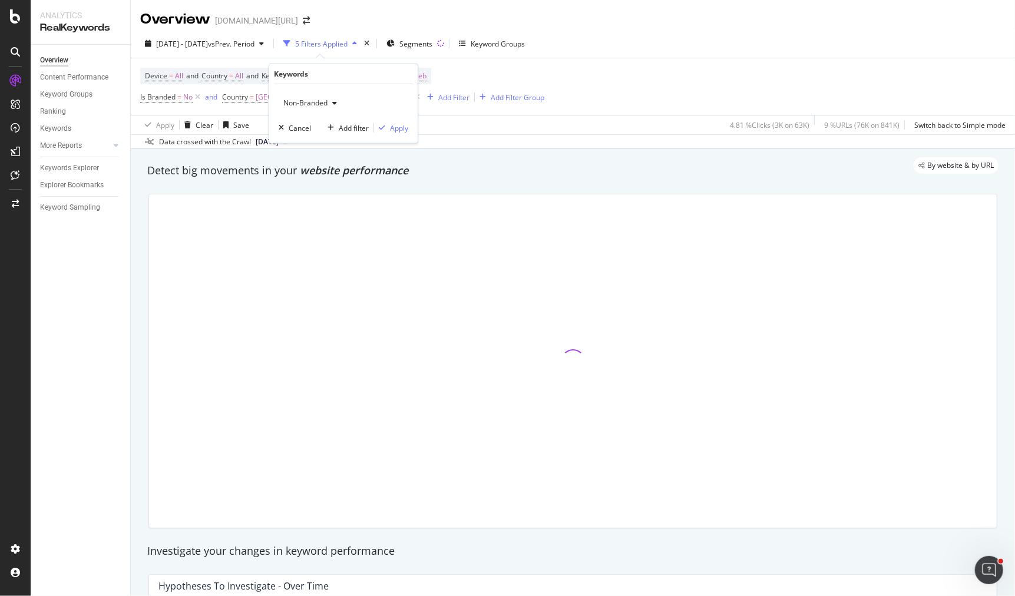
click at [313, 105] on span "Non-Branded" at bounding box center [303, 103] width 49 height 10
click at [341, 179] on span "Non-Branded & Anonymized queries" at bounding box center [349, 177] width 120 height 11
click at [401, 128] on div "Apply" at bounding box center [408, 128] width 18 height 10
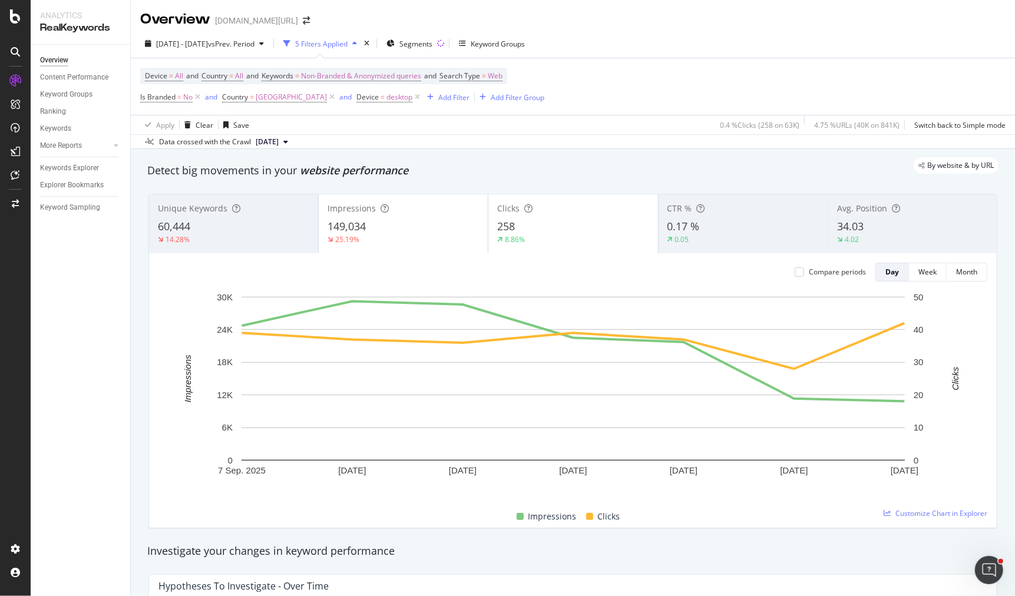
click at [544, 225] on div "258" at bounding box center [572, 226] width 151 height 15
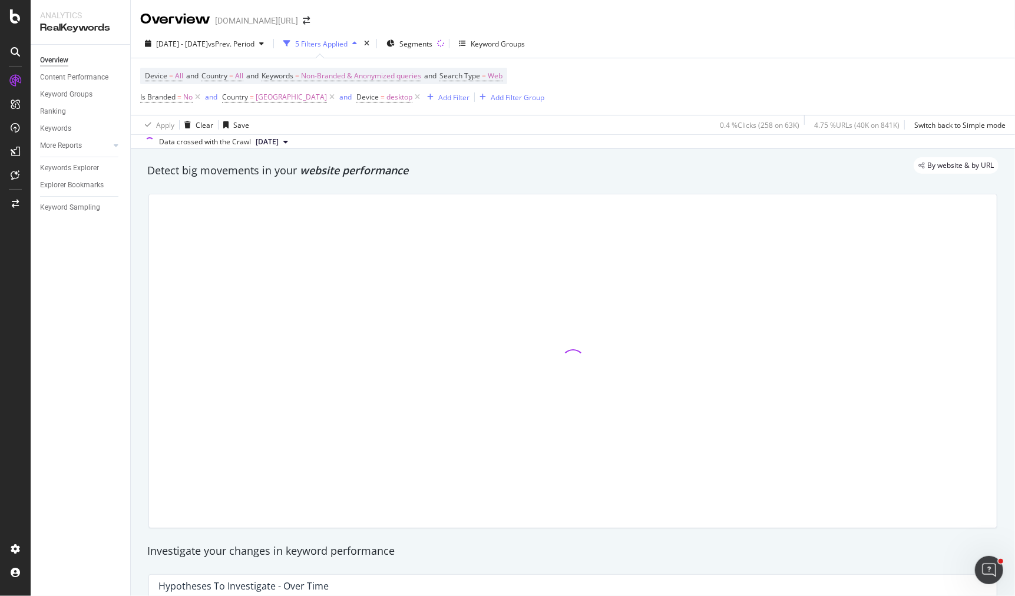
click at [356, 104] on span "Device = desktop" at bounding box center [389, 97] width 66 height 16
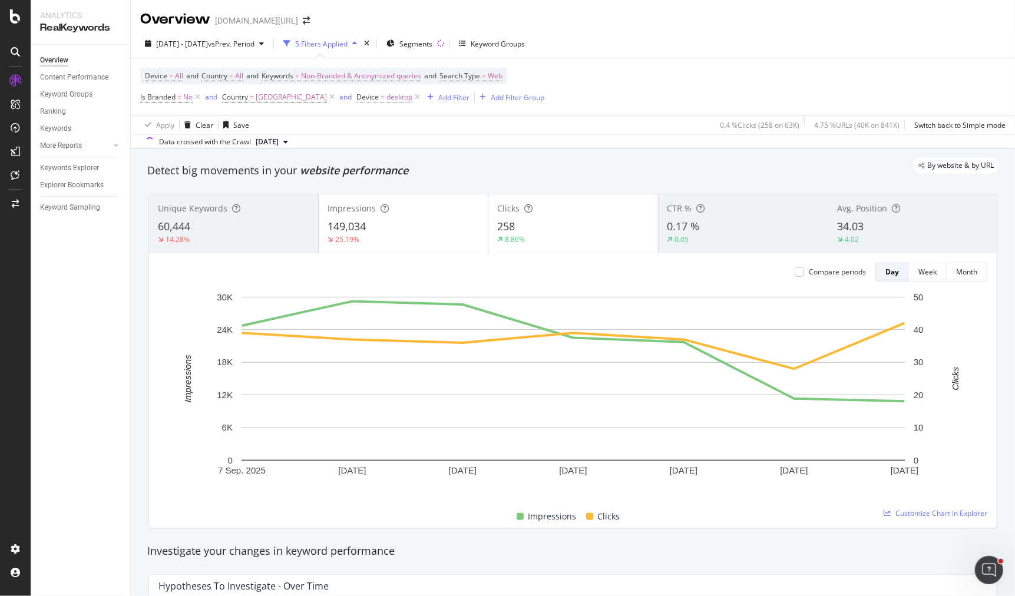
click at [356, 97] on span "Device = desktop" at bounding box center [384, 97] width 56 height 11
click at [367, 141] on input "desktop" at bounding box center [393, 145] width 111 height 19
click at [385, 159] on span "mobile" at bounding box center [380, 161] width 78 height 10
type input "mobile"
click at [450, 166] on div "Apply" at bounding box center [458, 170] width 18 height 10
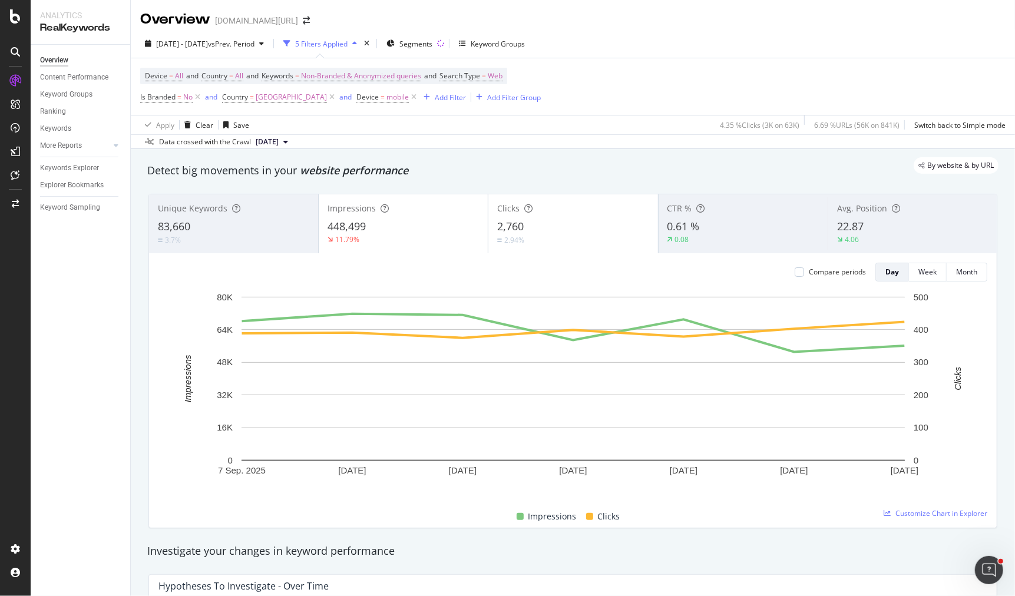
click at [559, 230] on div "2,760" at bounding box center [572, 226] width 151 height 15
